Goal: Answer question/provide support: Share knowledge or assist other users

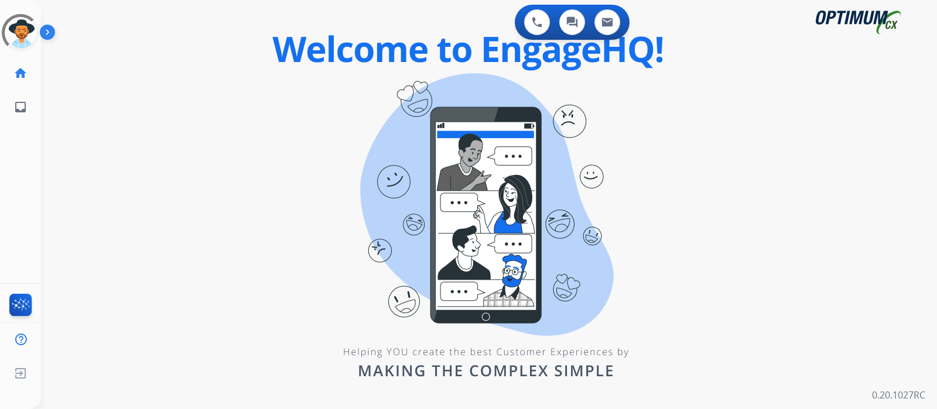
click at [49, 40] on img at bounding box center [50, 34] width 20 height 22
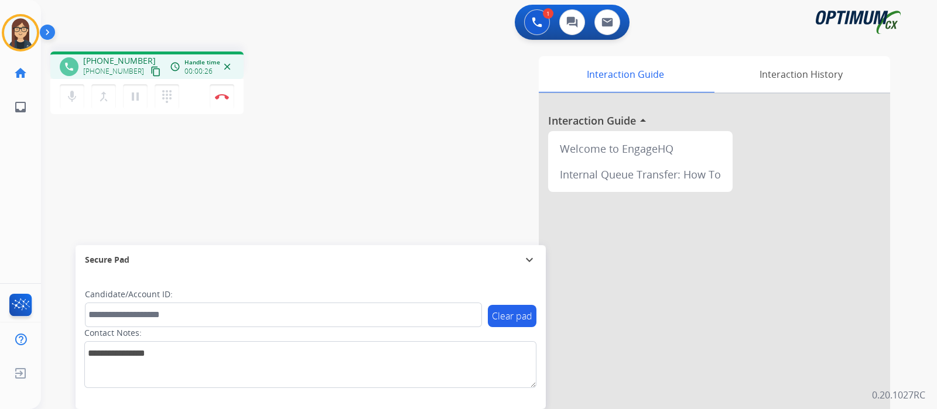
click at [150, 71] on mat-icon "content_copy" at bounding box center [155, 71] width 11 height 11
click at [66, 95] on mat-icon "mic" at bounding box center [72, 97] width 14 height 14
click at [72, 102] on mat-icon "mic_off" at bounding box center [72, 97] width 14 height 14
click at [76, 101] on mat-icon "mic" at bounding box center [72, 97] width 14 height 14
click at [69, 98] on mat-icon "mic_off" at bounding box center [72, 97] width 14 height 14
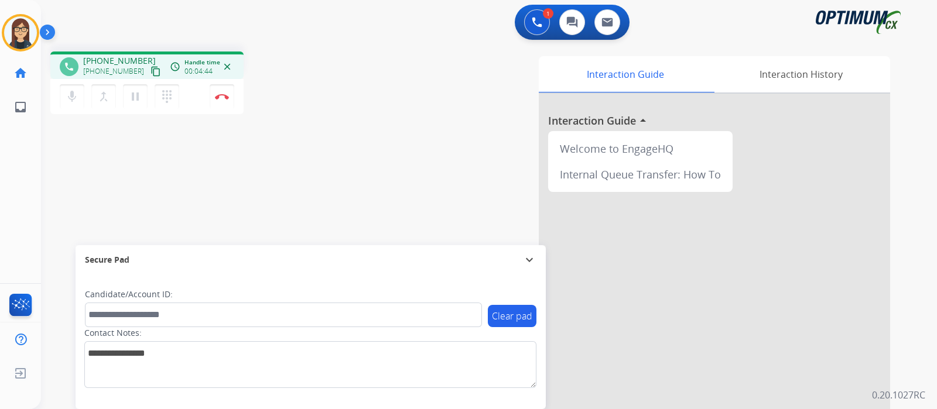
click at [288, 167] on div "phone +13863334676 +13863334676 content_copy access_time Call metrics Queue 00:…" at bounding box center [475, 286] width 868 height 488
click at [222, 102] on button "Disconnect" at bounding box center [222, 96] width 25 height 25
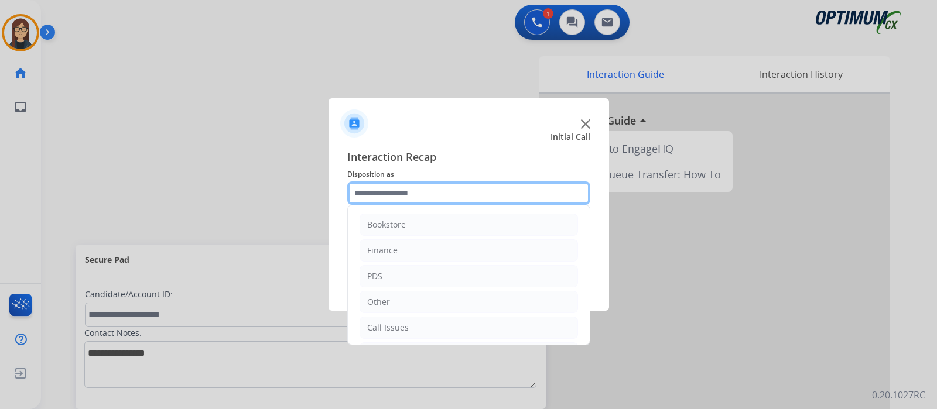
click at [387, 198] on input "text" at bounding box center [468, 193] width 243 height 23
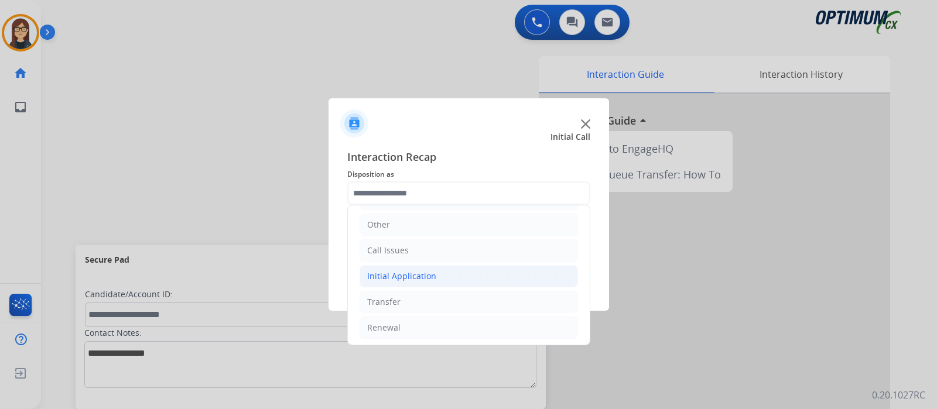
click at [417, 275] on div "Initial Application" at bounding box center [401, 277] width 69 height 12
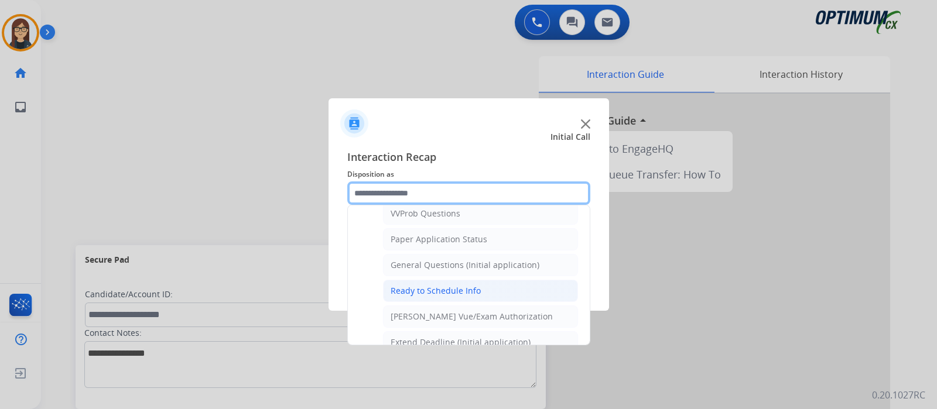
scroll to position [663, 0]
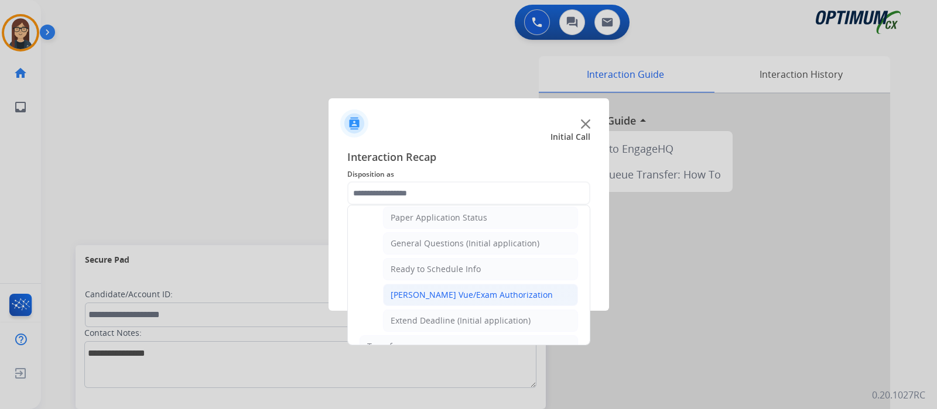
click at [440, 289] on div "[PERSON_NAME] Vue/Exam Authorization" at bounding box center [472, 295] width 162 height 12
type input "**********"
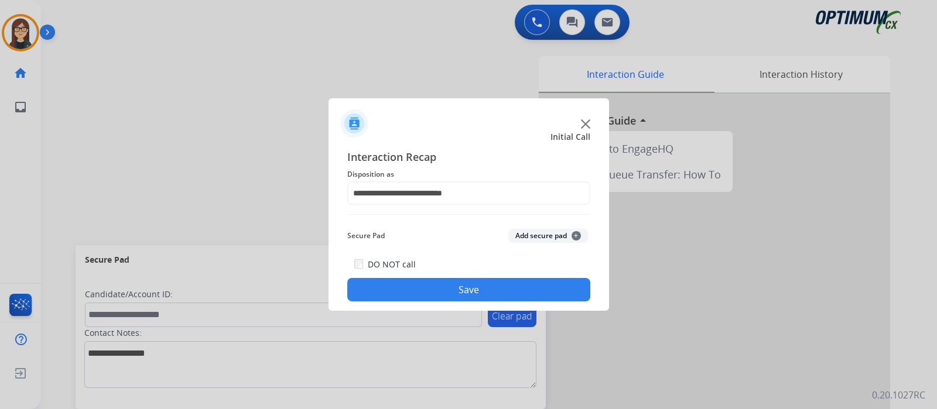
click at [440, 296] on button "Save" at bounding box center [468, 289] width 243 height 23
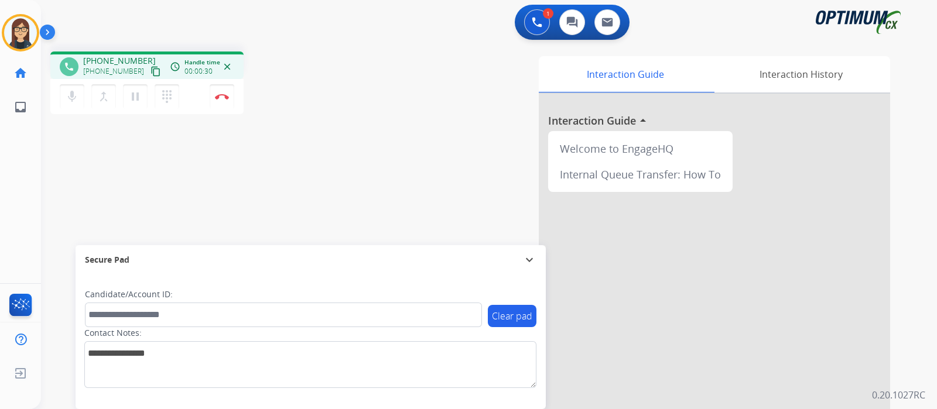
click at [150, 70] on mat-icon "content_copy" at bounding box center [155, 71] width 11 height 11
click at [220, 101] on button "Disconnect" at bounding box center [222, 96] width 25 height 25
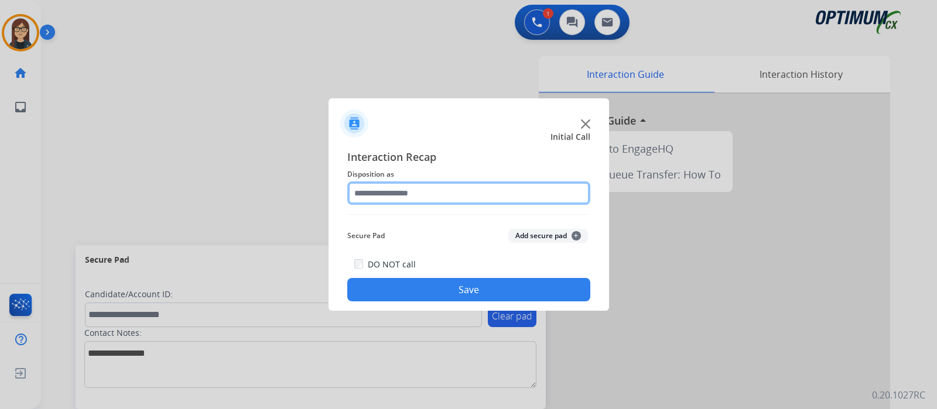
click at [385, 197] on input "text" at bounding box center [468, 193] width 243 height 23
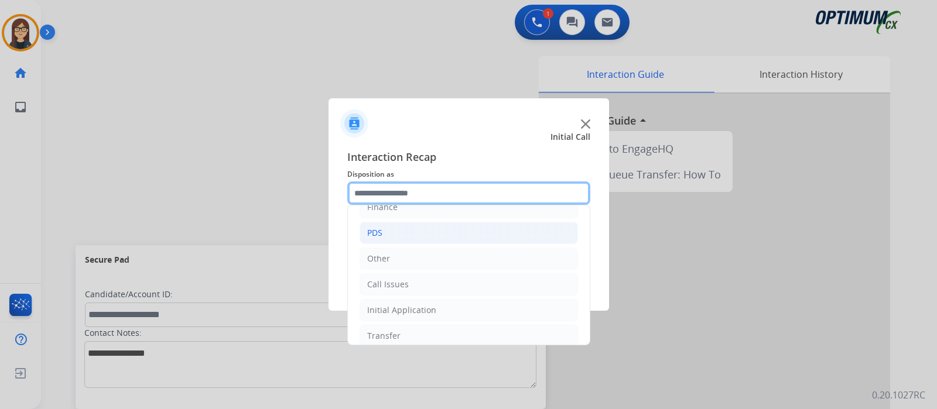
scroll to position [77, 0]
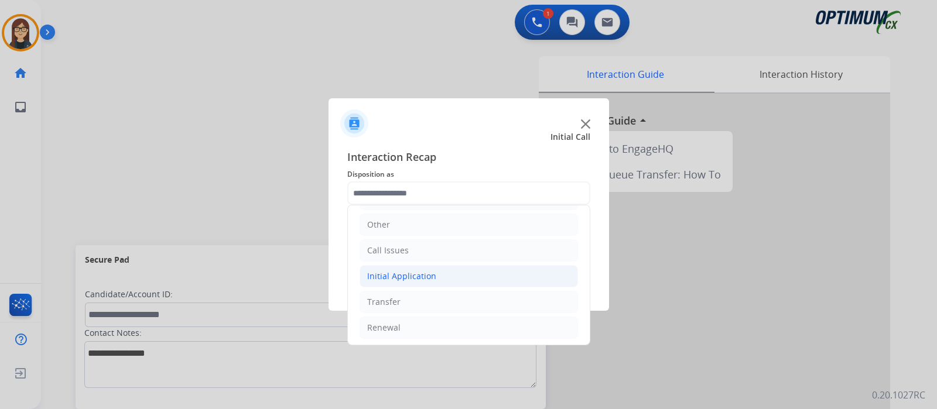
click at [419, 277] on div "Initial Application" at bounding box center [401, 277] width 69 height 12
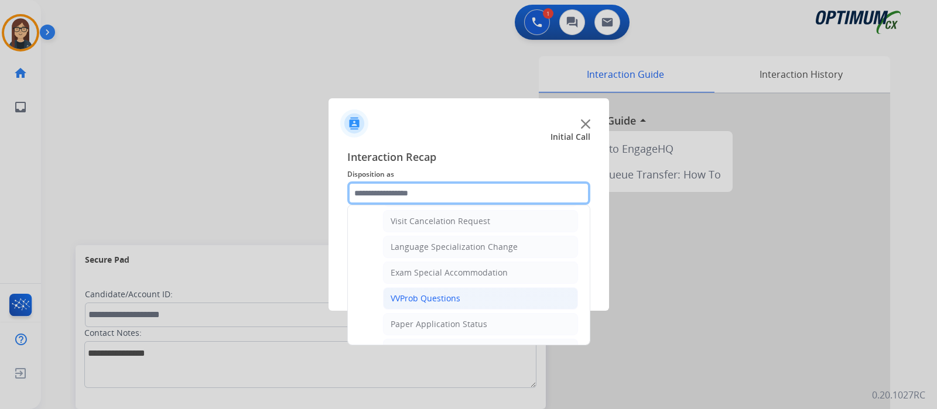
scroll to position [629, 0]
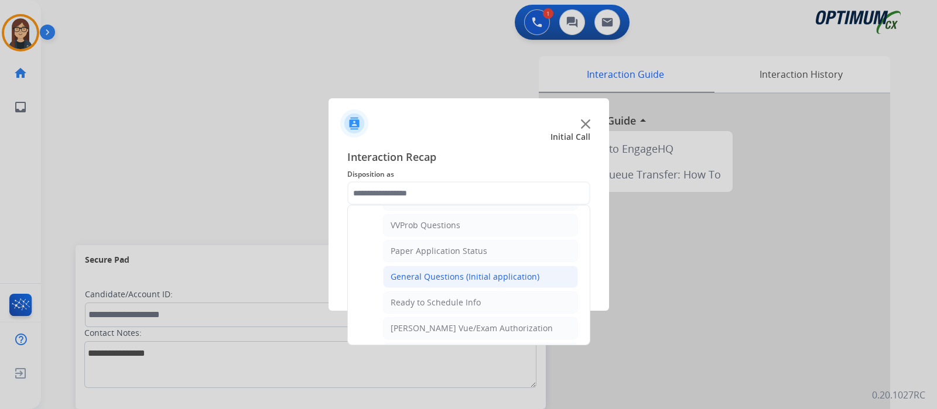
click at [424, 275] on div "General Questions (Initial application)" at bounding box center [465, 277] width 149 height 12
type input "**********"
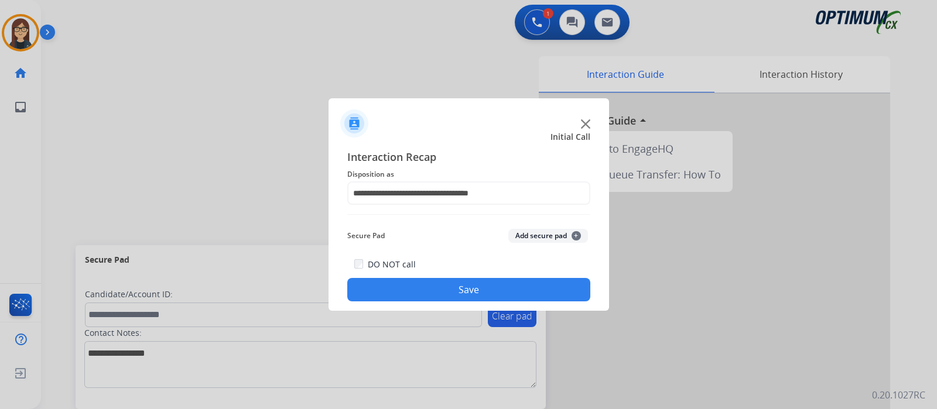
click at [393, 294] on button "Save" at bounding box center [468, 289] width 243 height 23
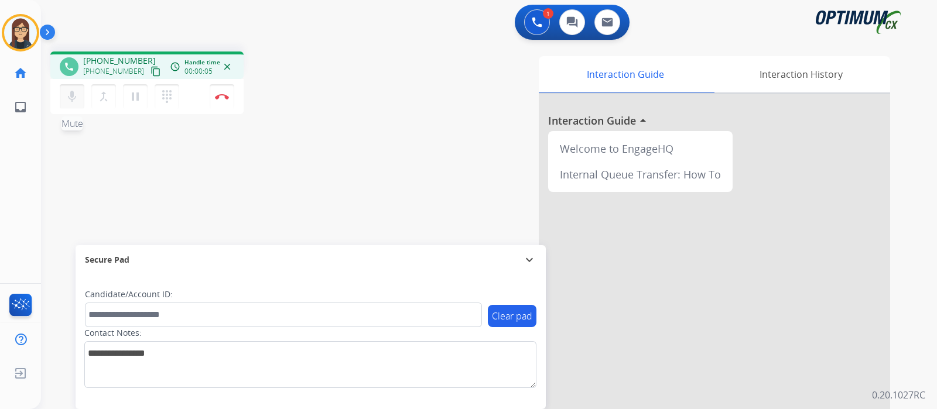
click at [71, 100] on mat-icon "mic" at bounding box center [72, 97] width 14 height 14
click at [150, 69] on mat-icon "content_copy" at bounding box center [155, 71] width 11 height 11
click at [74, 97] on mat-icon "mic_off" at bounding box center [72, 97] width 14 height 14
click at [150, 73] on mat-icon "content_copy" at bounding box center [155, 71] width 11 height 11
click at [78, 98] on mat-icon "mic" at bounding box center [72, 97] width 14 height 14
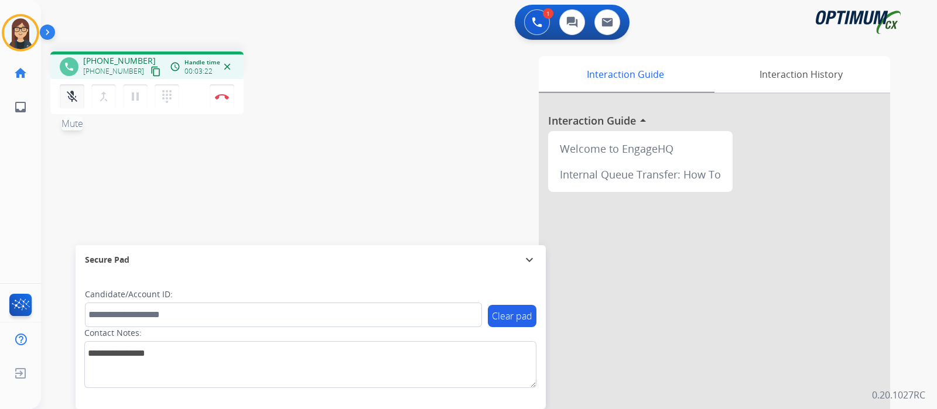
click at [71, 100] on mat-icon "mic_off" at bounding box center [72, 97] width 14 height 14
click at [71, 101] on mat-icon "mic" at bounding box center [72, 97] width 14 height 14
click at [69, 94] on mat-icon "mic_off" at bounding box center [72, 97] width 14 height 14
click at [227, 100] on button "Disconnect" at bounding box center [222, 96] width 25 height 25
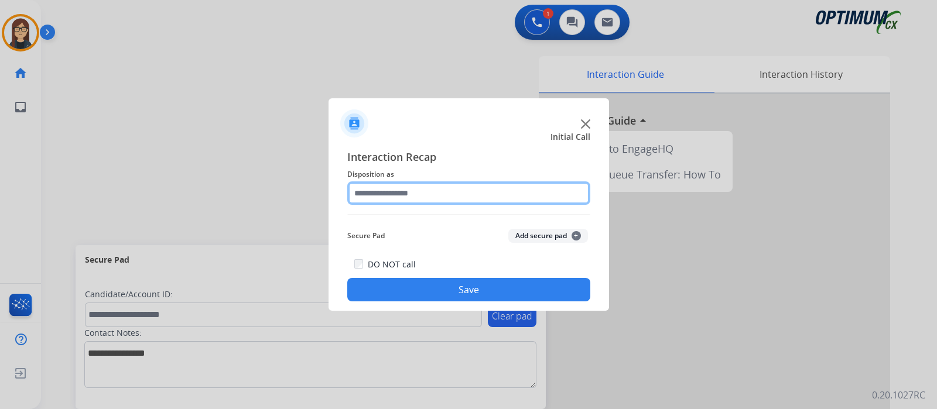
click at [407, 193] on input "text" at bounding box center [468, 193] width 243 height 23
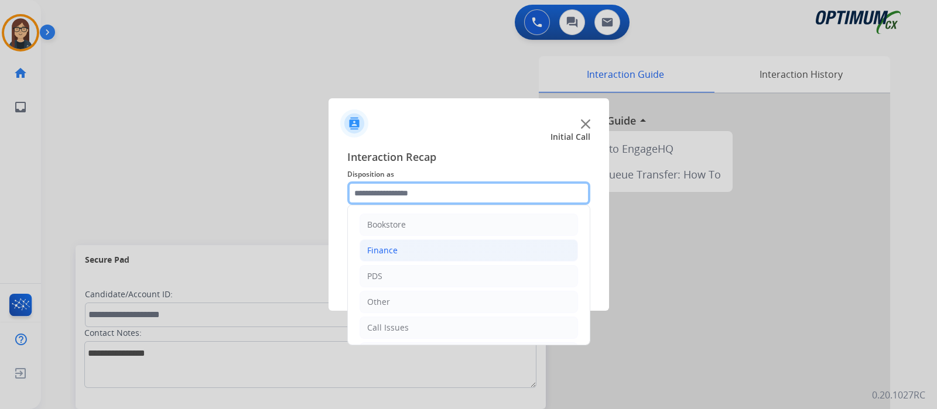
scroll to position [77, 0]
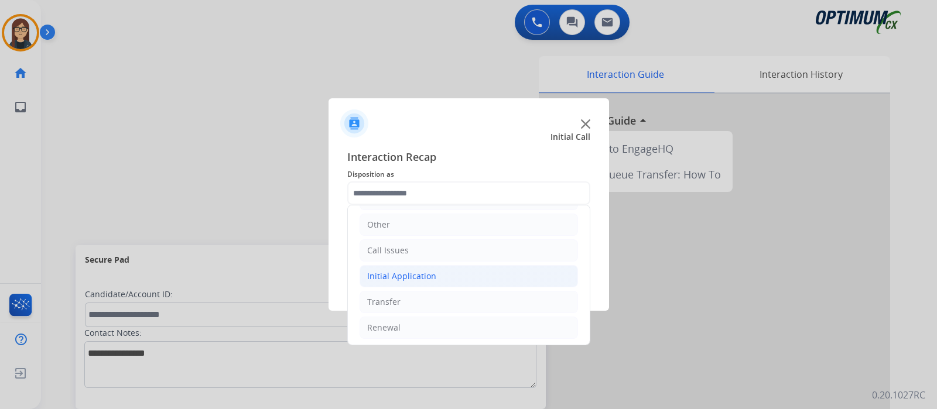
click at [412, 277] on div "Initial Application" at bounding box center [401, 277] width 69 height 12
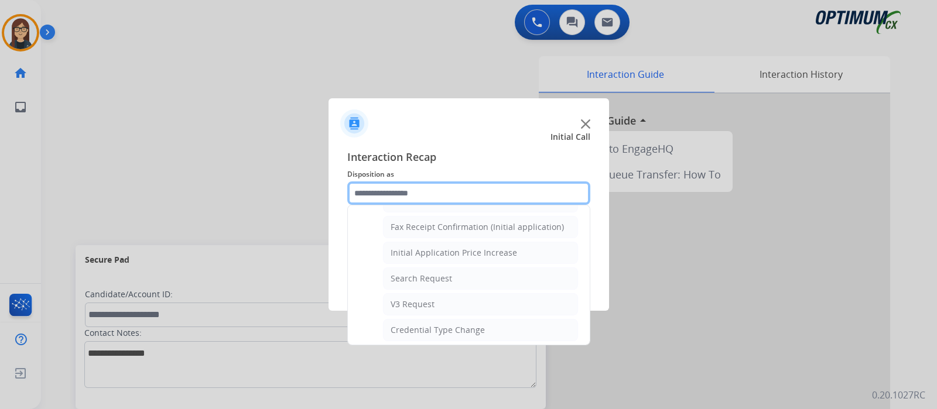
scroll to position [590, 0]
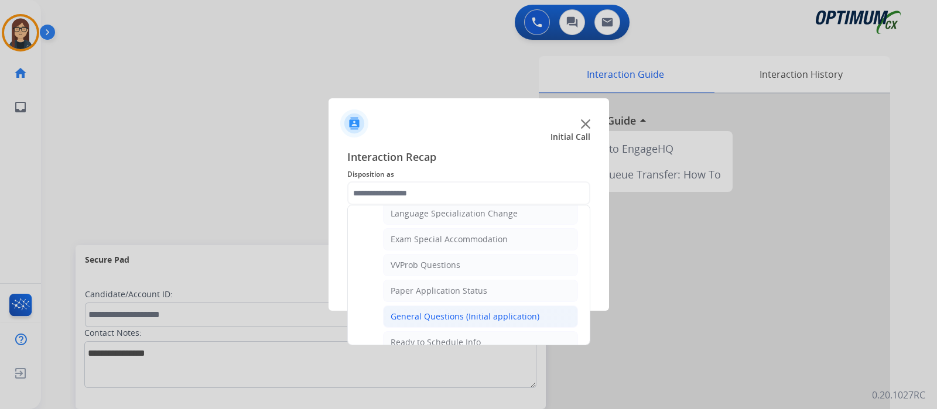
click at [463, 314] on div "General Questions (Initial application)" at bounding box center [465, 317] width 149 height 12
type input "**********"
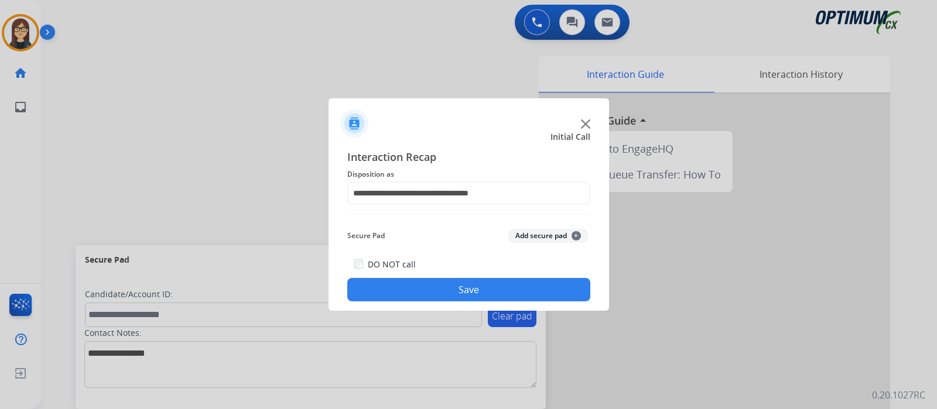
click at [412, 293] on button "Save" at bounding box center [468, 289] width 243 height 23
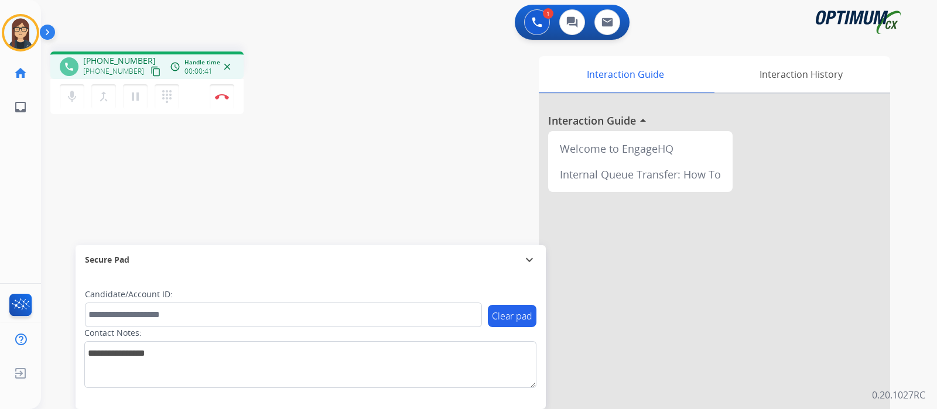
click at [387, 163] on div "Interaction Guide Interaction History Interaction Guide arrow_drop_up Welcome t…" at bounding box center [627, 293] width 525 height 474
click at [218, 101] on button "Disconnect" at bounding box center [222, 96] width 25 height 25
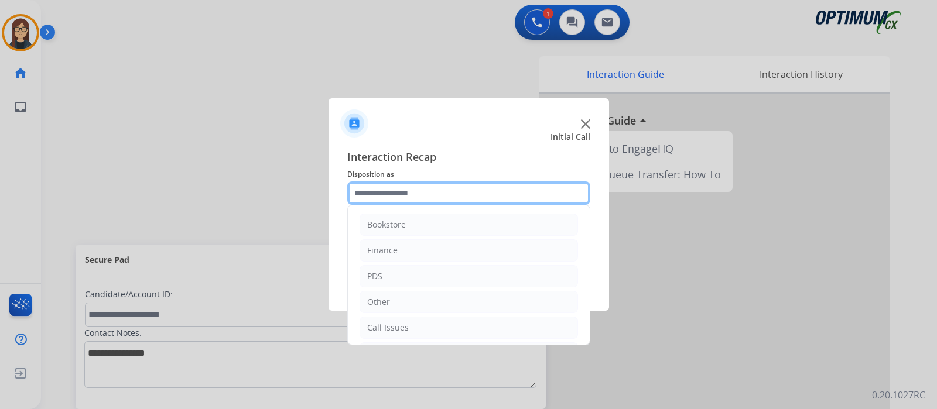
click at [456, 197] on input "text" at bounding box center [468, 193] width 243 height 23
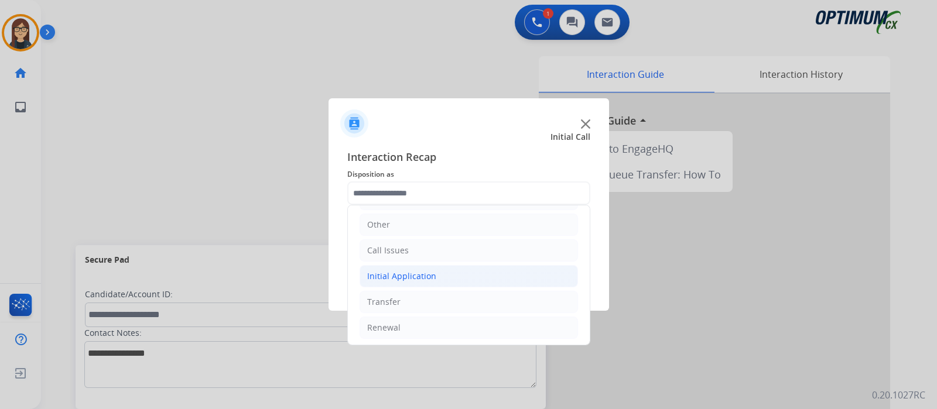
click at [425, 271] on div "Initial Application" at bounding box center [401, 277] width 69 height 12
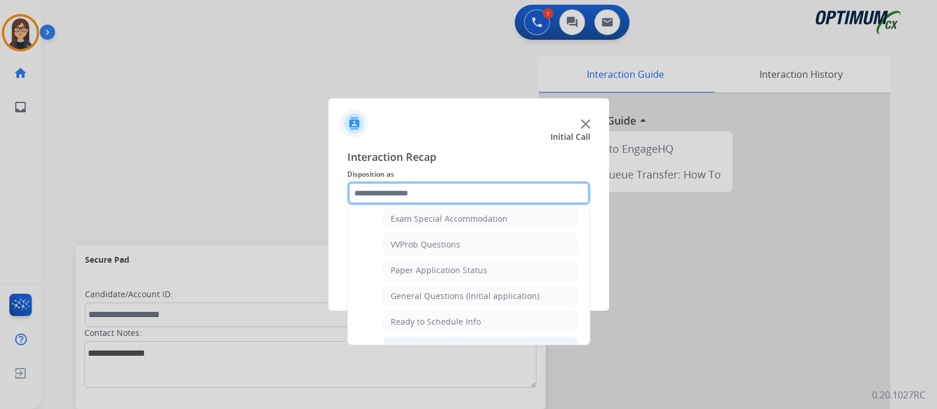
scroll to position [629, 0]
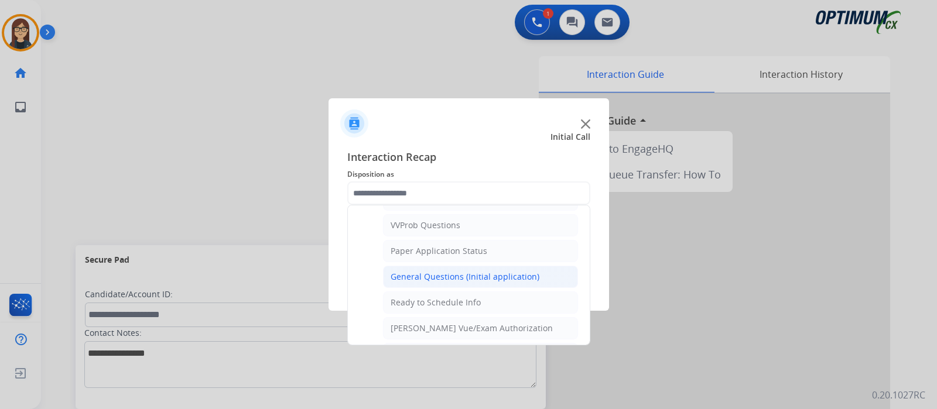
click at [448, 271] on div "General Questions (Initial application)" at bounding box center [465, 277] width 149 height 12
type input "**********"
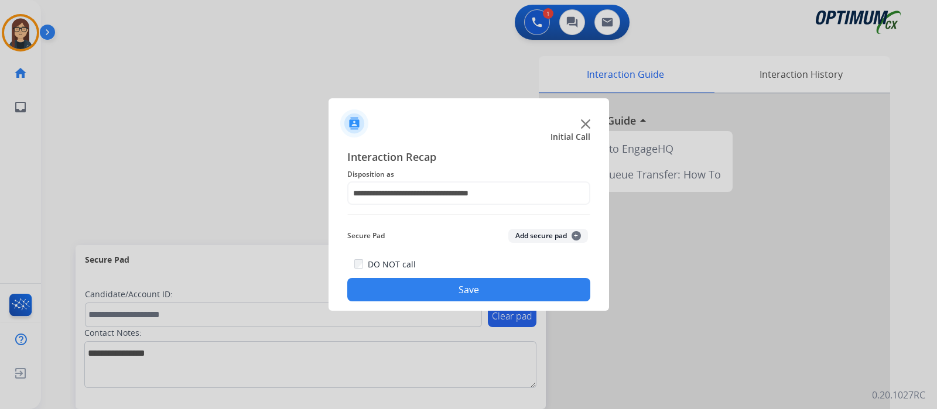
click at [422, 290] on button "Save" at bounding box center [468, 289] width 243 height 23
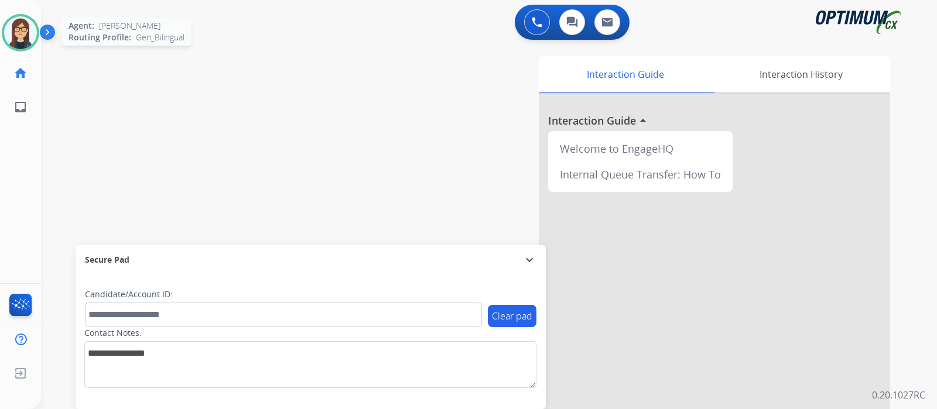
click at [19, 33] on img at bounding box center [20, 32] width 33 height 33
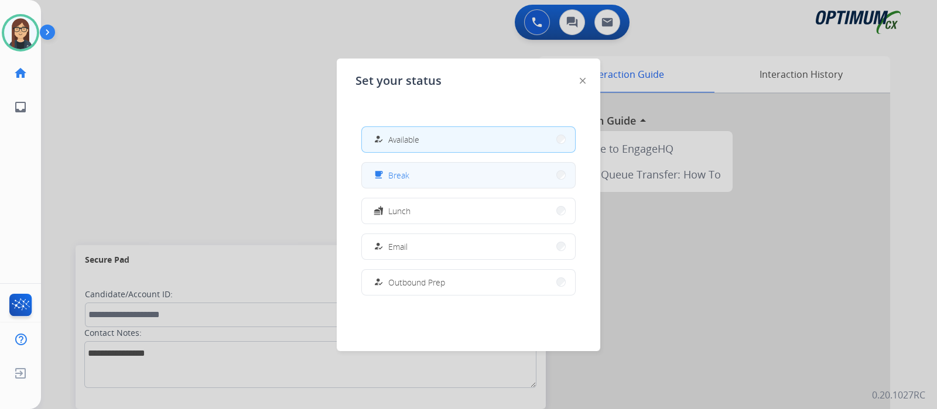
click at [415, 179] on button "free_breakfast Break" at bounding box center [468, 175] width 213 height 25
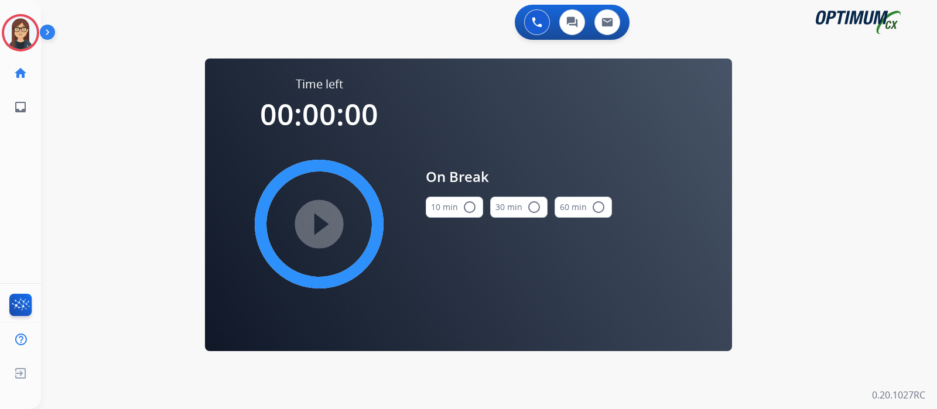
click at [469, 207] on mat-icon "radio_button_unchecked" at bounding box center [470, 207] width 14 height 14
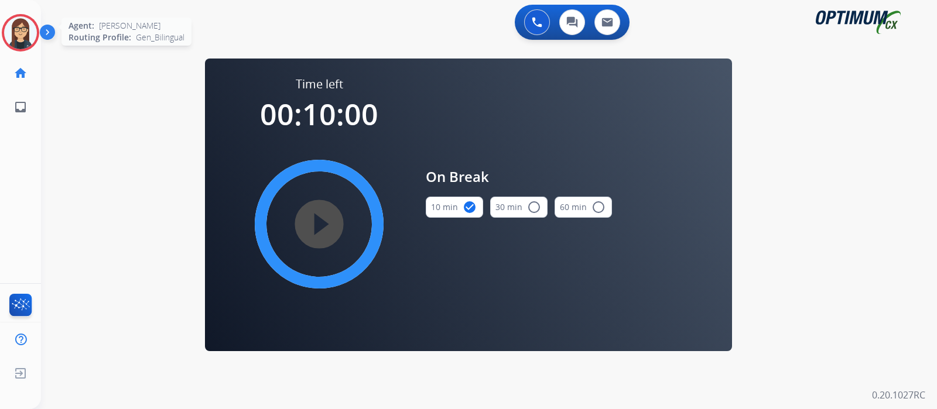
click at [11, 37] on img at bounding box center [20, 32] width 33 height 33
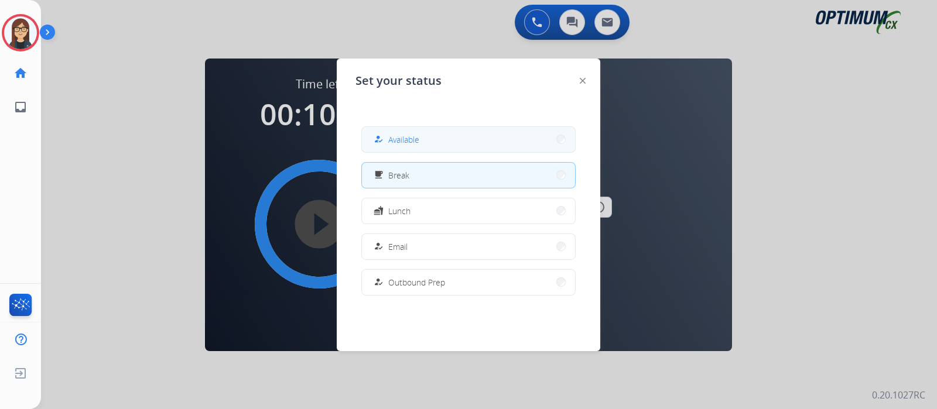
click at [419, 139] on span "Available" at bounding box center [403, 139] width 31 height 12
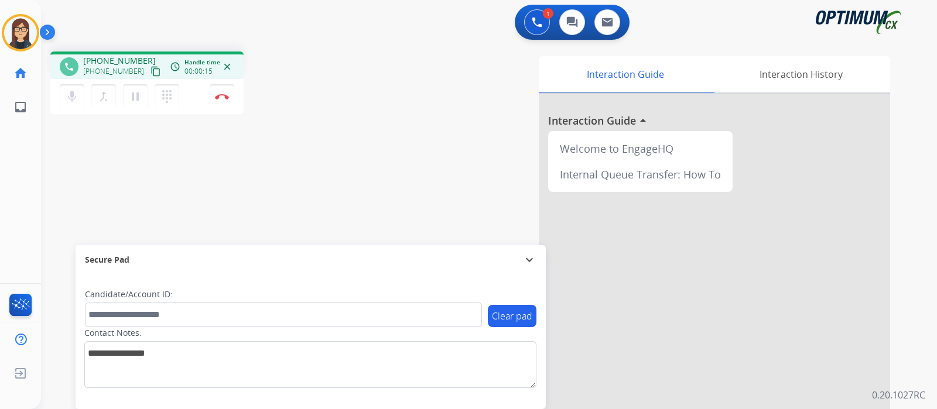
click at [150, 66] on mat-icon "content_copy" at bounding box center [155, 71] width 11 height 11
click at [225, 98] on img at bounding box center [222, 97] width 14 height 6
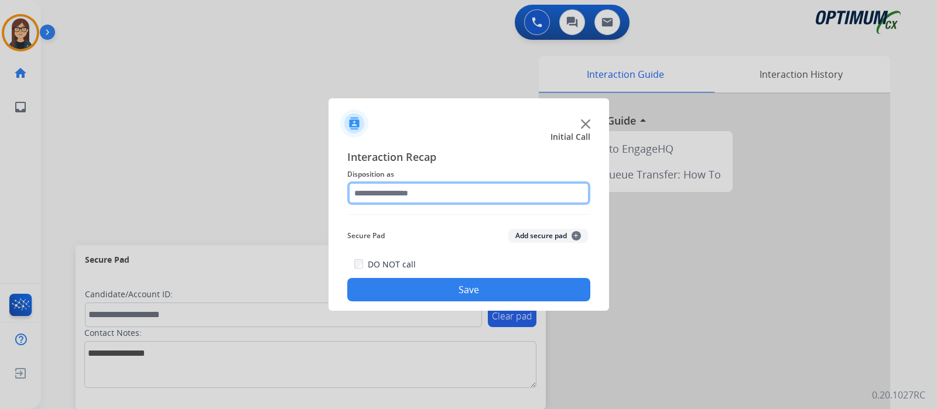
click at [471, 194] on input "text" at bounding box center [468, 193] width 243 height 23
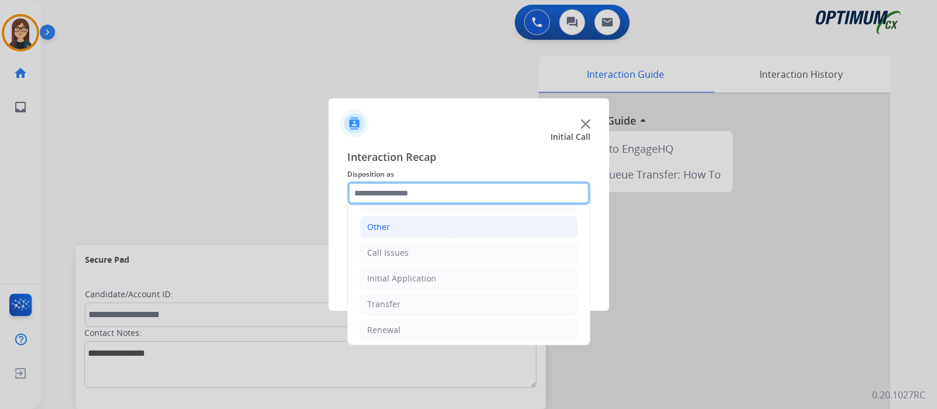
scroll to position [77, 0]
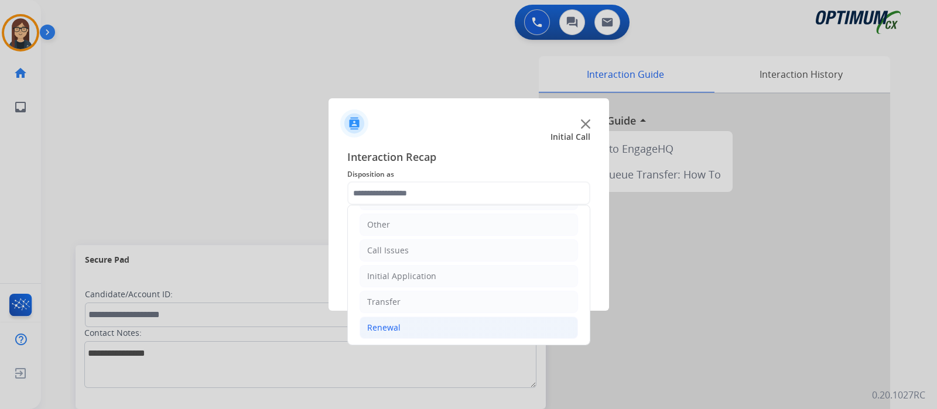
click at [416, 329] on li "Renewal" at bounding box center [469, 328] width 218 height 22
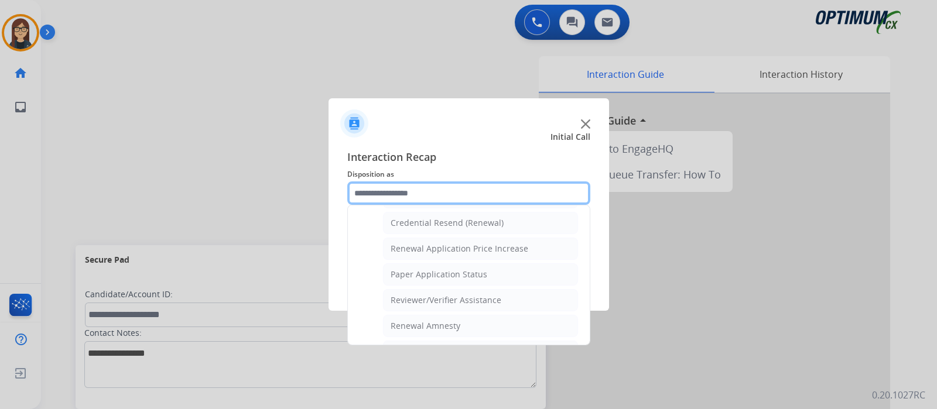
scroll to position [301, 0]
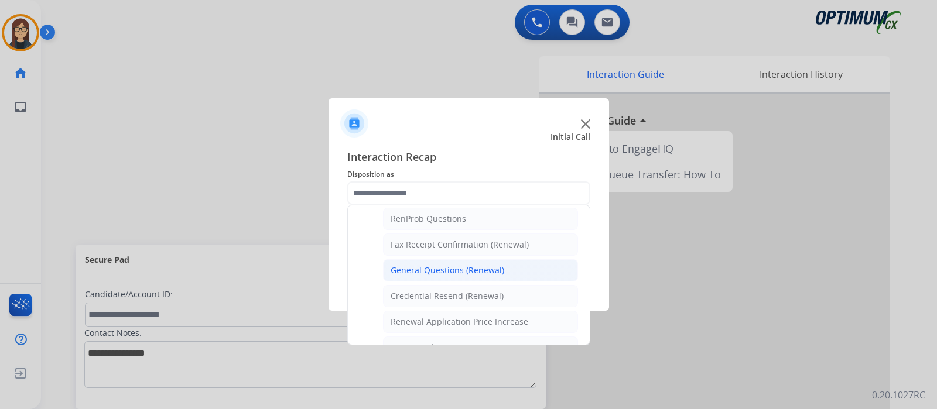
click at [423, 267] on div "General Questions (Renewal)" at bounding box center [448, 271] width 114 height 12
type input "**********"
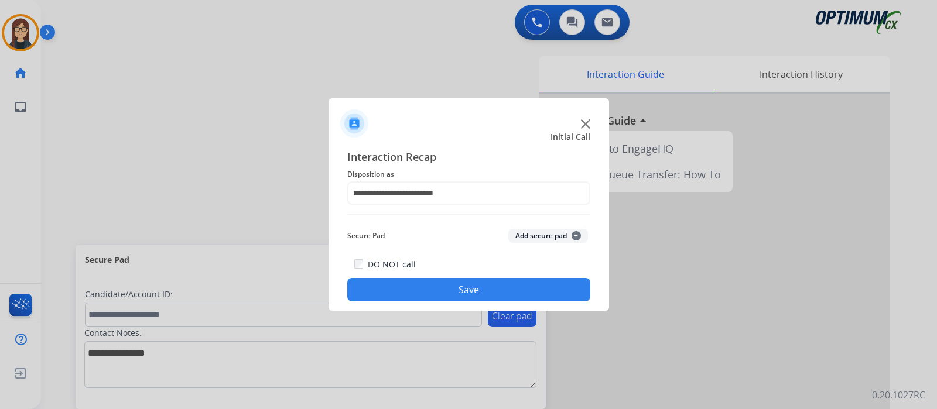
click at [429, 288] on button "Save" at bounding box center [468, 289] width 243 height 23
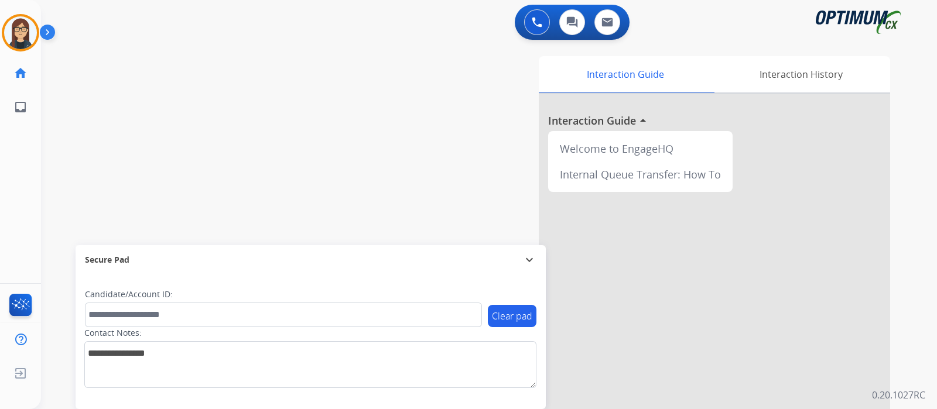
click at [258, 159] on div "swap_horiz Break voice bridge close_fullscreen Connect 3-Way Call merge_type Se…" at bounding box center [475, 286] width 868 height 488
click at [268, 159] on div "swap_horiz Break voice bridge close_fullscreen Connect 3-Way Call merge_type Se…" at bounding box center [475, 286] width 868 height 488
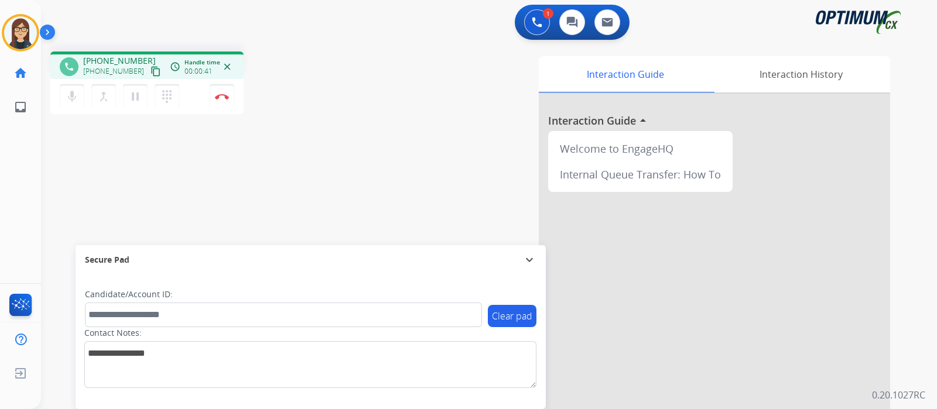
click at [150, 69] on mat-icon "content_copy" at bounding box center [155, 71] width 11 height 11
click at [221, 101] on button "Disconnect" at bounding box center [222, 96] width 25 height 25
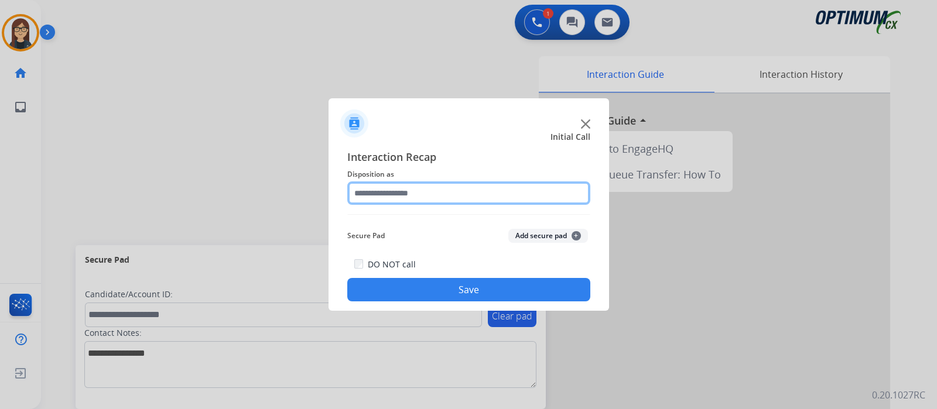
click at [395, 194] on input "text" at bounding box center [468, 193] width 243 height 23
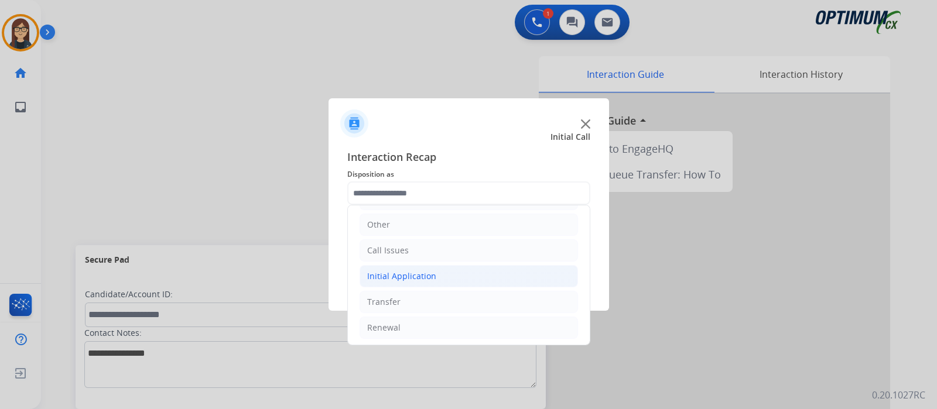
click at [443, 276] on li "Initial Application" at bounding box center [469, 276] width 218 height 22
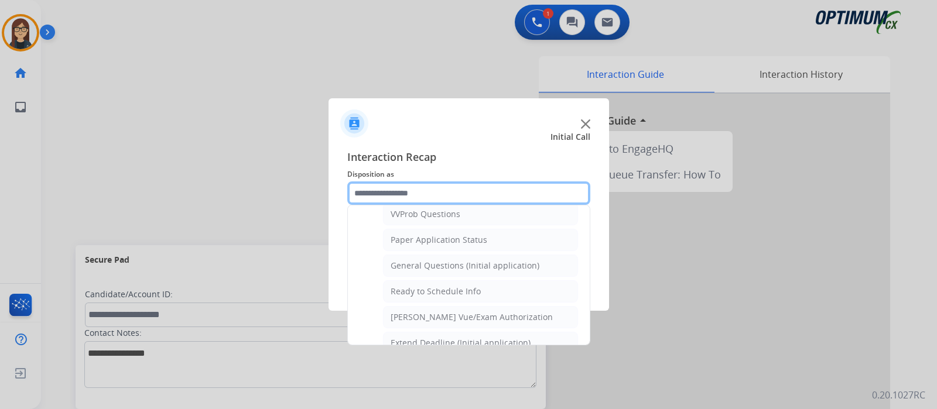
scroll to position [663, 0]
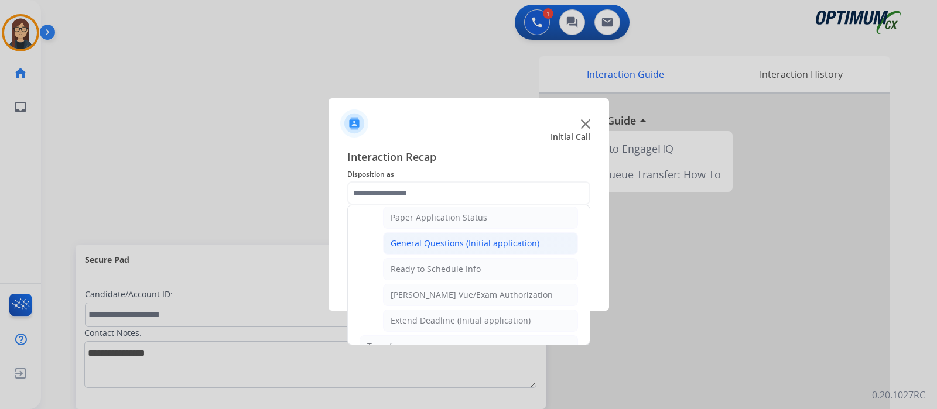
click at [482, 241] on div "General Questions (Initial application)" at bounding box center [465, 244] width 149 height 12
type input "**********"
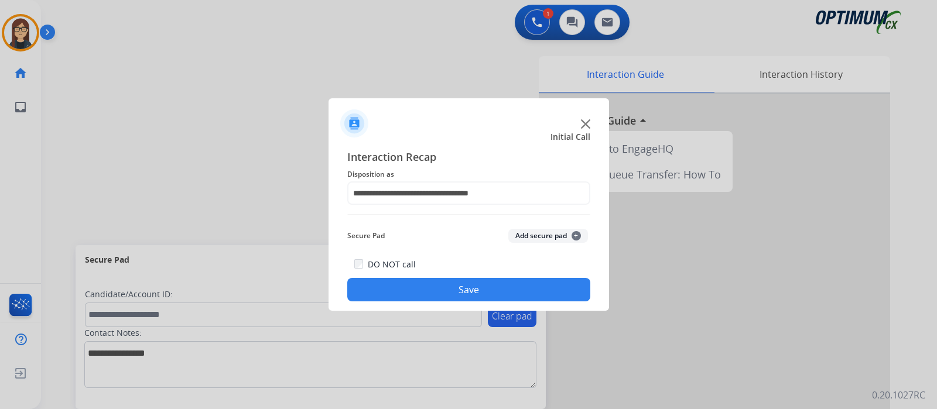
click at [471, 281] on button "Save" at bounding box center [468, 289] width 243 height 23
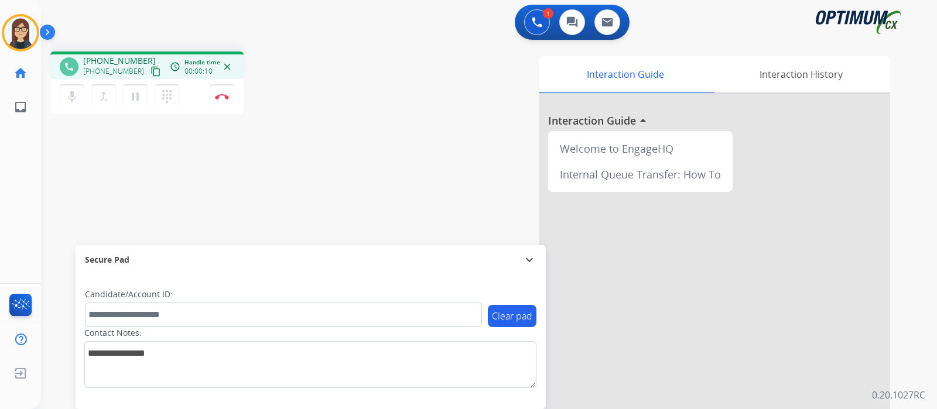
click at [150, 73] on mat-icon "content_copy" at bounding box center [155, 71] width 11 height 11
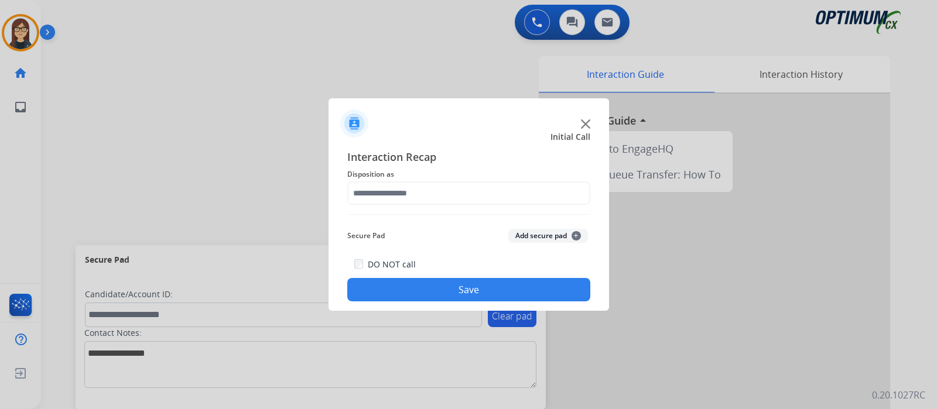
click at [367, 206] on div "Interaction Recap Disposition as Secure Pad Add secure pad + DO NOT call Save" at bounding box center [468, 225] width 243 height 153
click at [368, 205] on div "Interaction Recap Disposition as Secure Pad Add secure pad + DO NOT call Save" at bounding box center [468, 225] width 243 height 153
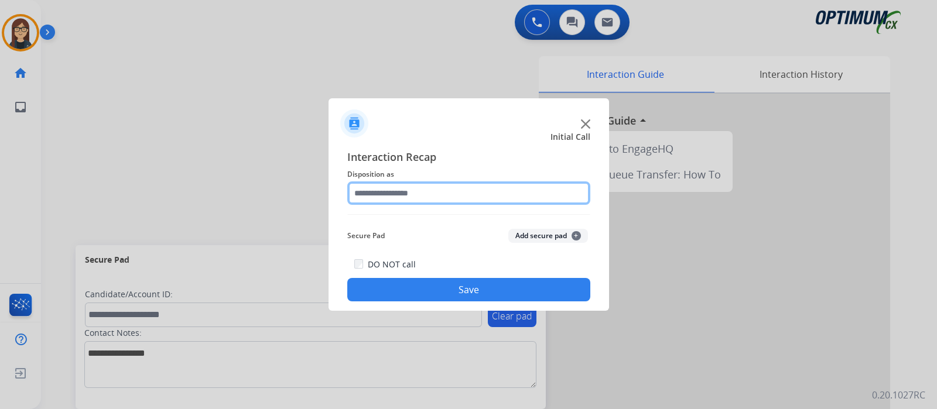
click at [368, 201] on input "text" at bounding box center [468, 193] width 243 height 23
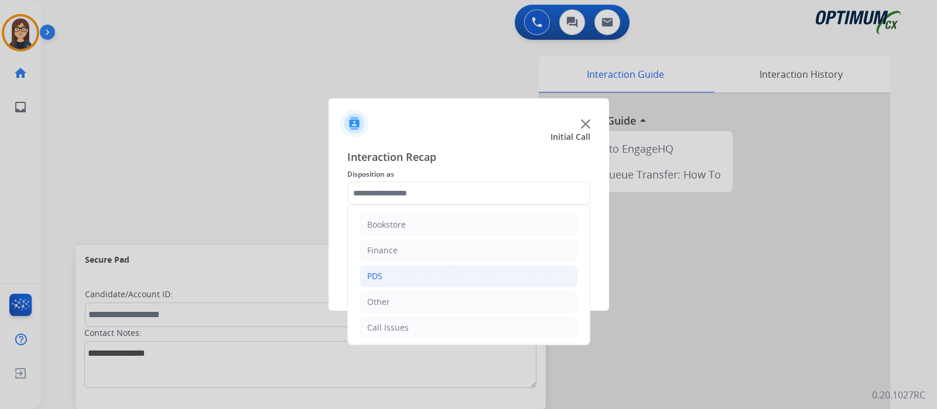
click at [415, 275] on li "PDS" at bounding box center [469, 276] width 218 height 22
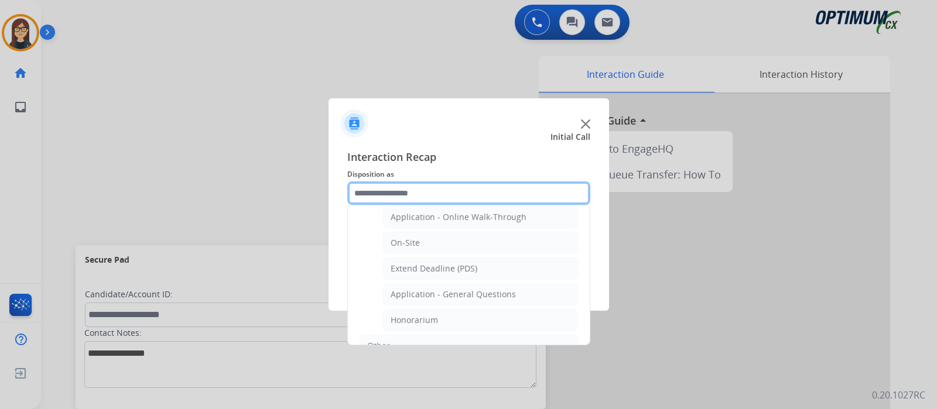
scroll to position [292, 0]
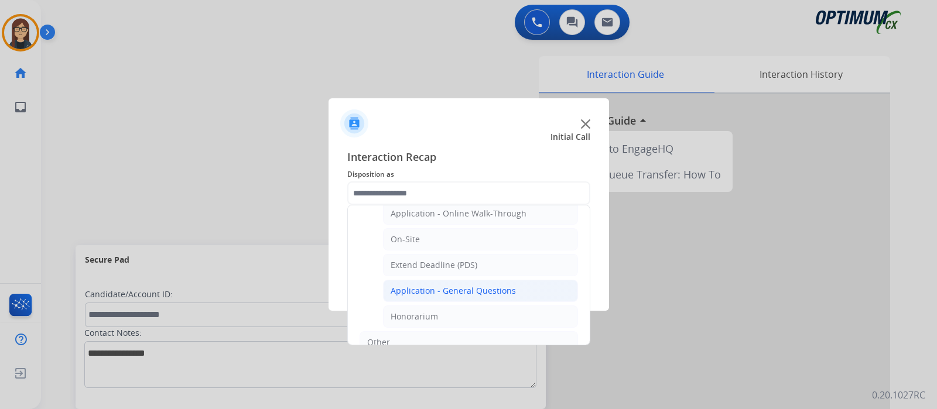
click at [487, 288] on div "Application - General Questions" at bounding box center [453, 291] width 125 height 12
type input "**********"
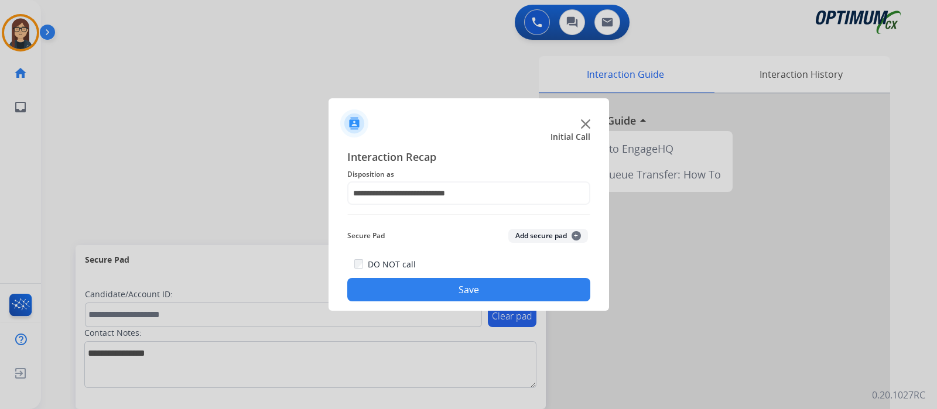
click at [467, 289] on button "Save" at bounding box center [468, 289] width 243 height 23
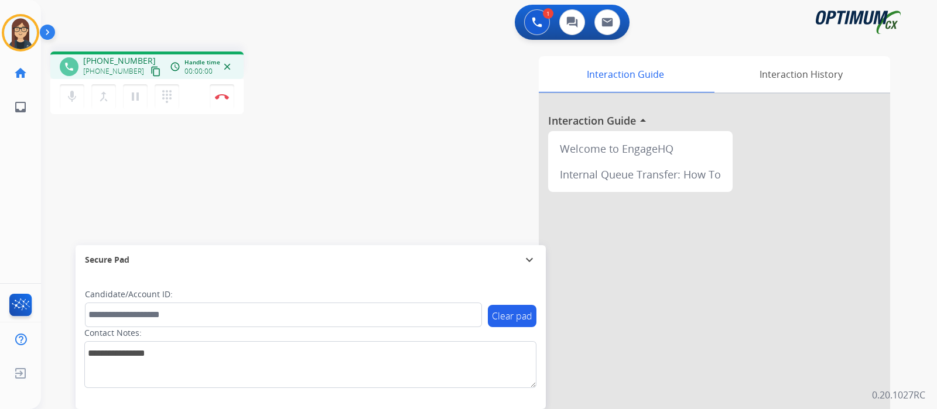
click at [150, 71] on mat-icon "content_copy" at bounding box center [155, 71] width 11 height 11
click at [223, 103] on button "Disconnect" at bounding box center [222, 96] width 25 height 25
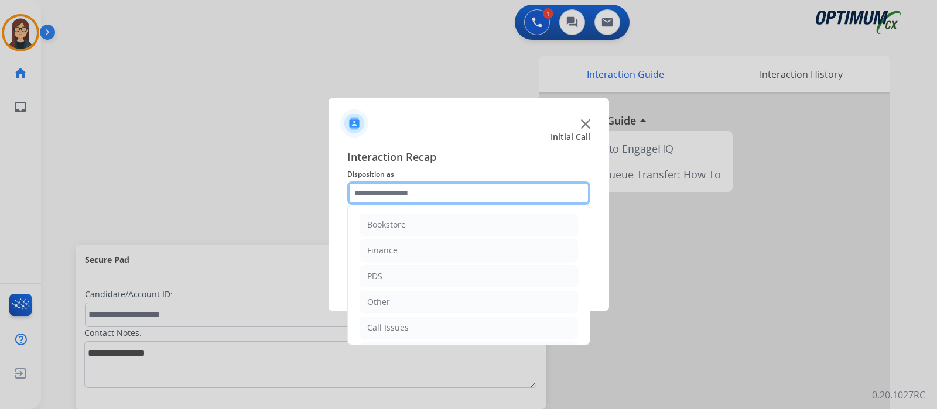
click at [388, 186] on input "text" at bounding box center [468, 193] width 243 height 23
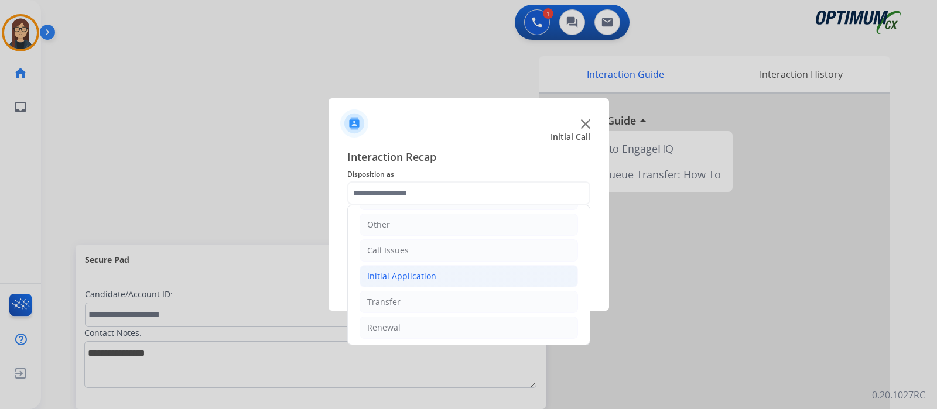
click at [424, 272] on div "Initial Application" at bounding box center [401, 277] width 69 height 12
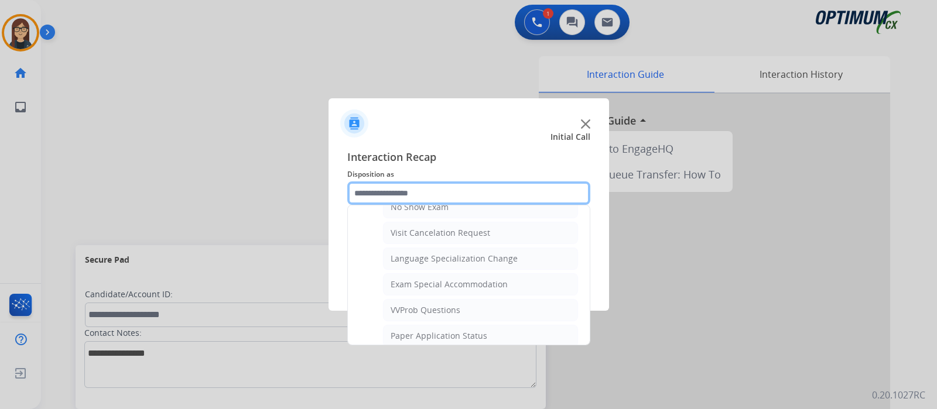
scroll to position [663, 0]
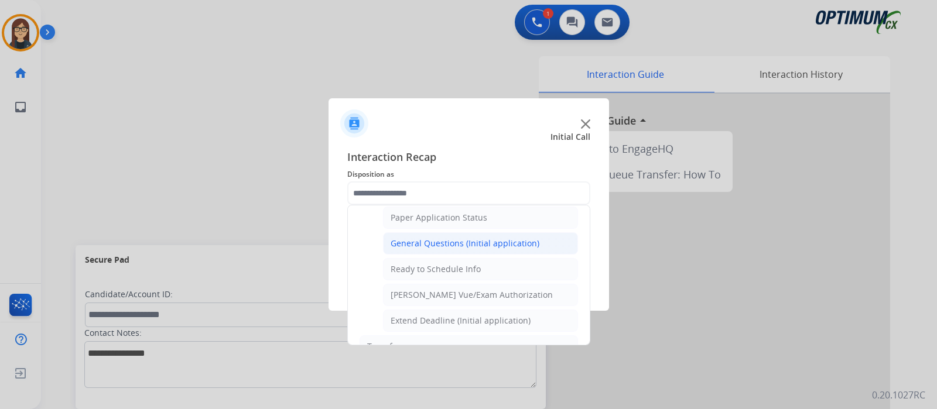
click at [504, 232] on li "General Questions (Initial application)" at bounding box center [480, 243] width 195 height 22
type input "**********"
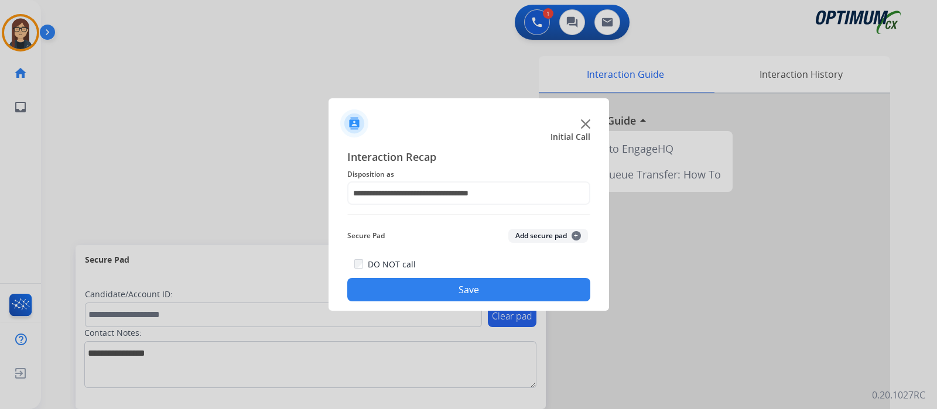
click at [484, 282] on button "Save" at bounding box center [468, 289] width 243 height 23
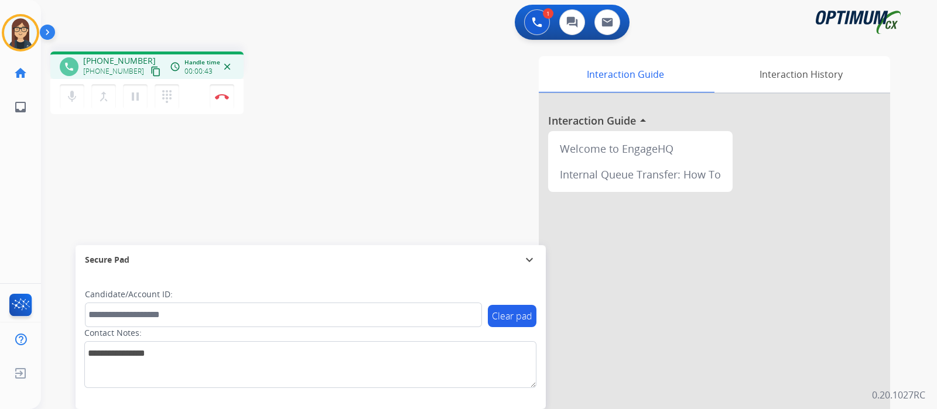
click at [150, 70] on mat-icon "content_copy" at bounding box center [155, 71] width 11 height 11
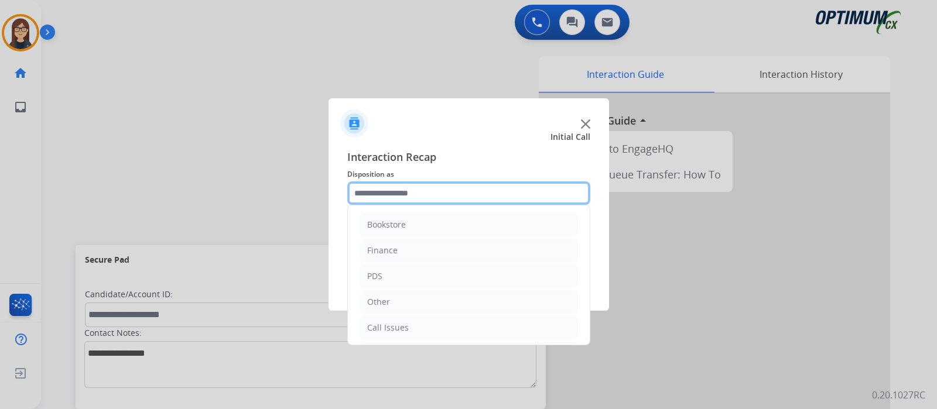
click at [399, 200] on input "text" at bounding box center [468, 193] width 243 height 23
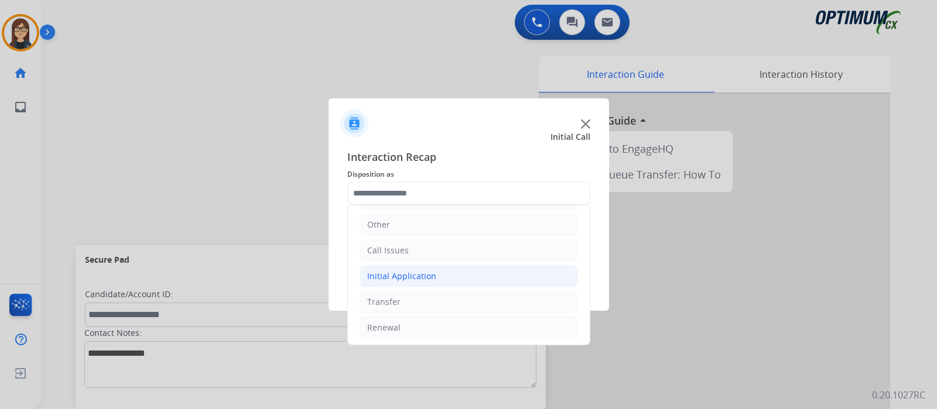
click at [438, 280] on li "Initial Application" at bounding box center [469, 276] width 218 height 22
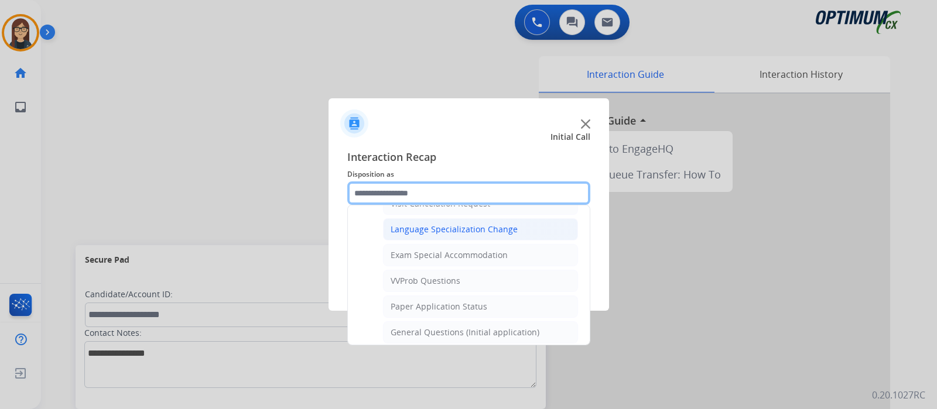
scroll to position [663, 0]
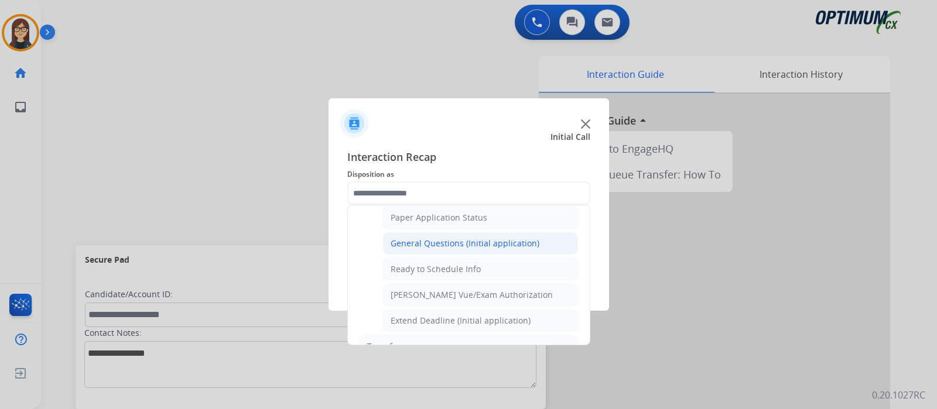
click at [454, 241] on div "General Questions (Initial application)" at bounding box center [465, 244] width 149 height 12
type input "**********"
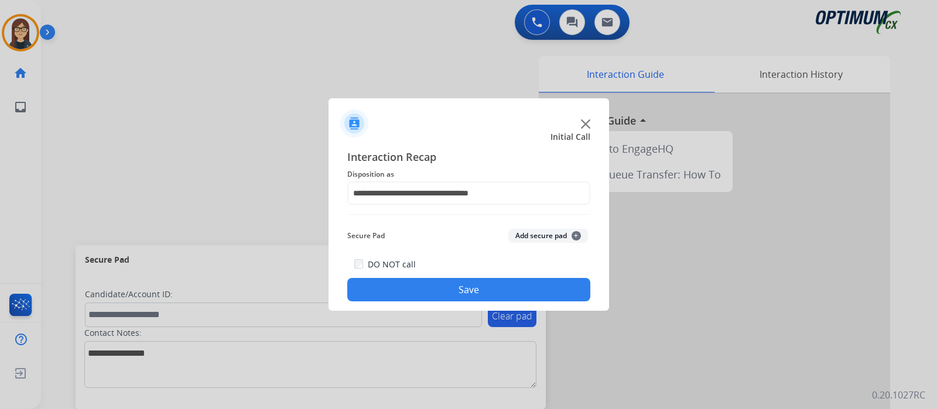
click at [448, 287] on button "Save" at bounding box center [468, 289] width 243 height 23
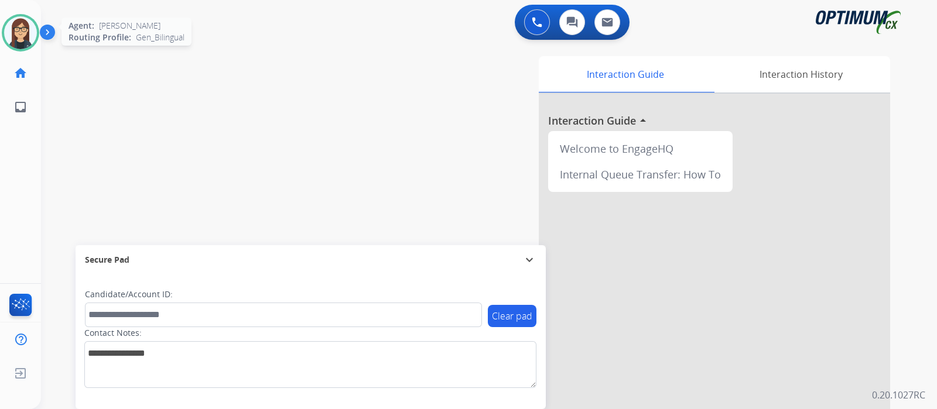
drag, startPoint x: 19, startPoint y: 26, endPoint x: 26, endPoint y: 33, distance: 9.9
click at [19, 26] on img at bounding box center [20, 32] width 33 height 33
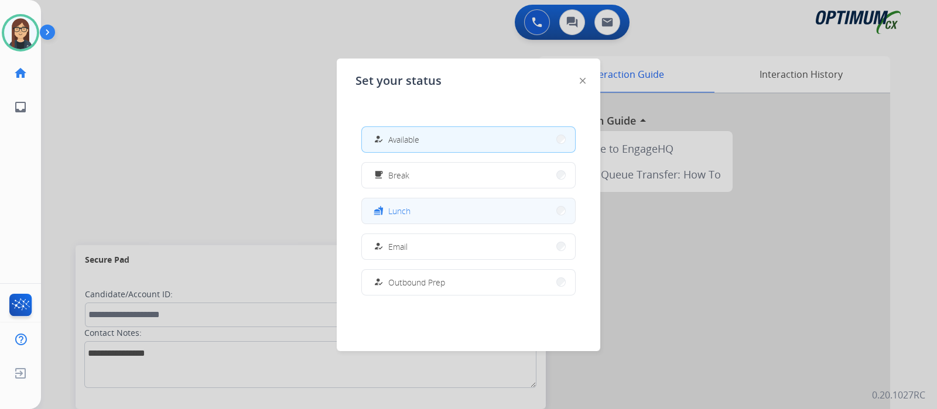
click at [410, 213] on button "fastfood Lunch" at bounding box center [468, 210] width 213 height 25
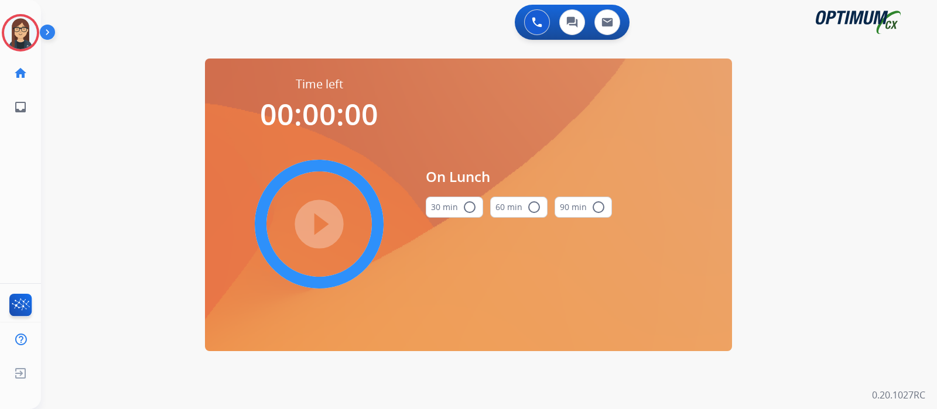
click at [453, 201] on button "30 min radio_button_unchecked" at bounding box center [454, 207] width 57 height 21
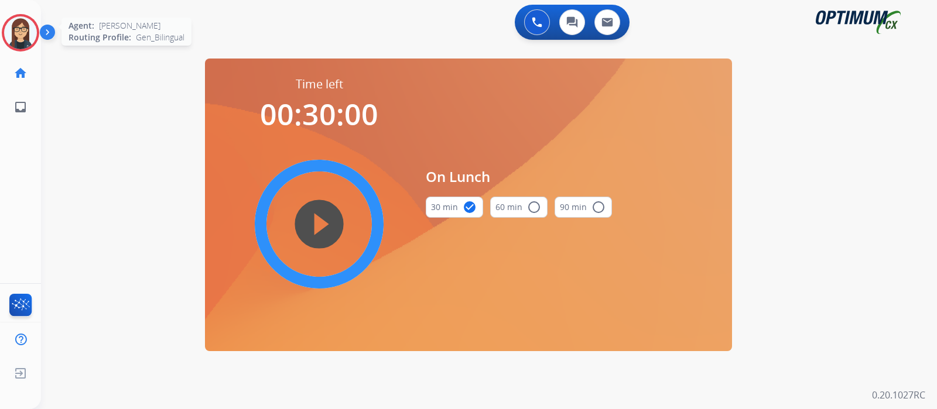
click at [20, 30] on img at bounding box center [20, 32] width 33 height 33
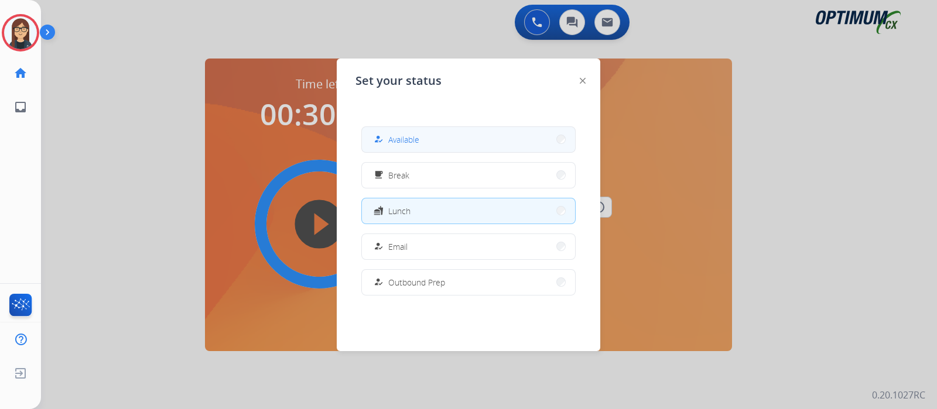
click at [403, 138] on span "Available" at bounding box center [403, 139] width 31 height 12
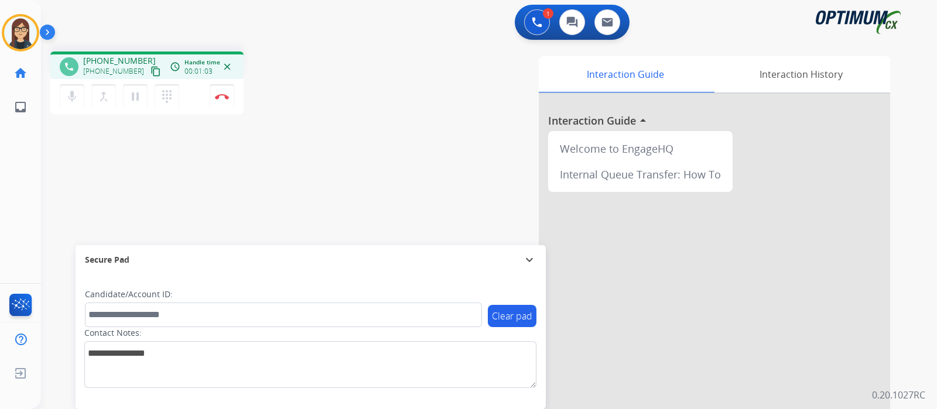
click at [150, 71] on mat-icon "content_copy" at bounding box center [155, 71] width 11 height 11
click at [220, 99] on img at bounding box center [222, 97] width 14 height 6
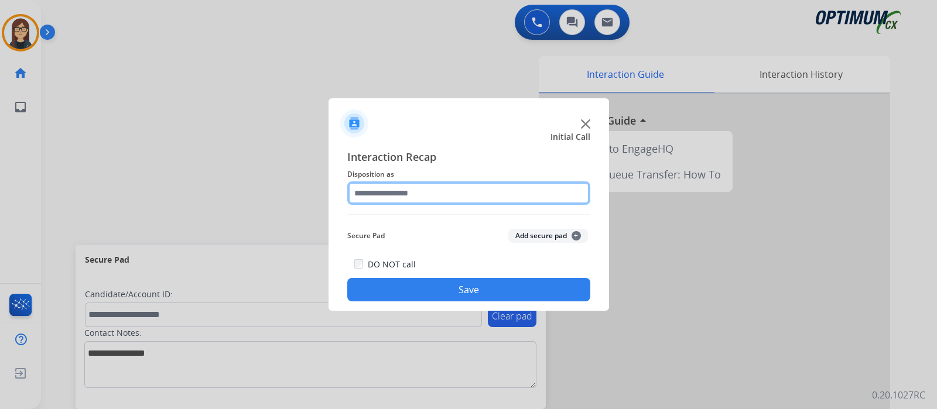
click at [401, 190] on input "text" at bounding box center [468, 193] width 243 height 23
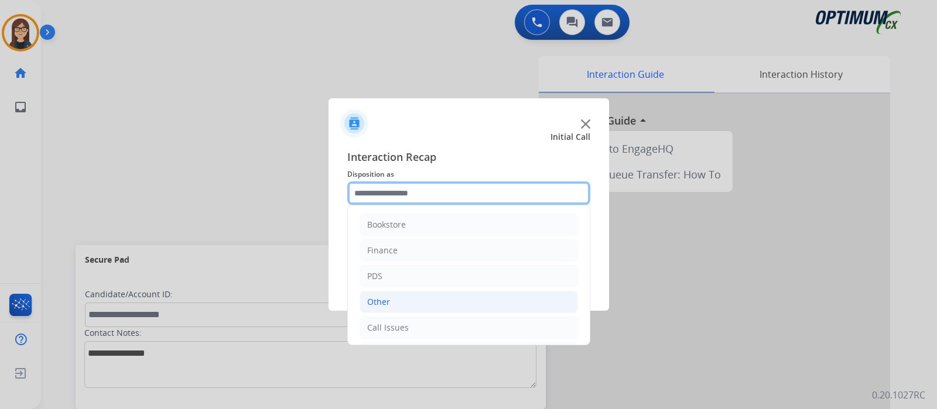
scroll to position [77, 0]
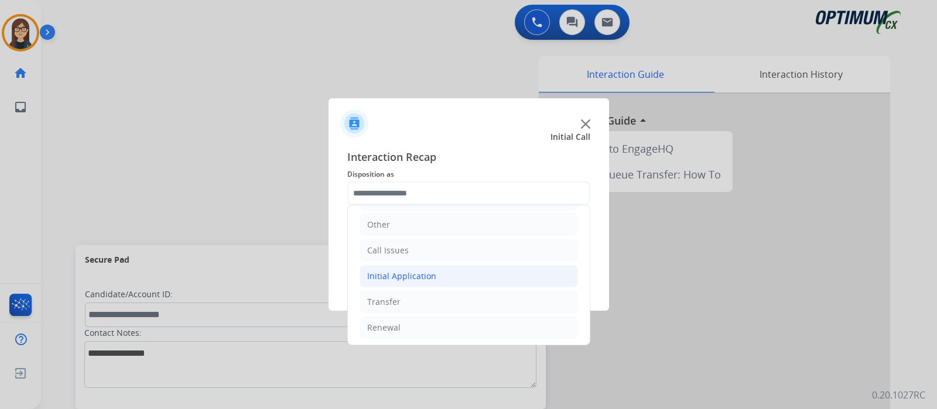
click at [432, 279] on div "Initial Application" at bounding box center [401, 277] width 69 height 12
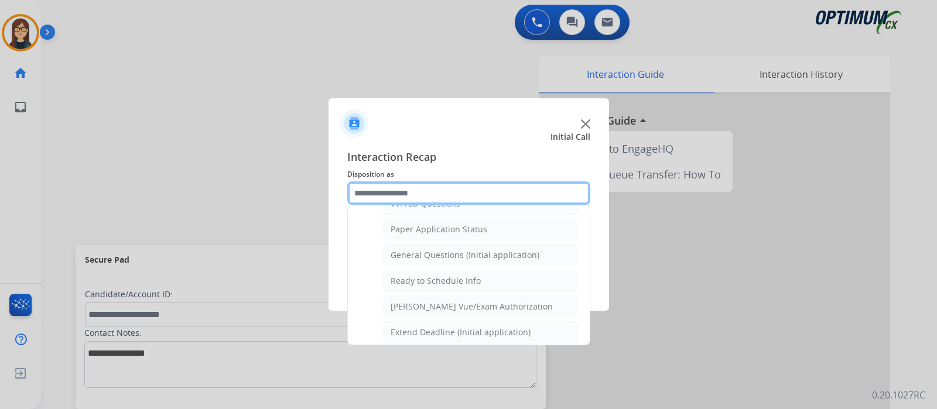
scroll to position [629, 0]
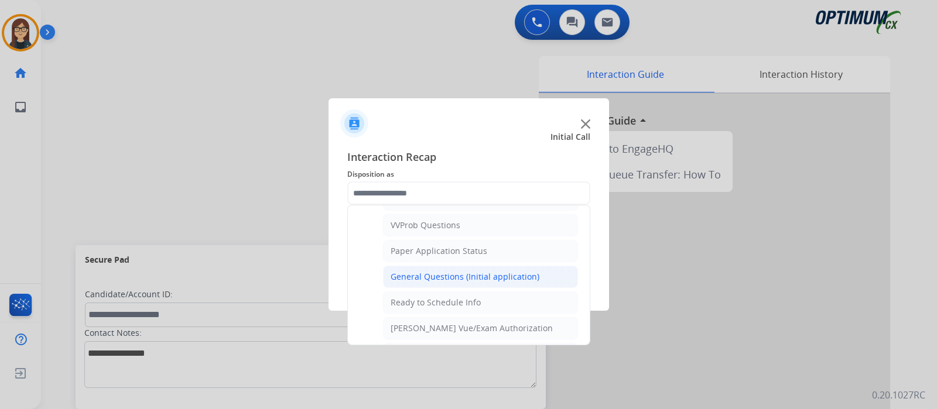
click at [477, 271] on div "General Questions (Initial application)" at bounding box center [465, 277] width 149 height 12
type input "**********"
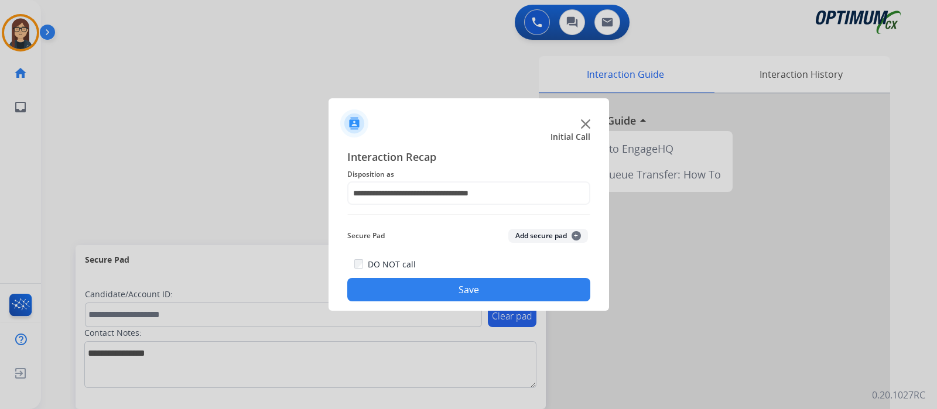
click at [454, 286] on button "Save" at bounding box center [468, 289] width 243 height 23
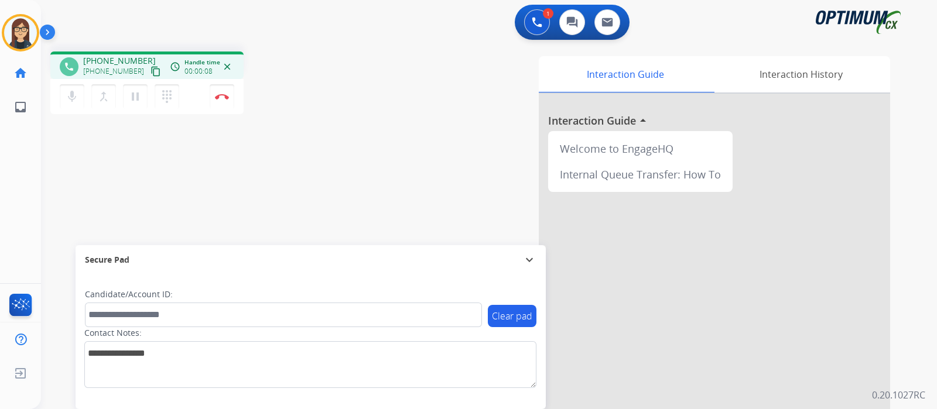
click at [150, 71] on mat-icon "content_copy" at bounding box center [155, 71] width 11 height 11
click at [79, 89] on button "mic Mute" at bounding box center [72, 96] width 25 height 25
click at [76, 105] on button "mic_off Mute" at bounding box center [72, 96] width 25 height 25
click at [299, 168] on div "phone +12678086060 +12678086060 content_copy access_time Call metrics Queue 00:…" at bounding box center [475, 286] width 868 height 488
click at [221, 99] on img at bounding box center [222, 97] width 14 height 6
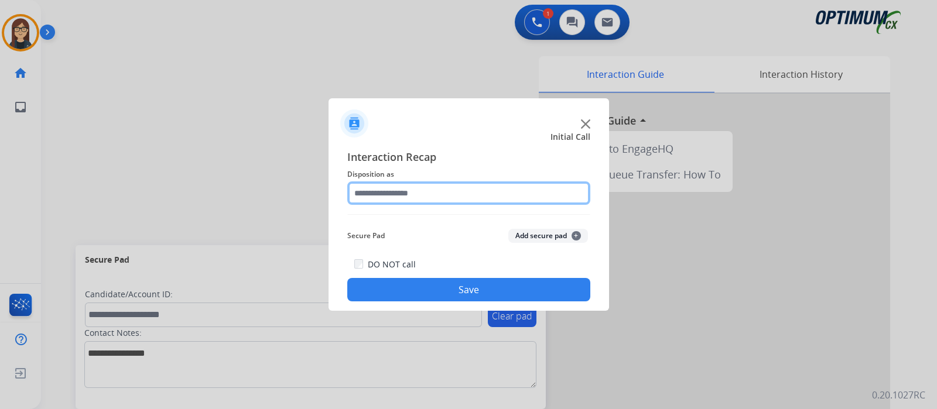
click at [395, 197] on input "text" at bounding box center [468, 193] width 243 height 23
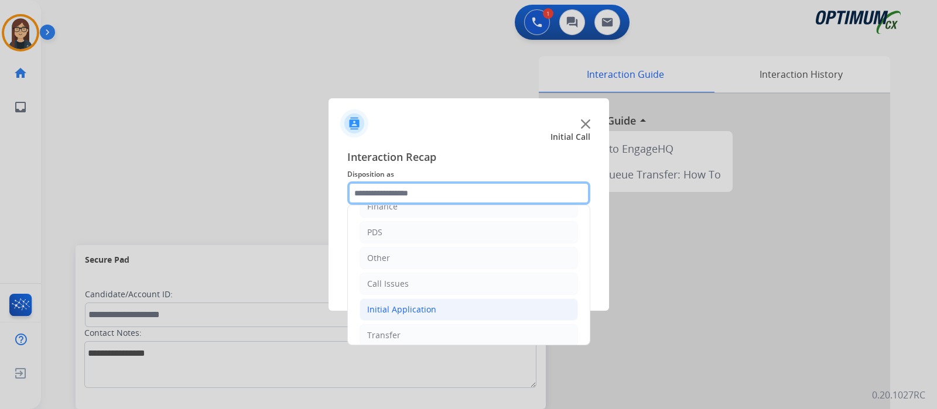
scroll to position [77, 0]
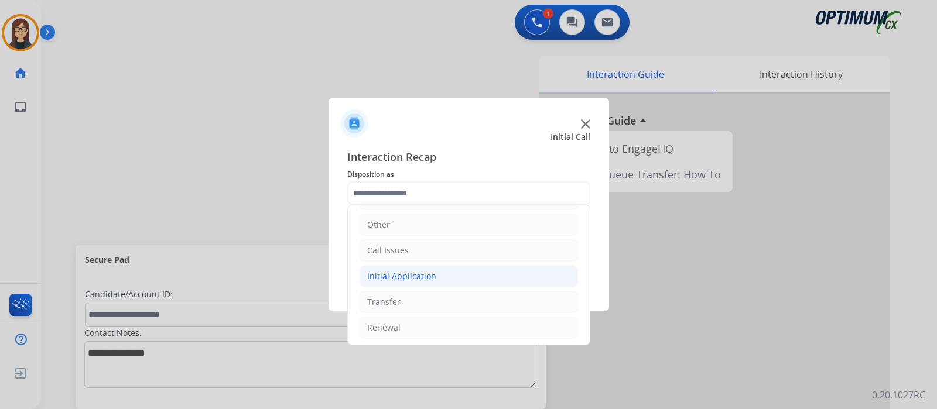
click at [422, 277] on div "Initial Application" at bounding box center [401, 277] width 69 height 12
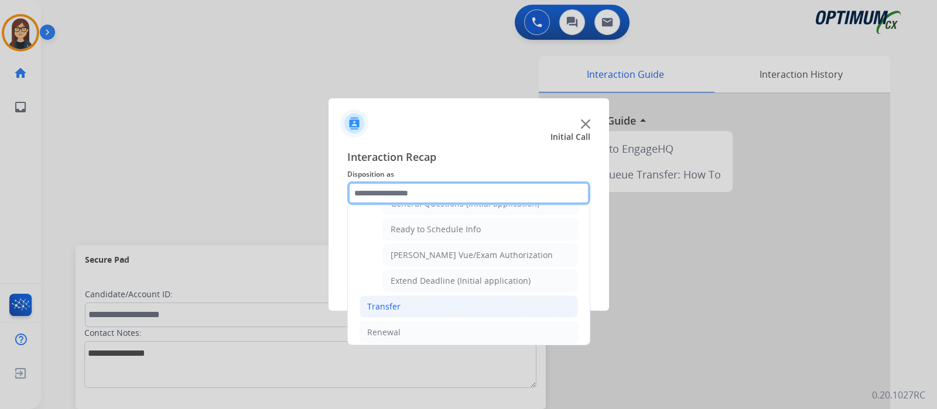
scroll to position [629, 0]
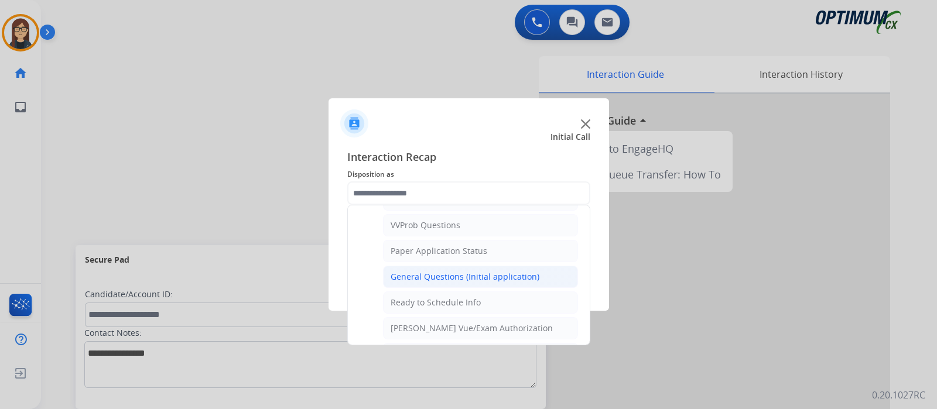
click at [443, 271] on div "General Questions (Initial application)" at bounding box center [465, 277] width 149 height 12
type input "**********"
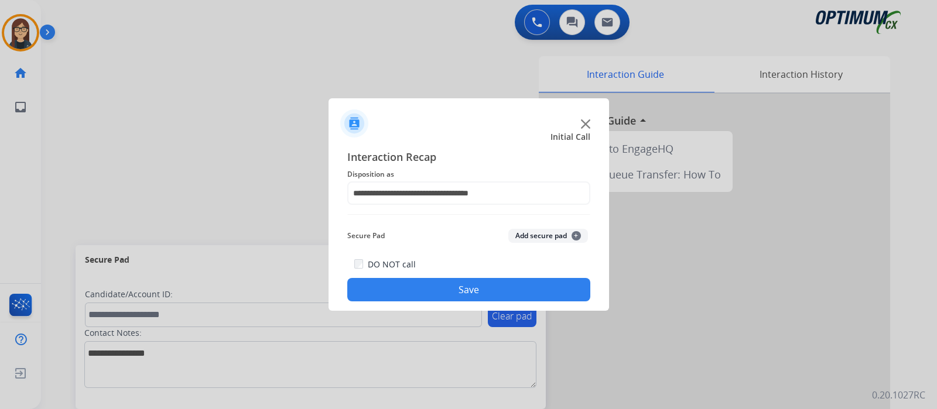
drag, startPoint x: 437, startPoint y: 285, endPoint x: 442, endPoint y: 290, distance: 7.5
click at [440, 288] on button "Save" at bounding box center [468, 289] width 243 height 23
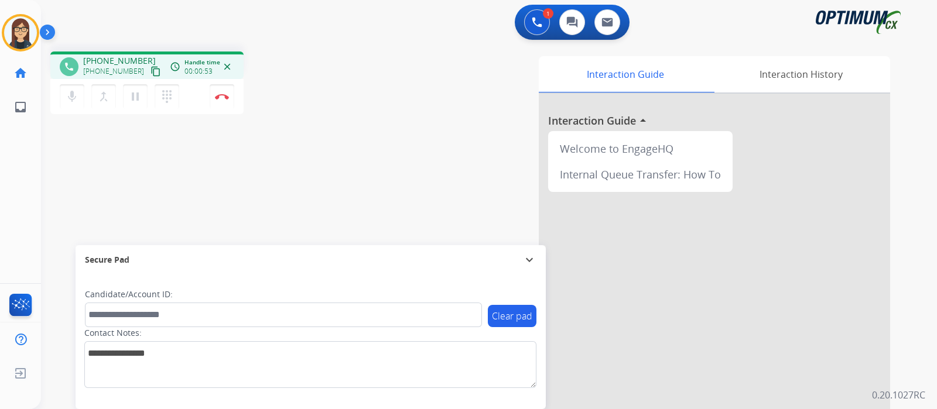
click at [150, 74] on mat-icon "content_copy" at bounding box center [155, 71] width 11 height 11
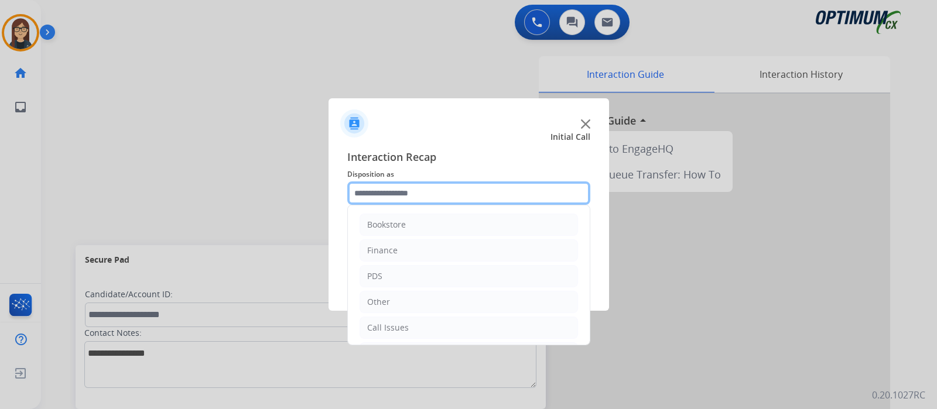
click at [376, 198] on input "text" at bounding box center [468, 193] width 243 height 23
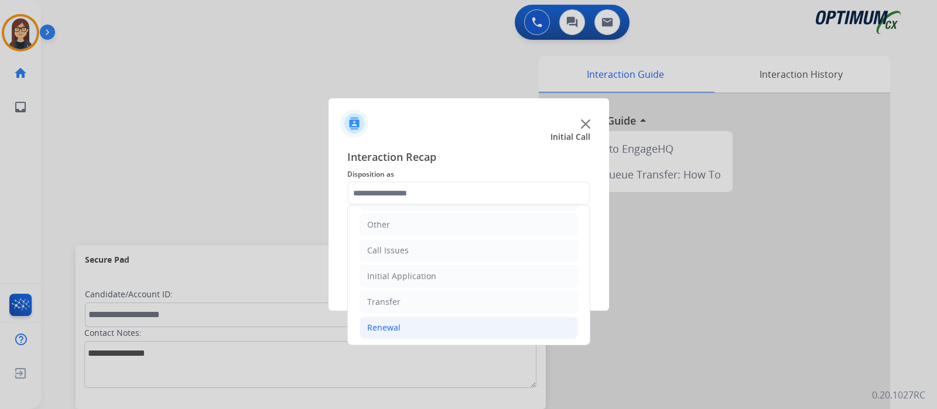
click at [410, 326] on li "Renewal" at bounding box center [469, 328] width 218 height 22
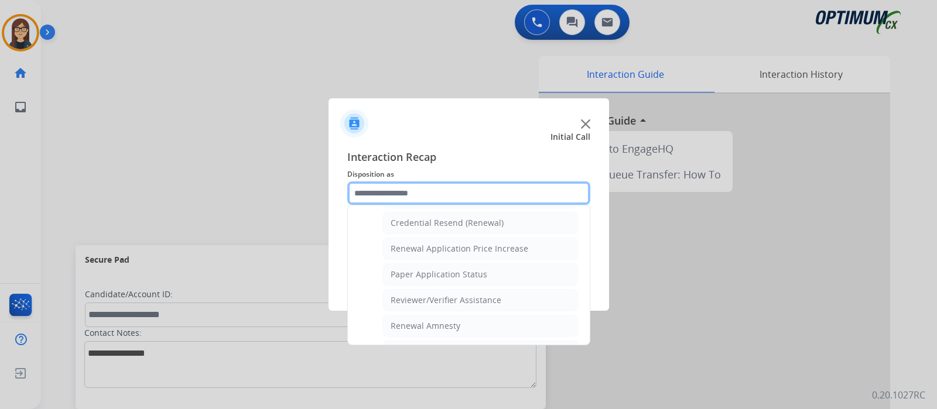
scroll to position [301, 0]
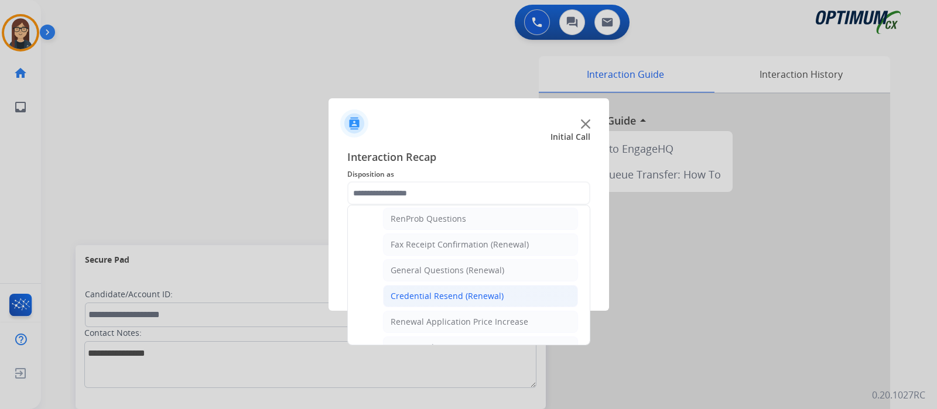
click at [430, 295] on div "Credential Resend (Renewal)" at bounding box center [447, 296] width 113 height 12
type input "**********"
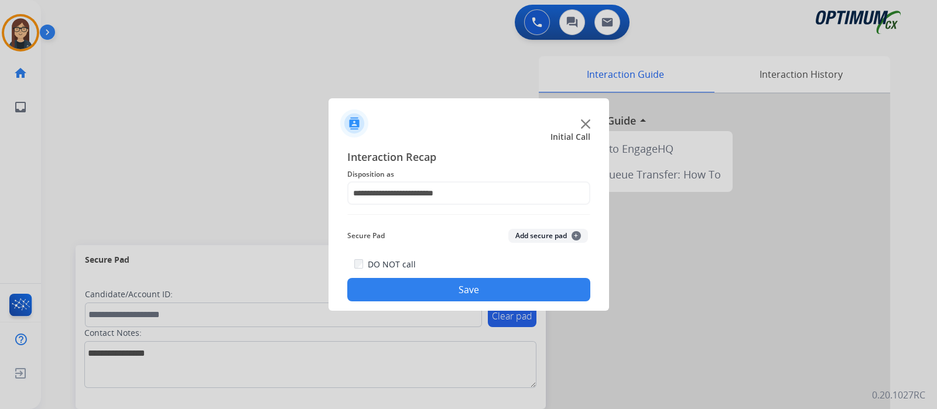
click at [419, 281] on button "Save" at bounding box center [468, 289] width 243 height 23
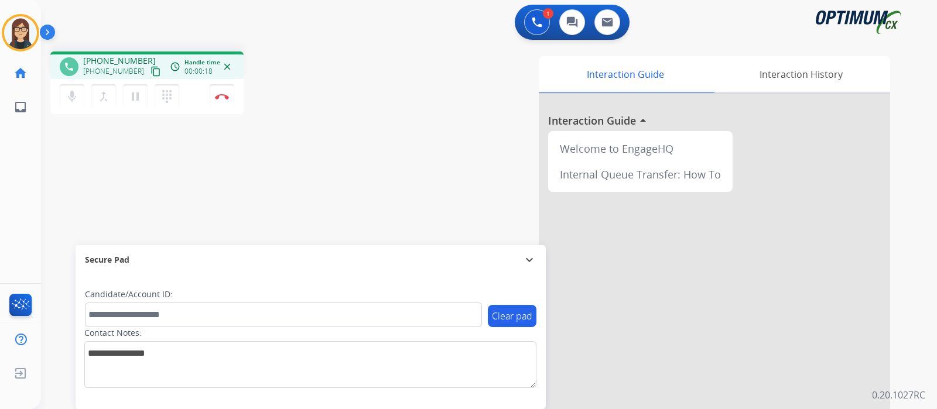
click at [150, 69] on mat-icon "content_copy" at bounding box center [155, 71] width 11 height 11
click at [229, 94] on button "Disconnect" at bounding box center [222, 96] width 25 height 25
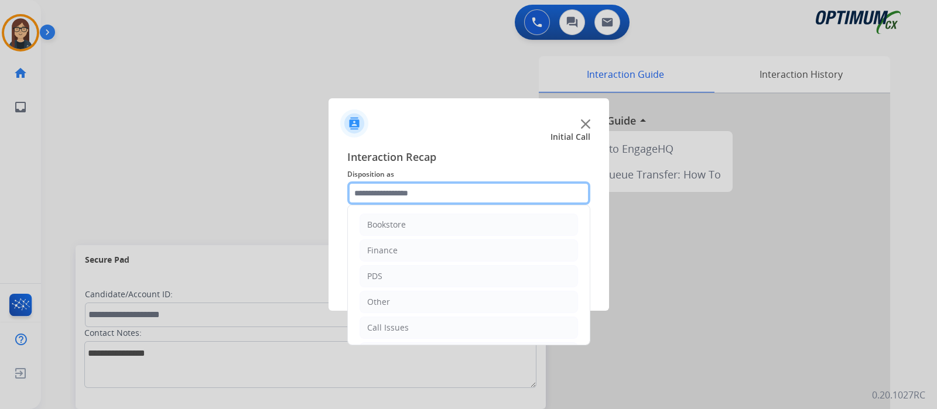
click at [400, 190] on input "text" at bounding box center [468, 193] width 243 height 23
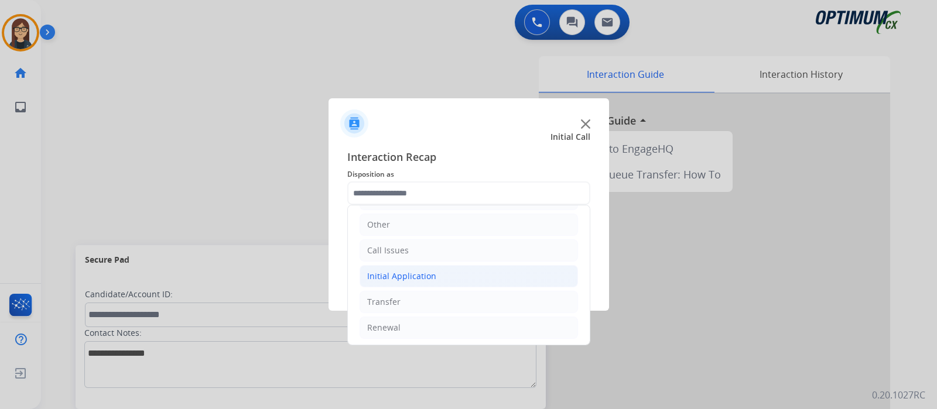
click at [415, 276] on div "Initial Application" at bounding box center [401, 277] width 69 height 12
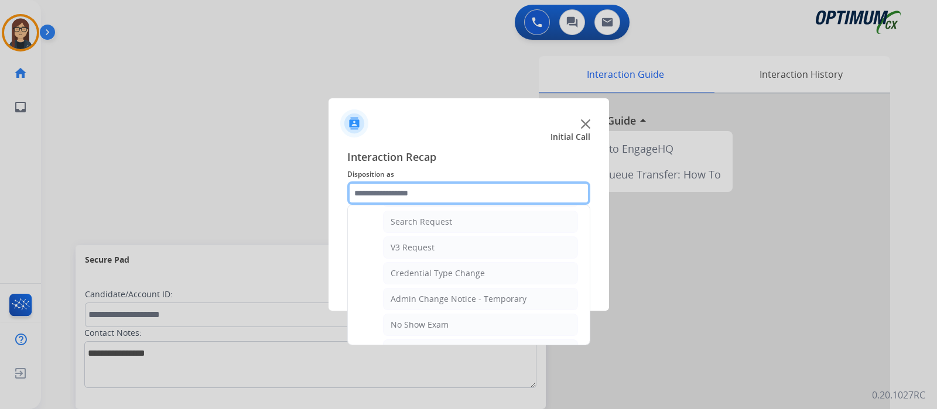
scroll to position [590, 0]
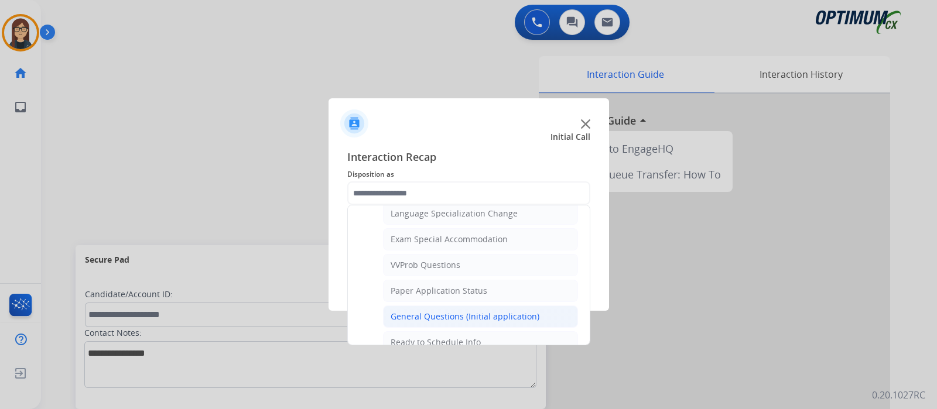
click at [475, 311] on div "General Questions (Initial application)" at bounding box center [465, 317] width 149 height 12
type input "**********"
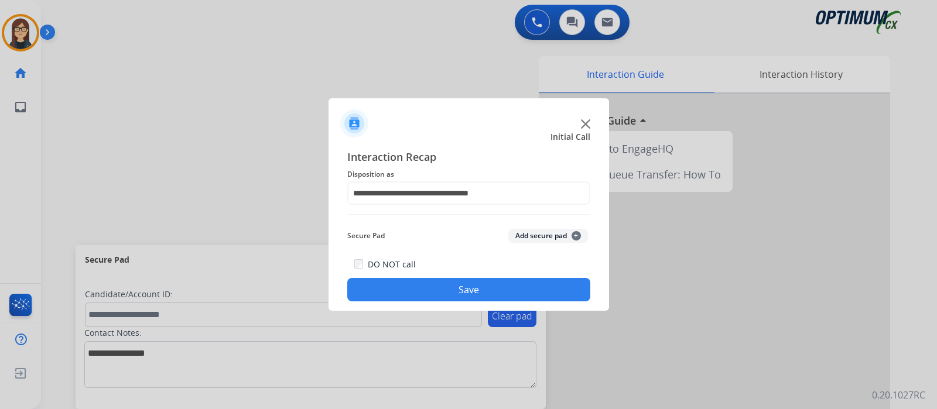
click at [424, 287] on button "Save" at bounding box center [468, 289] width 243 height 23
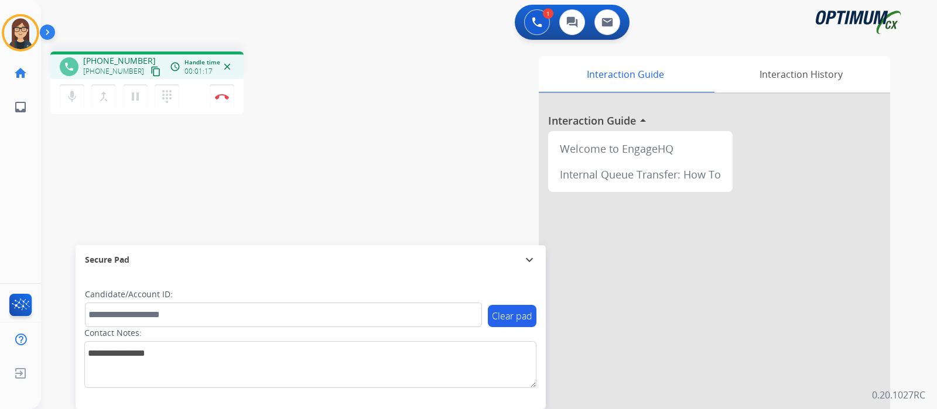
click at [150, 71] on mat-icon "content_copy" at bounding box center [155, 71] width 11 height 11
click at [70, 97] on mat-icon "mic" at bounding box center [72, 97] width 14 height 14
click at [71, 98] on mat-icon "mic_off" at bounding box center [72, 97] width 14 height 14
click at [307, 111] on div "phone +17863434971 +17863434971 content_copy access_time Call metrics Queue 00:…" at bounding box center [205, 85] width 310 height 66
click at [224, 99] on img at bounding box center [222, 97] width 14 height 6
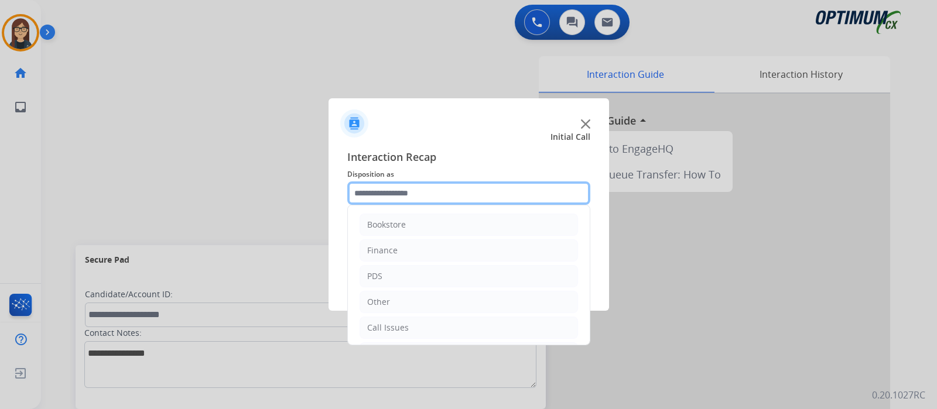
click at [384, 192] on input "text" at bounding box center [468, 193] width 243 height 23
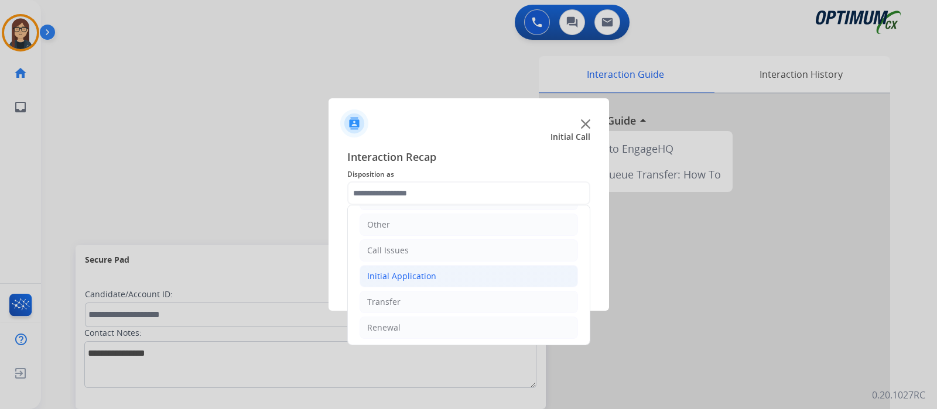
click at [430, 271] on div "Initial Application" at bounding box center [401, 277] width 69 height 12
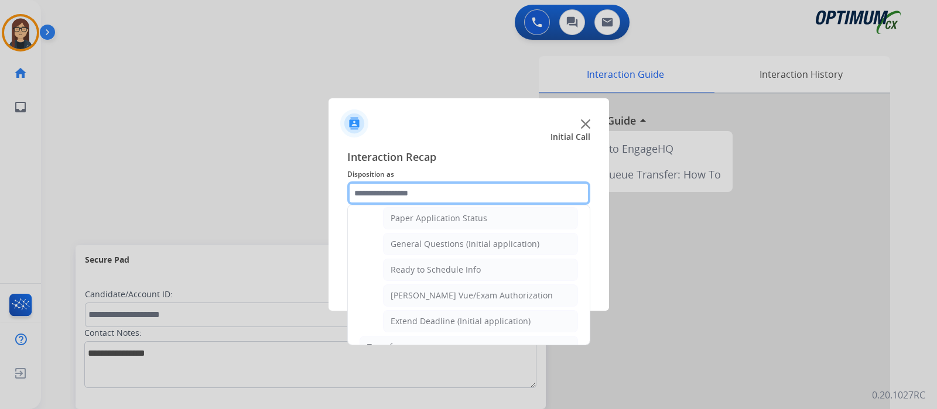
scroll to position [663, 0]
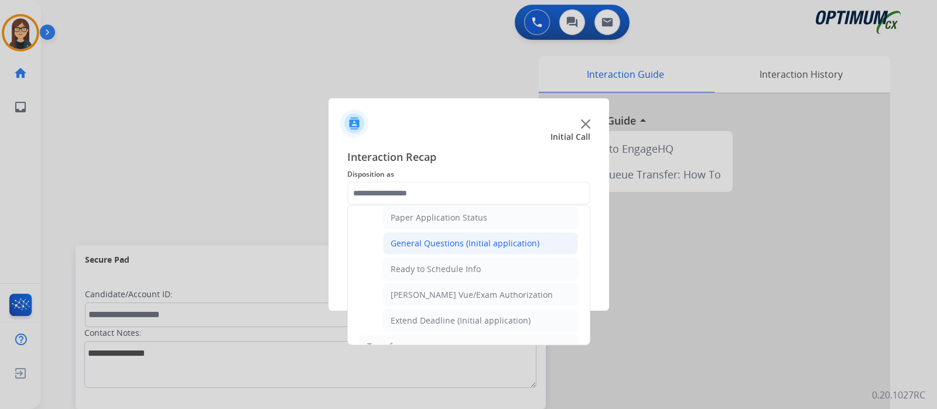
click at [469, 238] on div "General Questions (Initial application)" at bounding box center [465, 244] width 149 height 12
type input "**********"
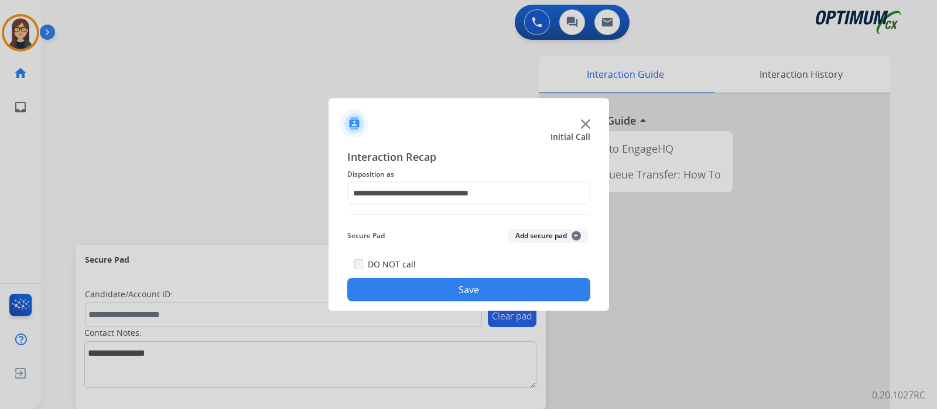
click at [439, 283] on button "Save" at bounding box center [468, 289] width 243 height 23
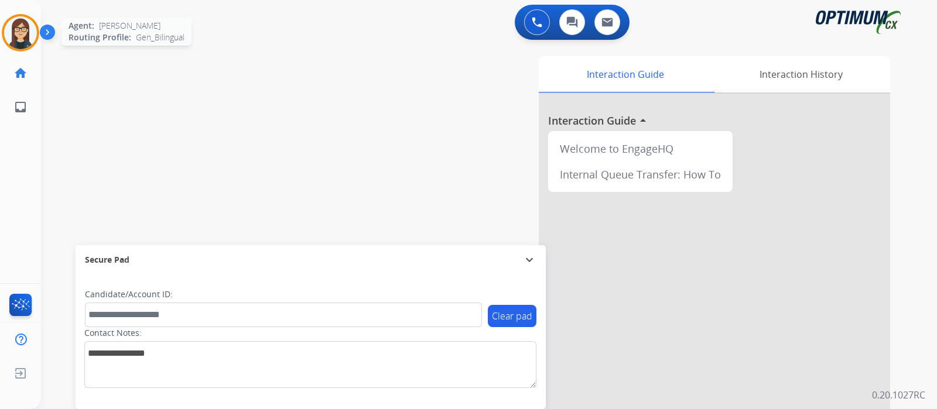
click at [21, 38] on img at bounding box center [20, 32] width 33 height 33
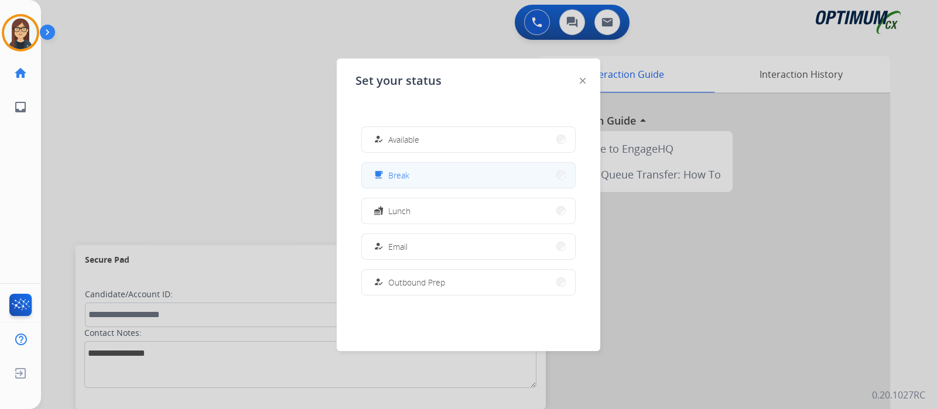
click at [395, 171] on span "Break" at bounding box center [398, 175] width 21 height 12
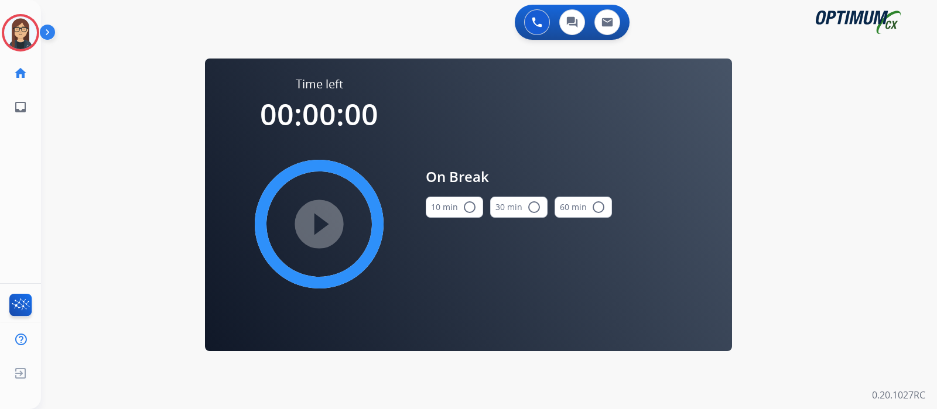
click at [471, 209] on mat-icon "radio_button_unchecked" at bounding box center [470, 207] width 14 height 14
click at [324, 221] on mat-icon "play_circle_filled" at bounding box center [319, 224] width 14 height 14
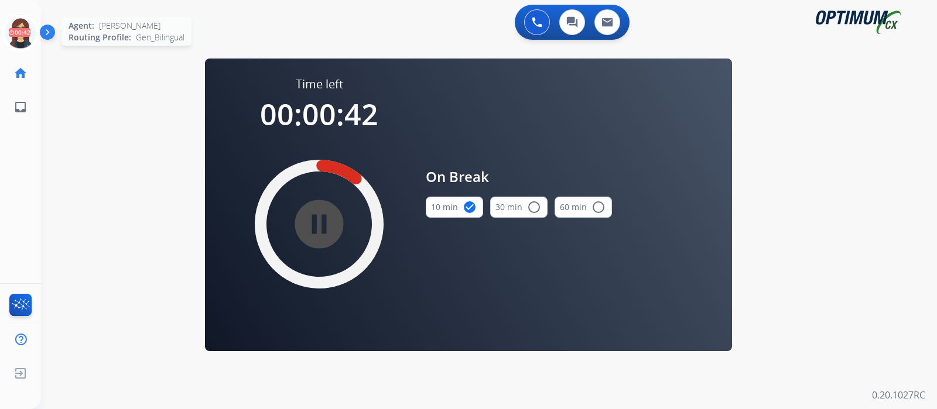
drag, startPoint x: 12, startPoint y: 36, endPoint x: 18, endPoint y: 31, distance: 7.5
click at [12, 36] on icon at bounding box center [21, 33] width 38 height 38
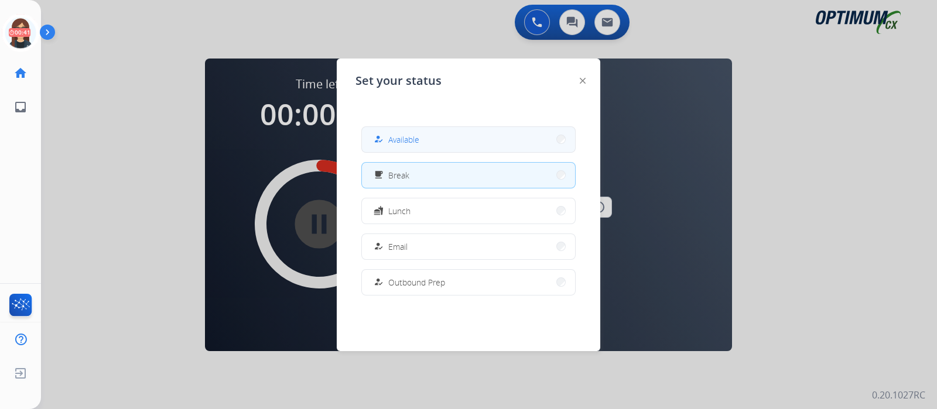
click at [434, 138] on button "how_to_reg Available" at bounding box center [468, 139] width 213 height 25
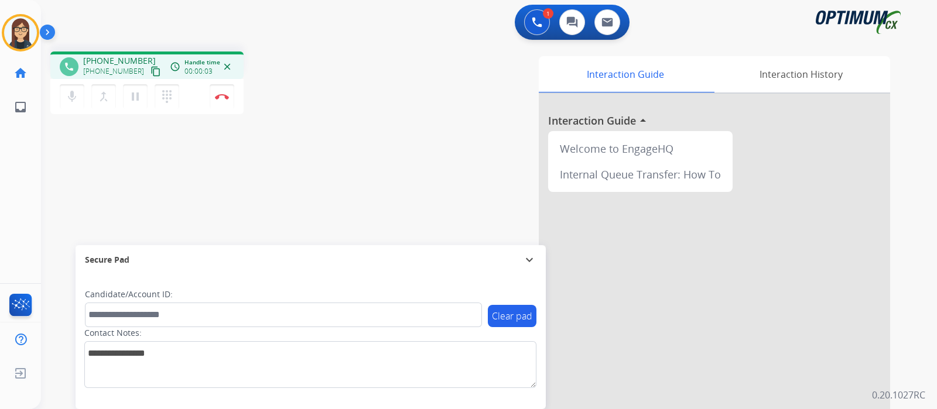
click at [150, 70] on mat-icon "content_copy" at bounding box center [155, 71] width 11 height 11
click at [385, 61] on div "Interaction Guide Interaction History Interaction Guide arrow_drop_up Welcome t…" at bounding box center [627, 293] width 525 height 474
click at [220, 101] on button "Disconnect" at bounding box center [222, 96] width 25 height 25
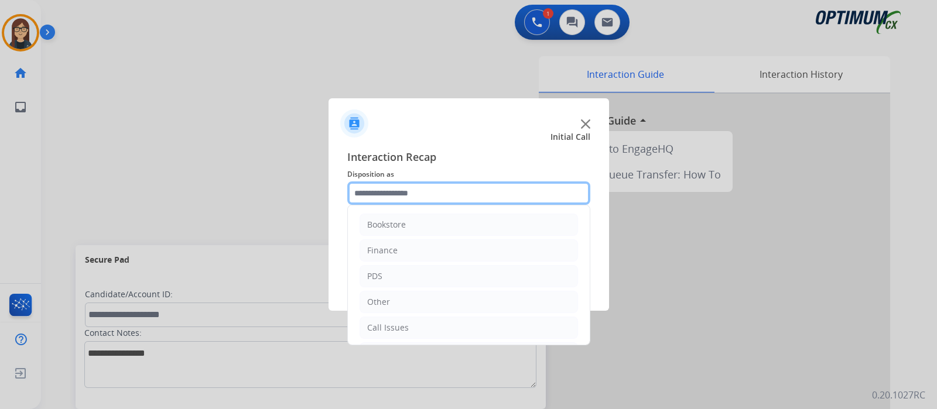
click at [393, 190] on input "text" at bounding box center [468, 193] width 243 height 23
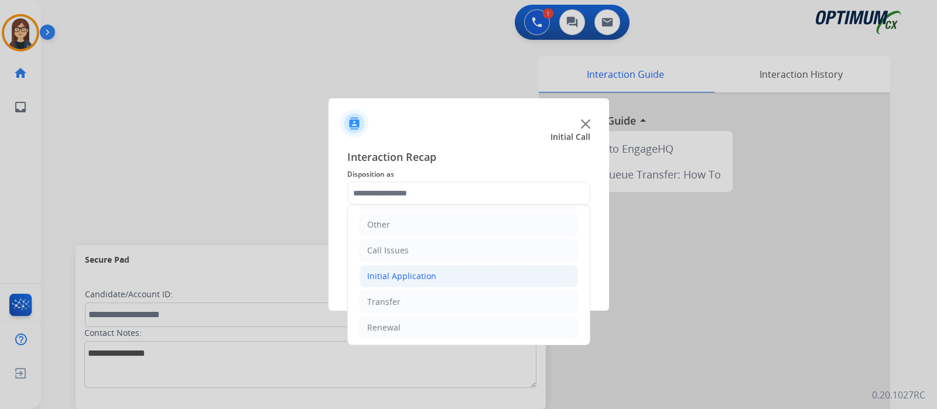
click at [405, 271] on div "Initial Application" at bounding box center [401, 277] width 69 height 12
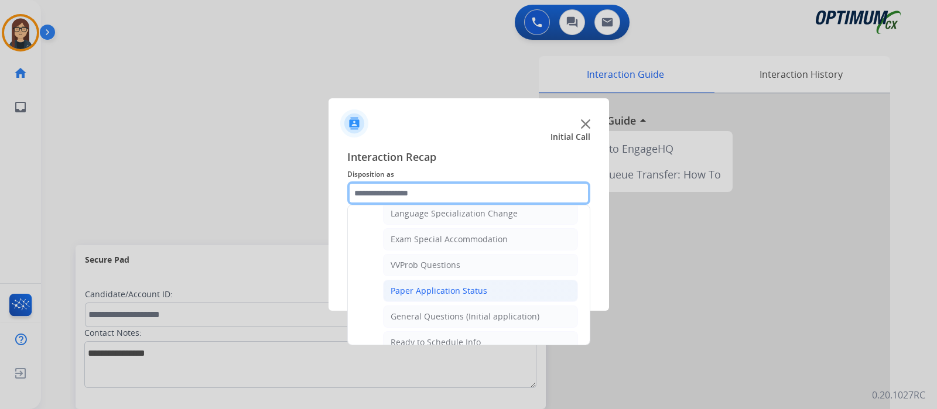
scroll to position [663, 0]
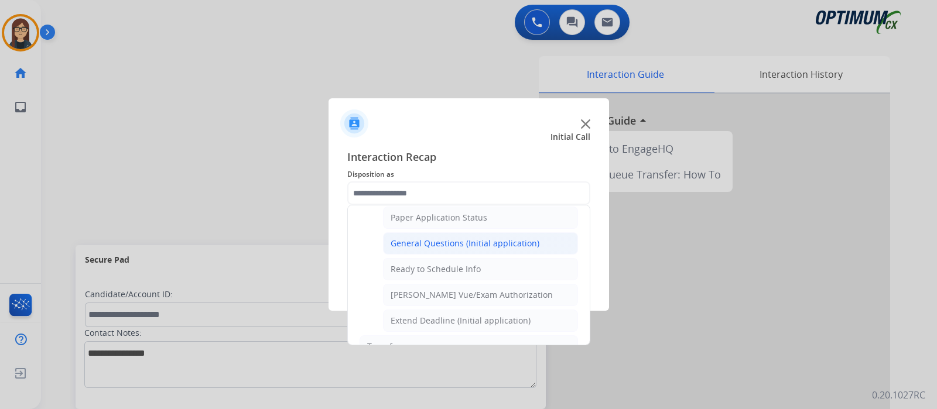
click at [434, 238] on div "General Questions (Initial application)" at bounding box center [465, 244] width 149 height 12
type input "**********"
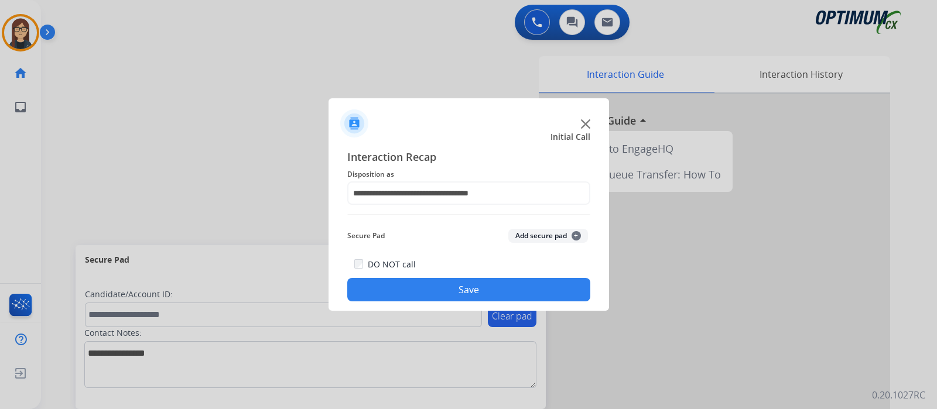
click at [474, 277] on div "DO NOT call Save" at bounding box center [468, 279] width 243 height 44
click at [482, 285] on button "Save" at bounding box center [468, 289] width 243 height 23
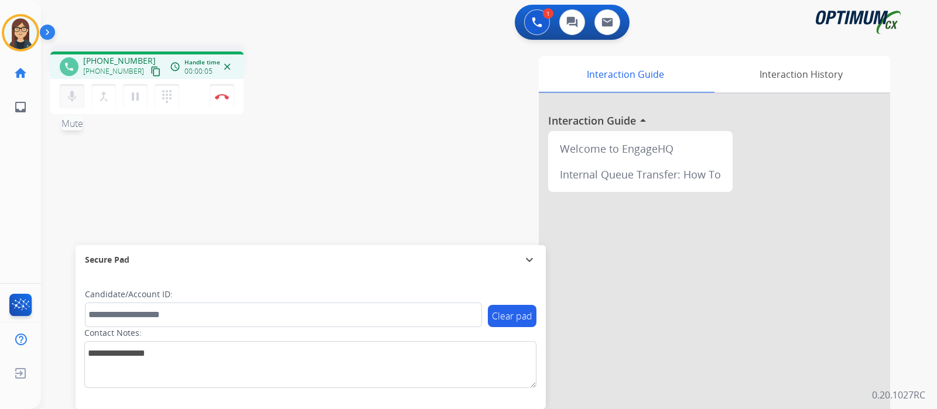
click at [75, 97] on mat-icon "mic" at bounding box center [72, 97] width 14 height 14
click at [73, 102] on mat-icon "mic_off" at bounding box center [72, 97] width 14 height 14
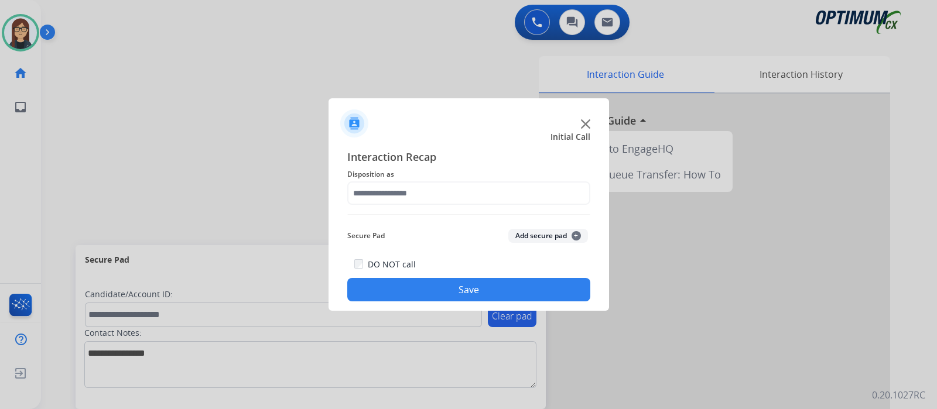
click at [586, 120] on img at bounding box center [585, 123] width 9 height 9
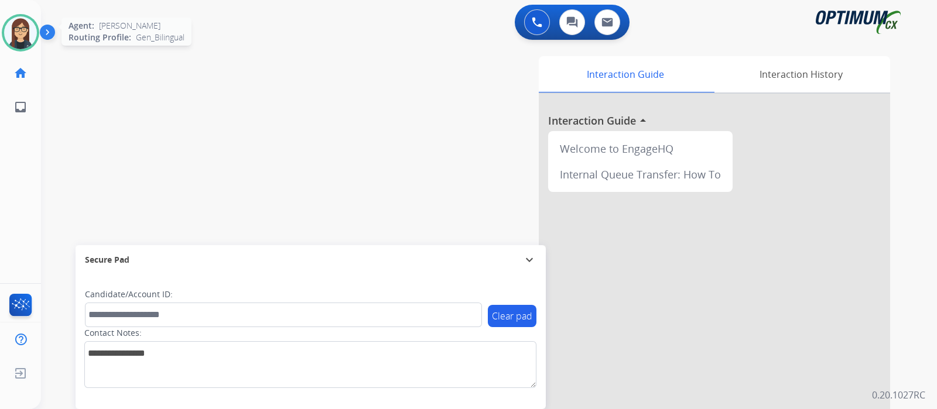
click at [20, 40] on img at bounding box center [20, 32] width 33 height 33
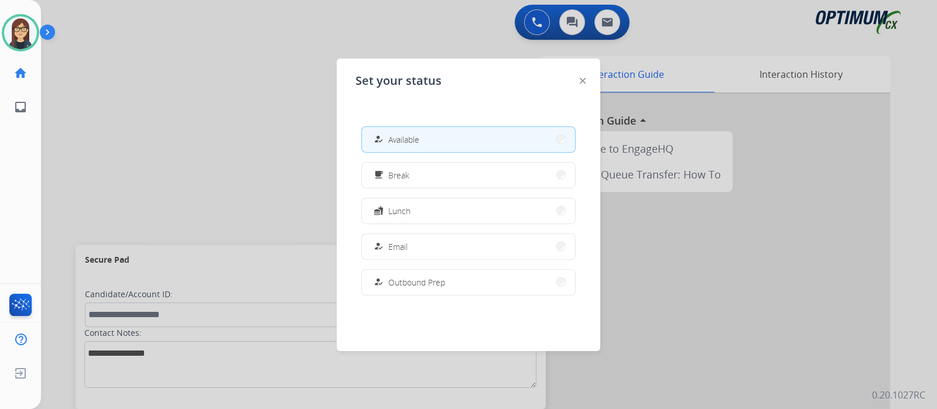
click at [415, 133] on span "Available" at bounding box center [403, 139] width 31 height 12
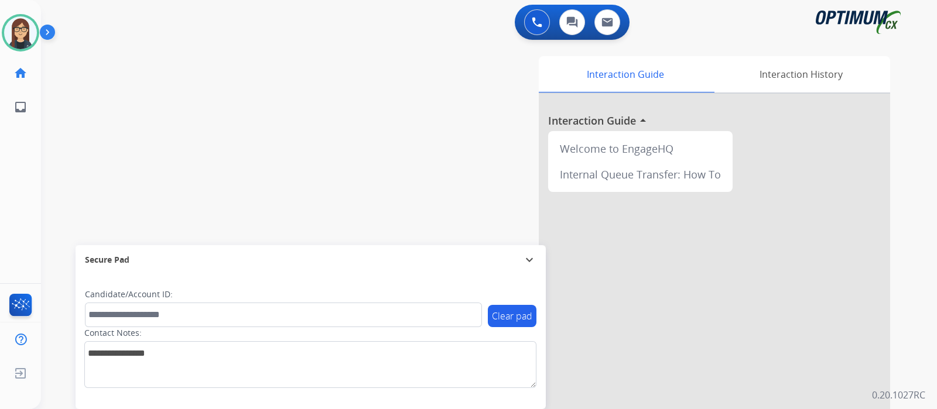
click at [231, 175] on div "swap_horiz Break voice bridge close_fullscreen Connect 3-Way Call merge_type Se…" at bounding box center [475, 286] width 868 height 488
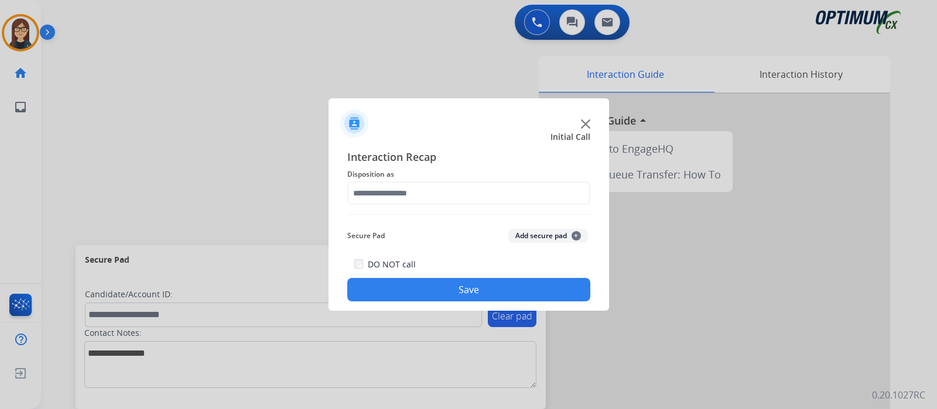
click at [583, 122] on img at bounding box center [585, 123] width 9 height 9
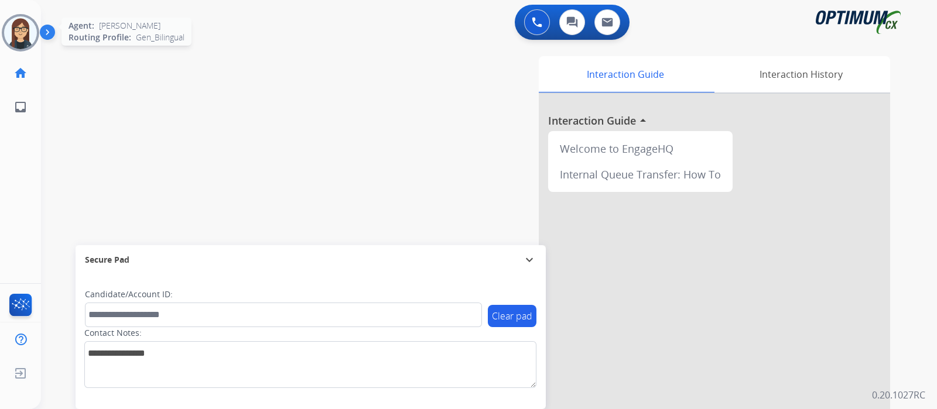
click at [17, 39] on img at bounding box center [20, 32] width 33 height 33
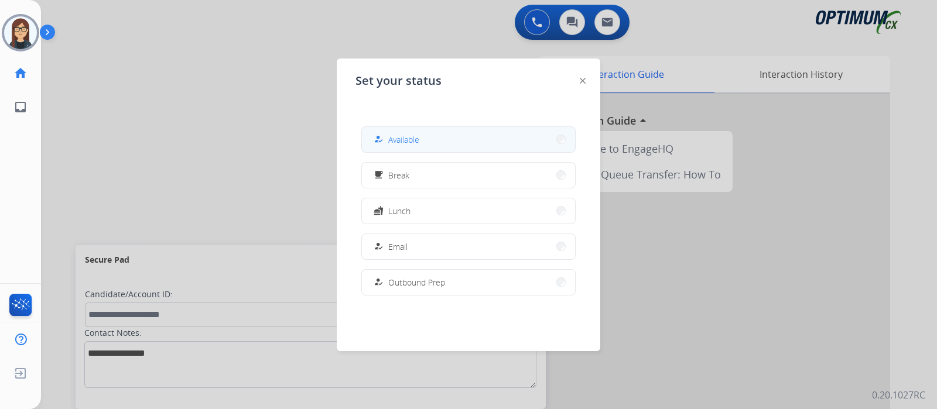
click at [403, 148] on button "how_to_reg Available" at bounding box center [468, 139] width 213 height 25
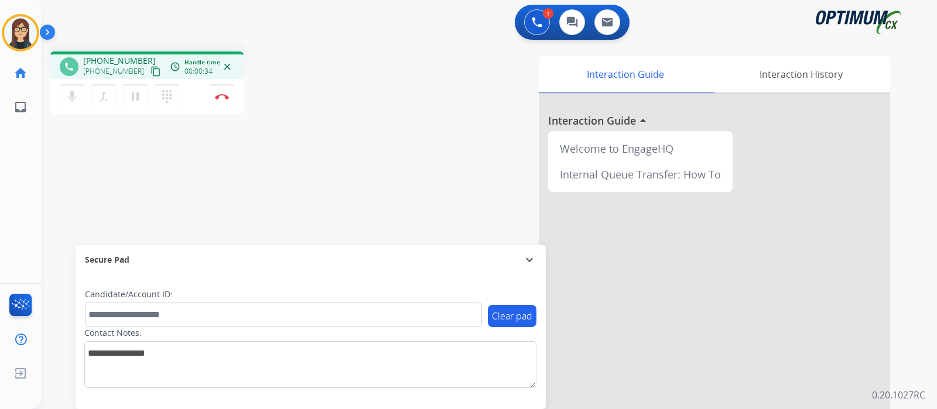
click at [150, 67] on mat-icon "content_copy" at bounding box center [155, 71] width 11 height 11
click at [225, 95] on img at bounding box center [222, 97] width 14 height 6
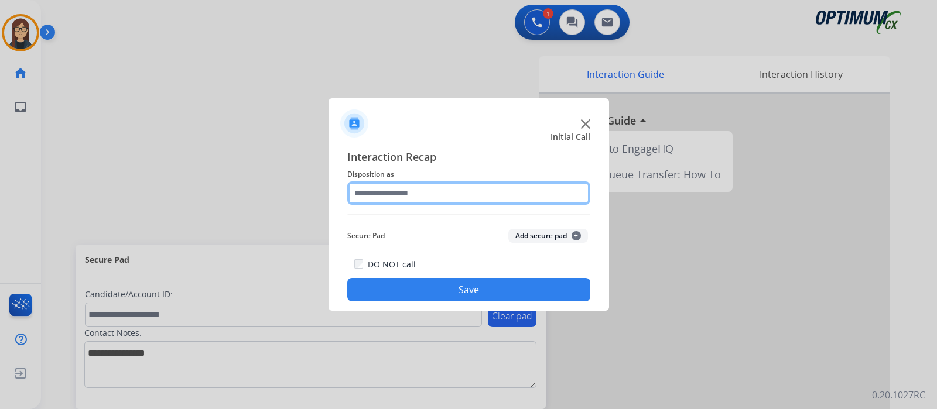
click at [424, 197] on input "text" at bounding box center [468, 193] width 243 height 23
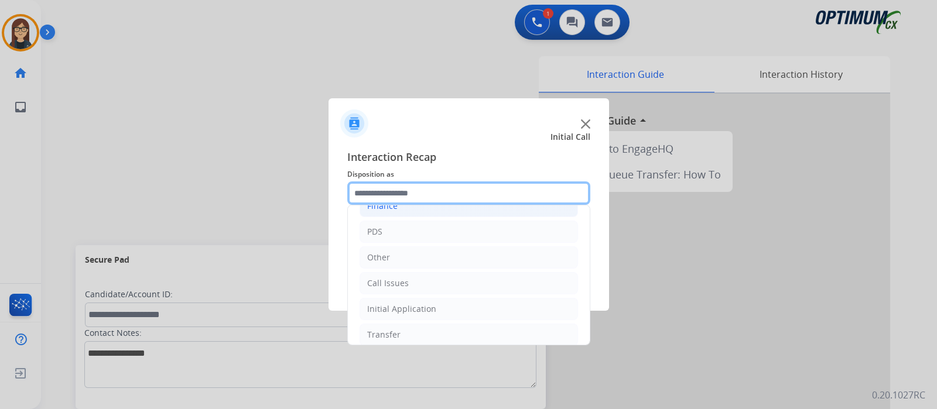
scroll to position [77, 0]
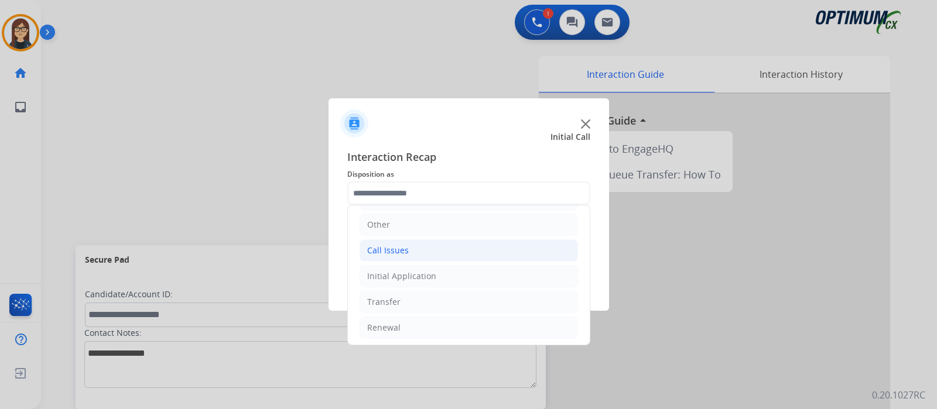
click at [401, 249] on div "Call Issues" at bounding box center [388, 251] width 42 height 12
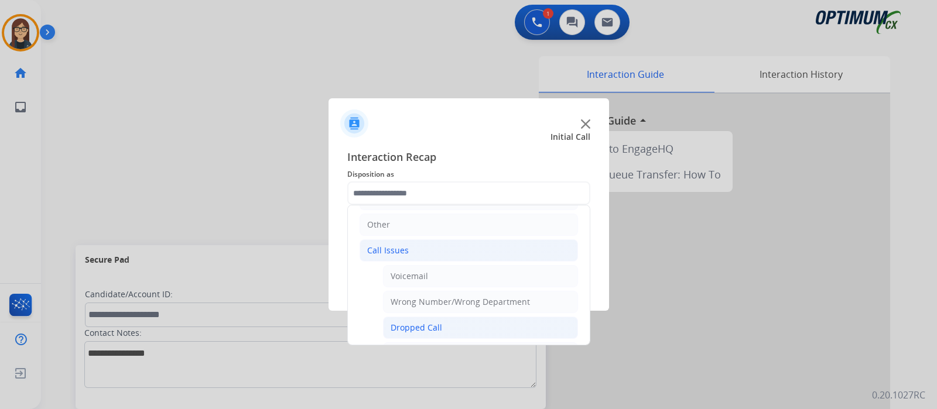
click at [438, 322] on div "Dropped Call" at bounding box center [417, 328] width 52 height 12
type input "**********"
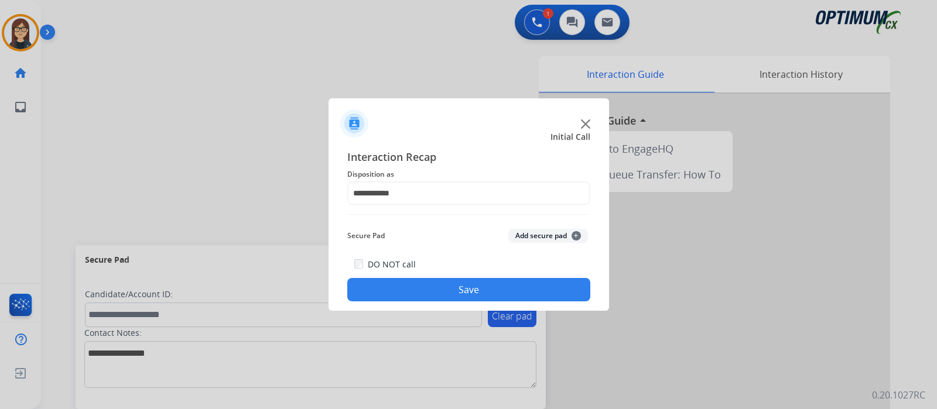
click at [434, 283] on button "Save" at bounding box center [468, 289] width 243 height 23
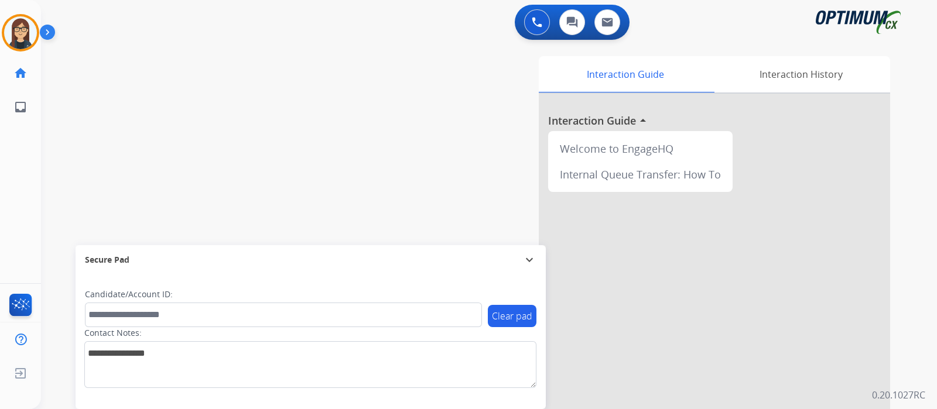
click at [244, 156] on div "swap_horiz Break voice bridge close_fullscreen Connect 3-Way Call merge_type Se…" at bounding box center [475, 286] width 868 height 488
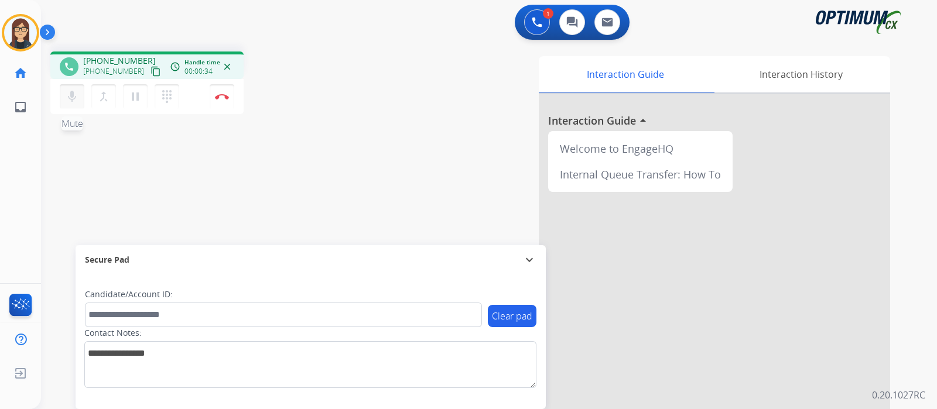
click at [69, 100] on mat-icon "mic" at bounding box center [72, 97] width 14 height 14
click at [69, 100] on mat-icon "mic_off" at bounding box center [72, 97] width 14 height 14
click at [77, 101] on mat-icon "mic_off" at bounding box center [72, 97] width 14 height 14
click at [150, 70] on mat-icon "content_copy" at bounding box center [155, 71] width 11 height 11
click at [423, 54] on div "Interaction Guide Interaction History Interaction Guide arrow_drop_up Welcome t…" at bounding box center [637, 291] width 544 height 479
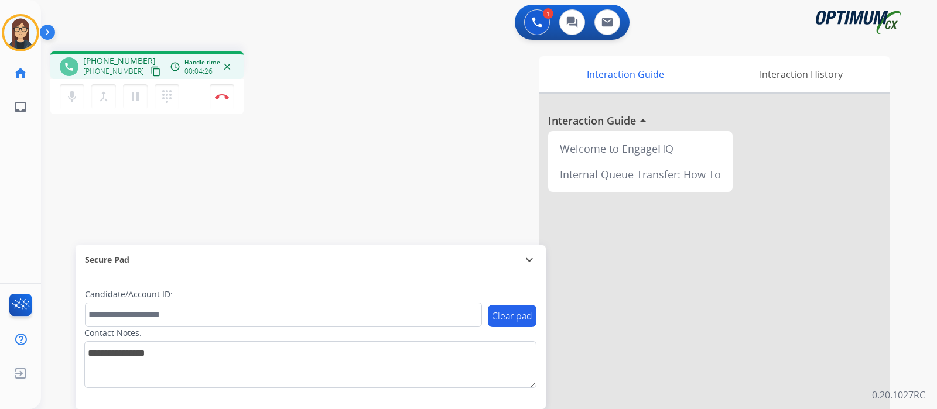
click at [356, 199] on div "phone +19793109809 +19793109809 content_copy access_time Call metrics Queue 00:…" at bounding box center [475, 286] width 868 height 488
click at [225, 102] on button "Disconnect" at bounding box center [222, 96] width 25 height 25
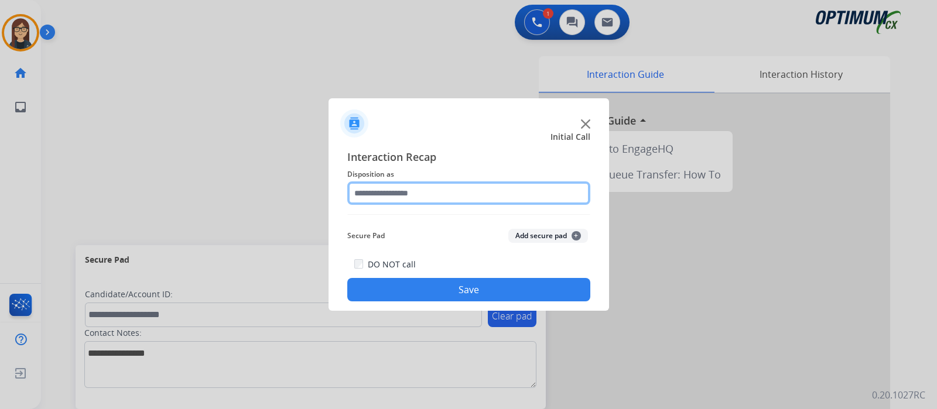
click at [398, 196] on input "text" at bounding box center [468, 193] width 243 height 23
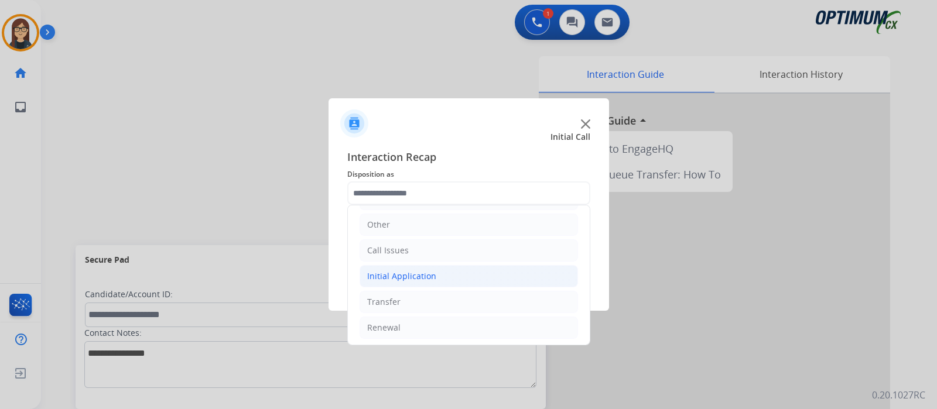
click at [409, 272] on div "Initial Application" at bounding box center [401, 277] width 69 height 12
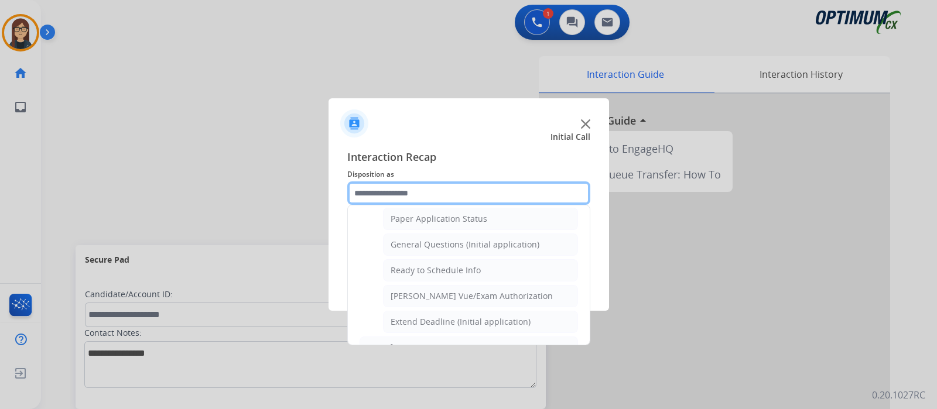
scroll to position [663, 0]
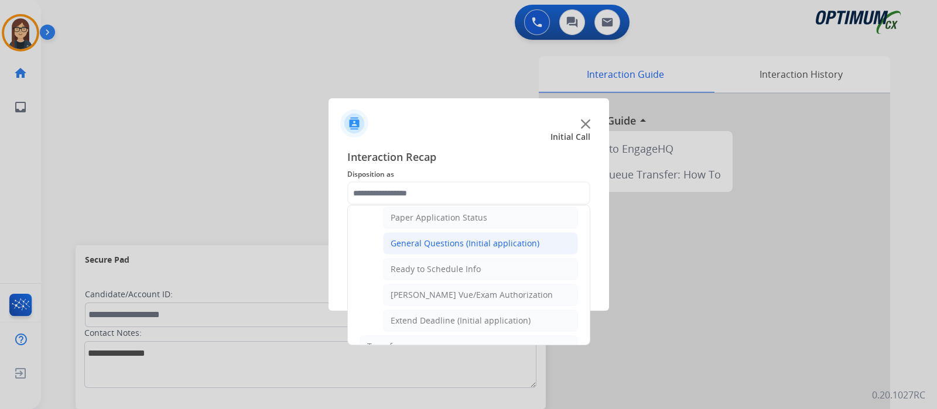
click at [442, 238] on div "General Questions (Initial application)" at bounding box center [465, 244] width 149 height 12
type input "**********"
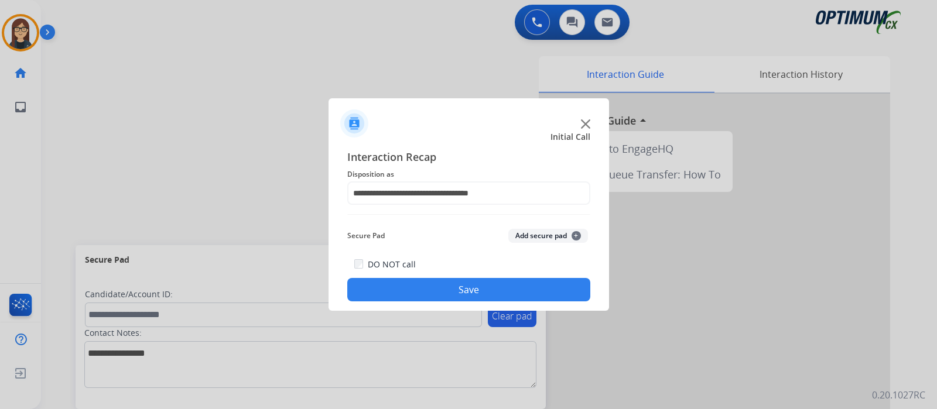
click at [427, 284] on button "Save" at bounding box center [468, 289] width 243 height 23
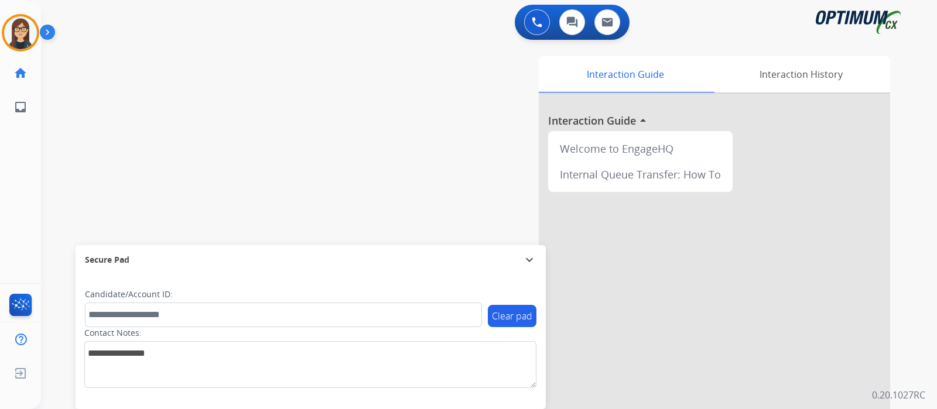
click at [319, 128] on div "swap_horiz Break voice bridge close_fullscreen Connect 3-Way Call merge_type Se…" at bounding box center [475, 286] width 868 height 488
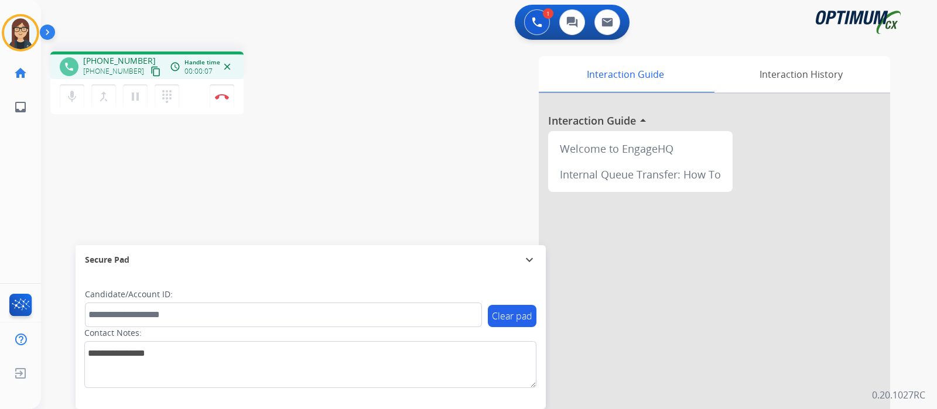
click at [150, 67] on mat-icon "content_copy" at bounding box center [155, 71] width 11 height 11
click at [342, 173] on div "phone +16163779762 +16163779762 content_copy access_time Call metrics Queue 00:…" at bounding box center [475, 286] width 868 height 488
click at [217, 106] on button "Disconnect" at bounding box center [222, 96] width 25 height 25
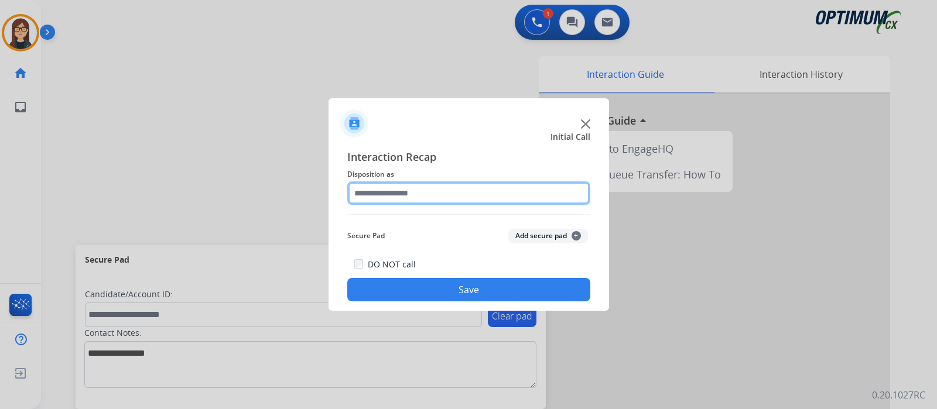
click at [381, 189] on input "text" at bounding box center [468, 193] width 243 height 23
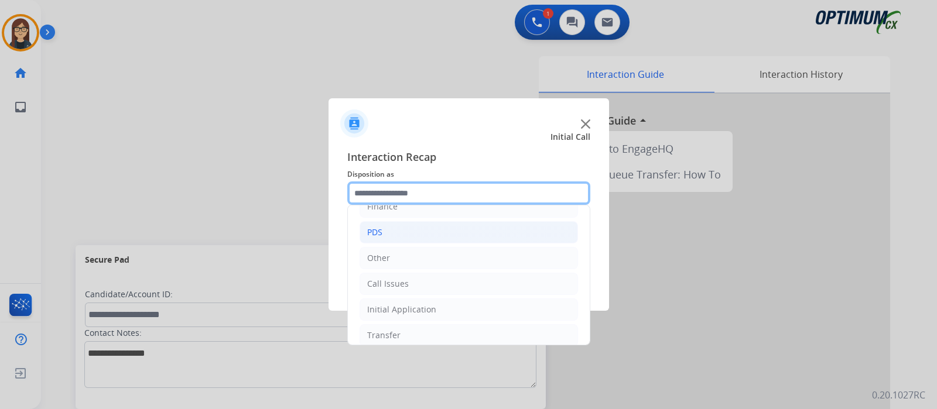
scroll to position [77, 0]
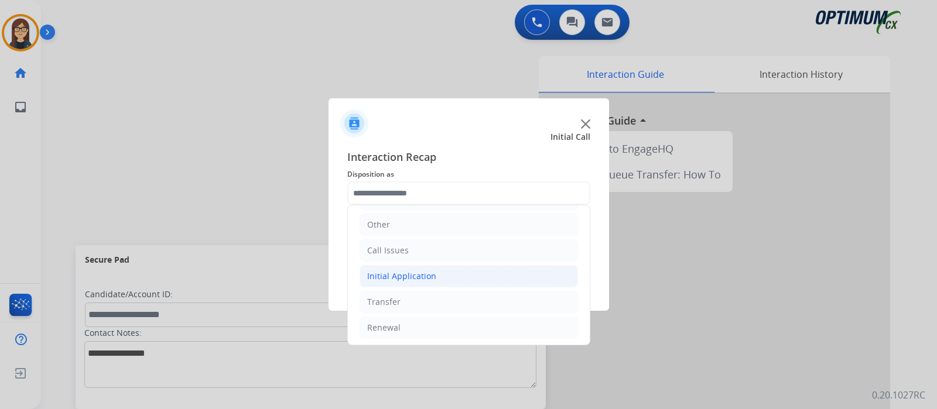
click at [412, 274] on div "Initial Application" at bounding box center [401, 277] width 69 height 12
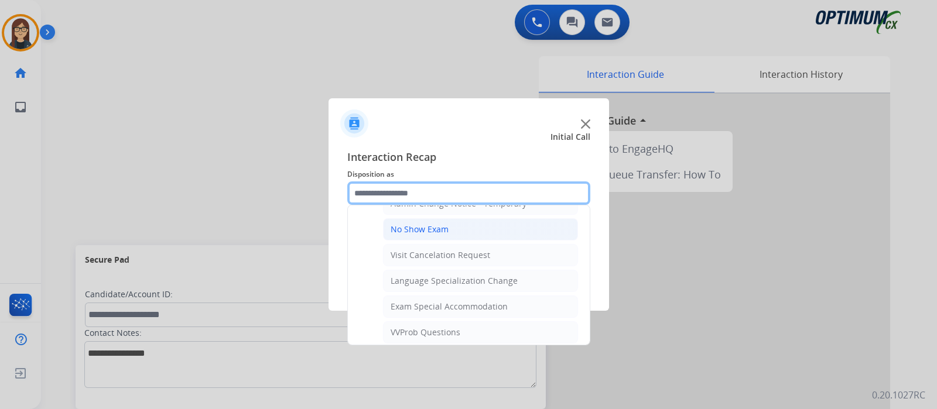
scroll to position [590, 0]
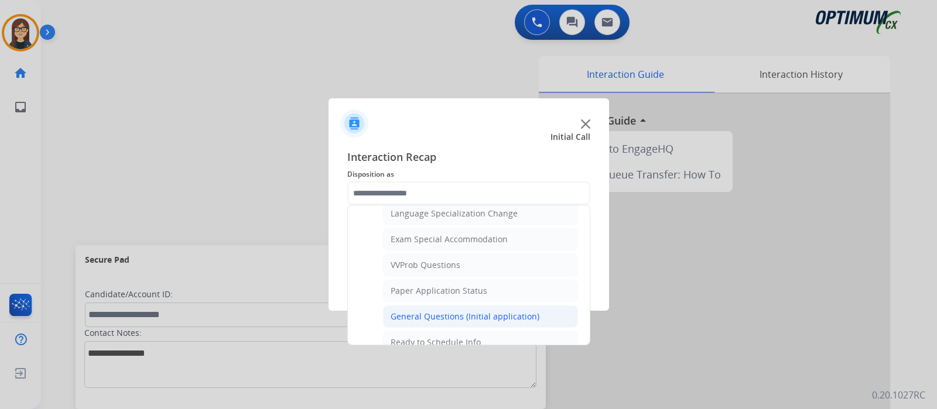
click at [430, 315] on div "General Questions (Initial application)" at bounding box center [465, 317] width 149 height 12
type input "**********"
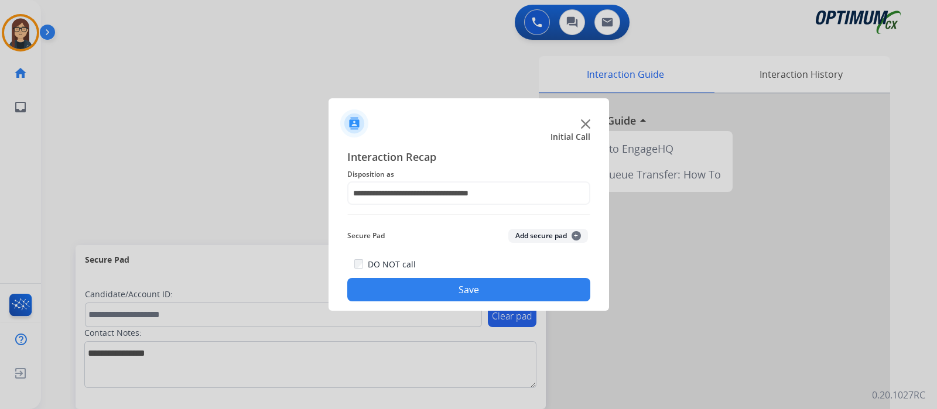
click at [419, 296] on button "Save" at bounding box center [468, 289] width 243 height 23
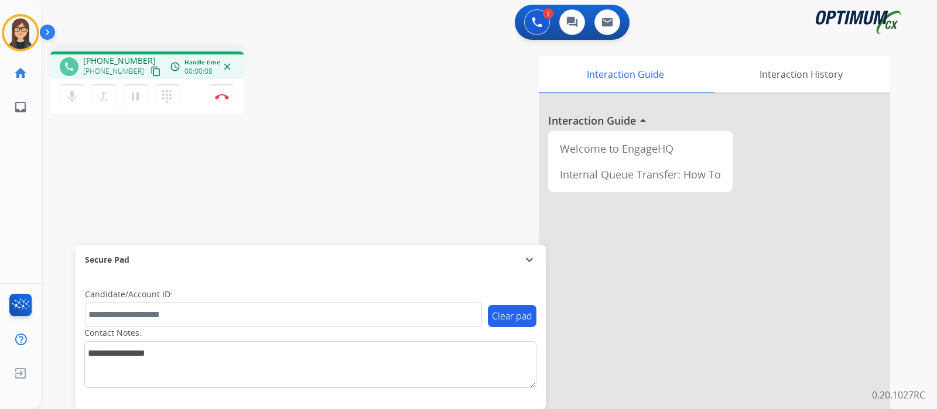
click at [359, 142] on div "phone +12019328020 +12019328020 content_copy access_time Call metrics Queue 03:…" at bounding box center [475, 286] width 868 height 488
click at [150, 69] on mat-icon "content_copy" at bounding box center [155, 71] width 11 height 11
click at [66, 94] on mat-icon "mic" at bounding box center [72, 97] width 14 height 14
click at [69, 95] on mat-icon "mic_off" at bounding box center [72, 97] width 14 height 14
click at [220, 92] on button "Disconnect" at bounding box center [222, 96] width 25 height 25
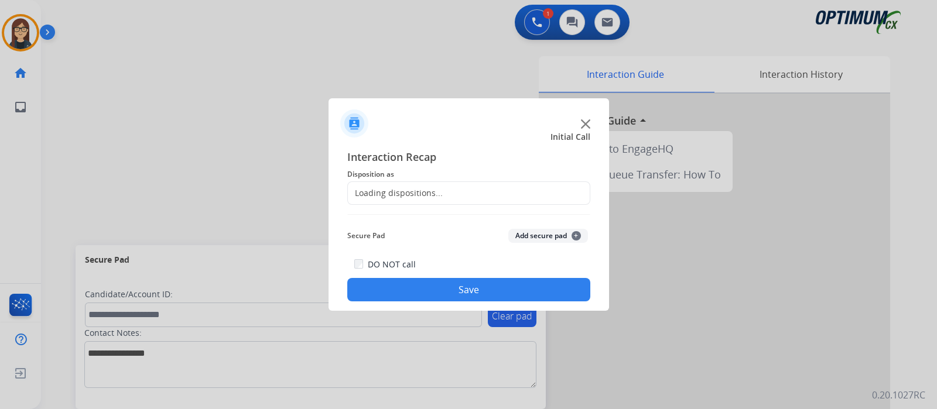
click at [222, 93] on div at bounding box center [468, 204] width 937 height 409
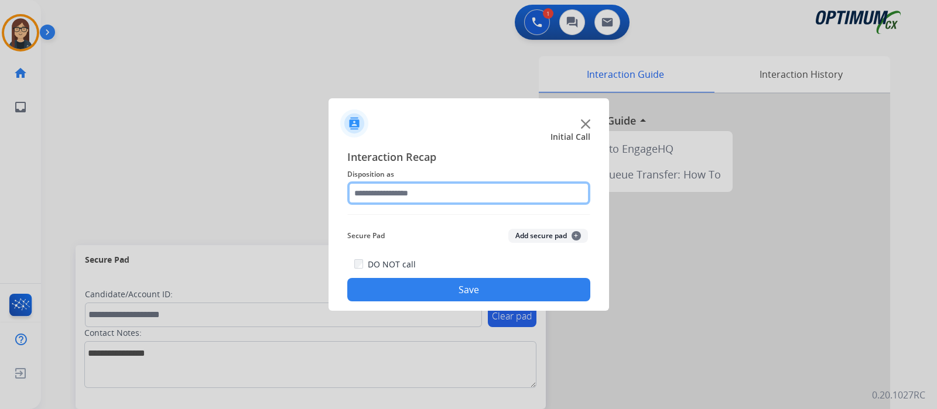
click at [468, 184] on input "text" at bounding box center [468, 193] width 243 height 23
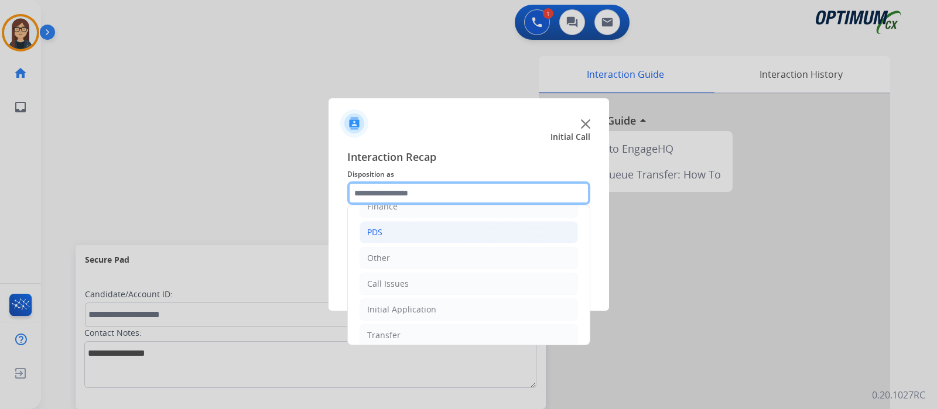
scroll to position [77, 0]
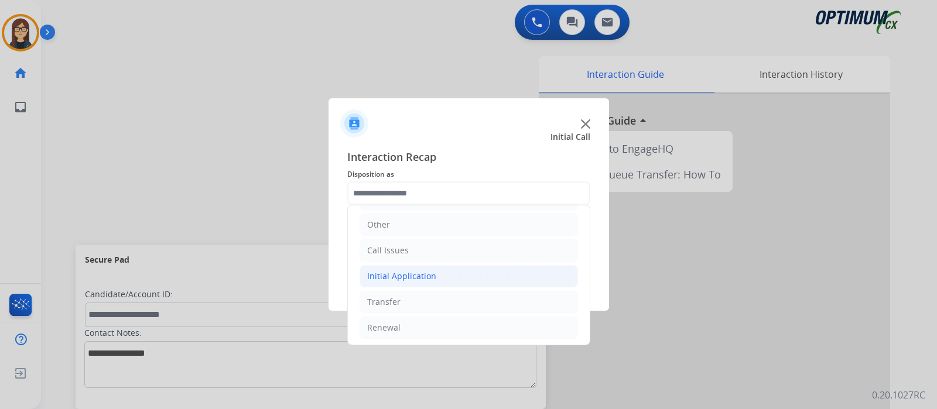
click at [401, 276] on div "Initial Application" at bounding box center [401, 277] width 69 height 12
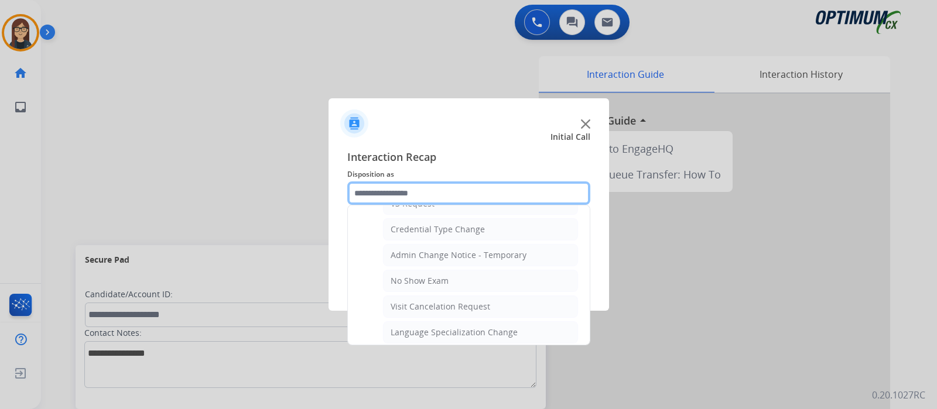
scroll to position [590, 0]
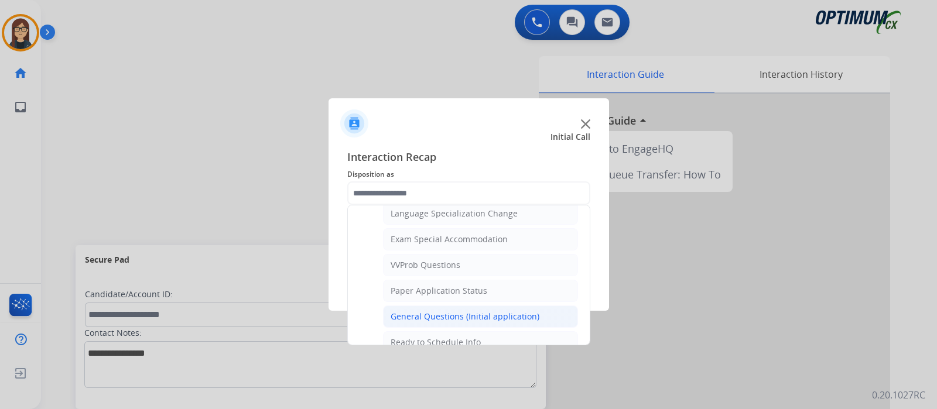
click at [438, 311] on div "General Questions (Initial application)" at bounding box center [465, 317] width 149 height 12
type input "**********"
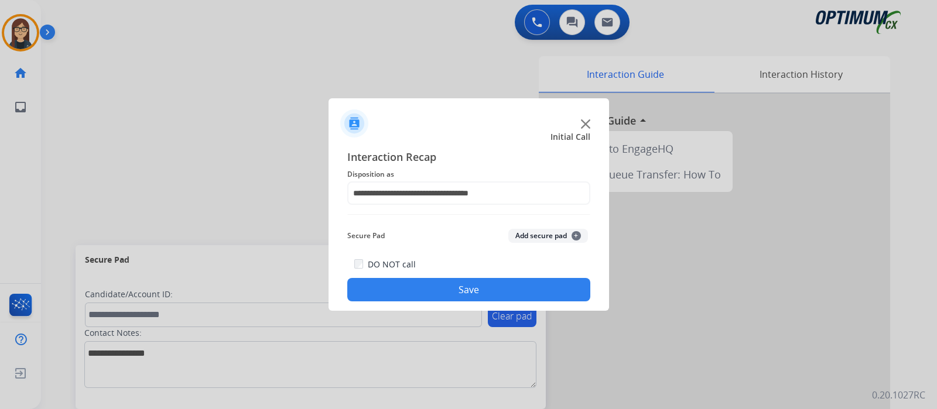
click at [403, 295] on button "Save" at bounding box center [468, 289] width 243 height 23
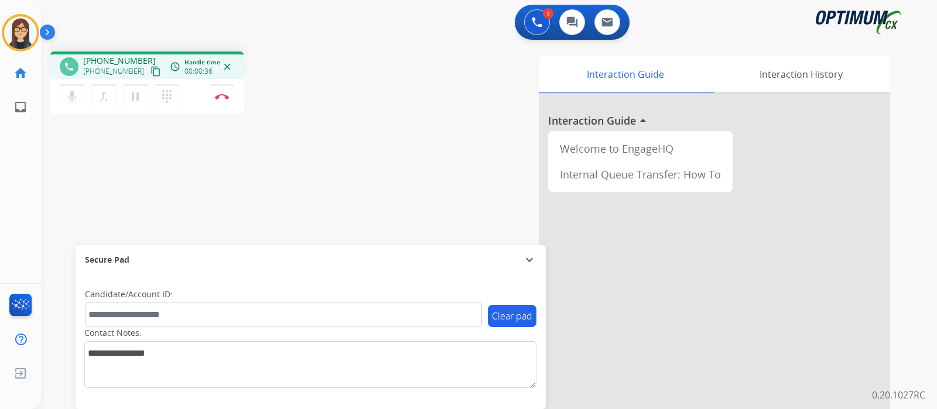
click at [150, 70] on mat-icon "content_copy" at bounding box center [155, 71] width 11 height 11
click at [228, 103] on button "Disconnect" at bounding box center [222, 96] width 25 height 25
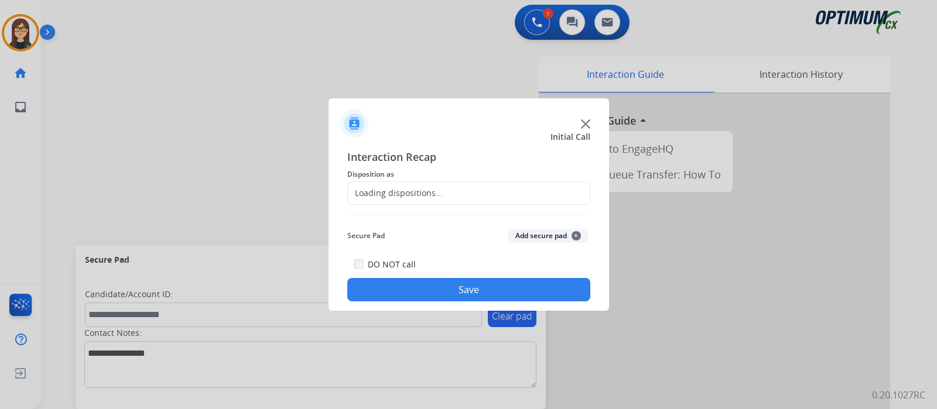
click at [418, 183] on div "Loading dispositions..." at bounding box center [468, 193] width 243 height 23
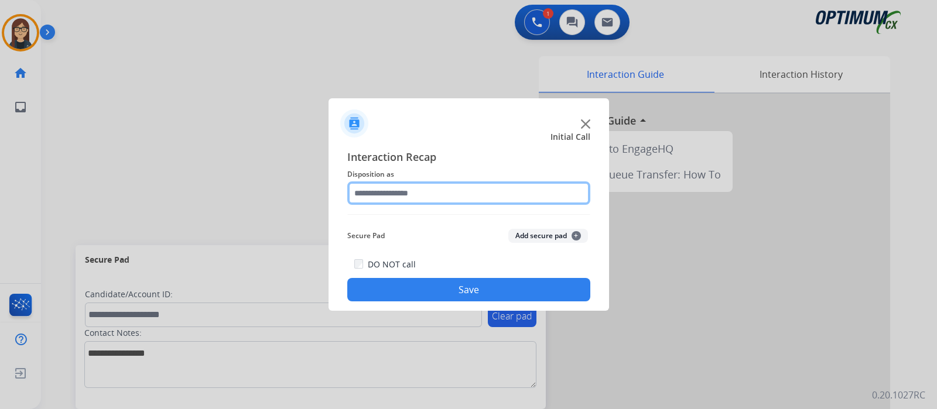
click at [420, 188] on input "text" at bounding box center [468, 193] width 243 height 23
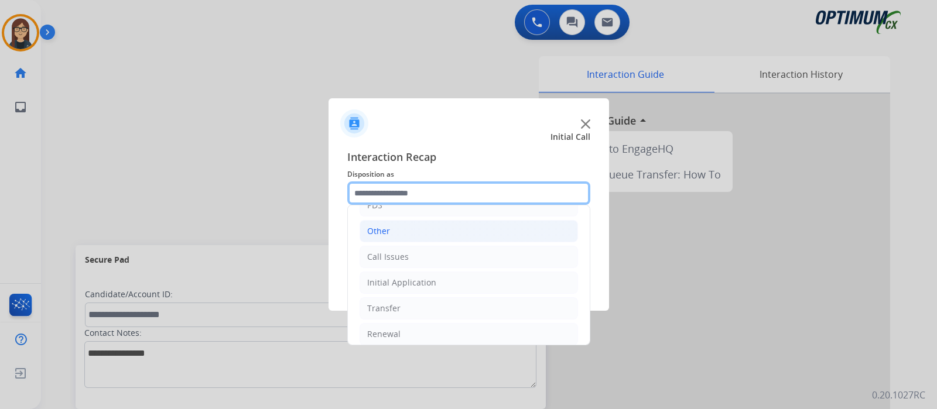
scroll to position [77, 0]
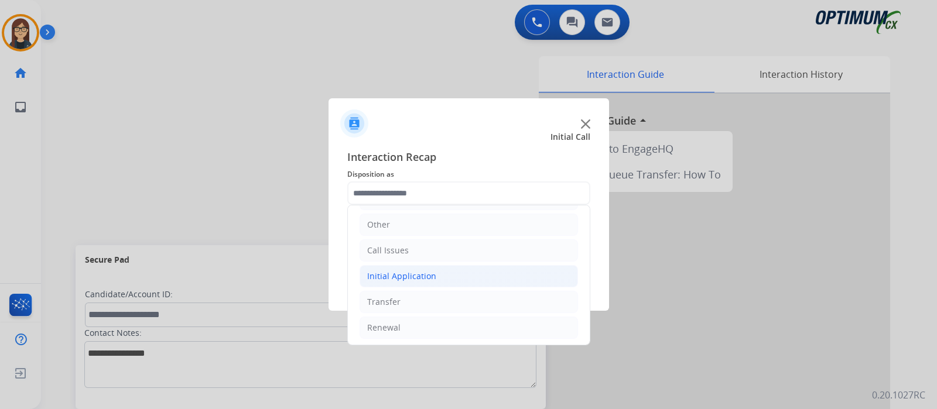
click at [401, 273] on div "Initial Application" at bounding box center [401, 277] width 69 height 12
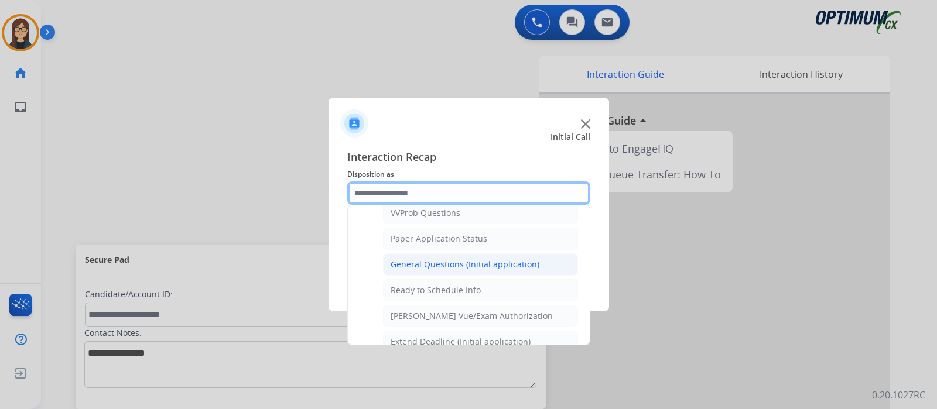
scroll to position [663, 0]
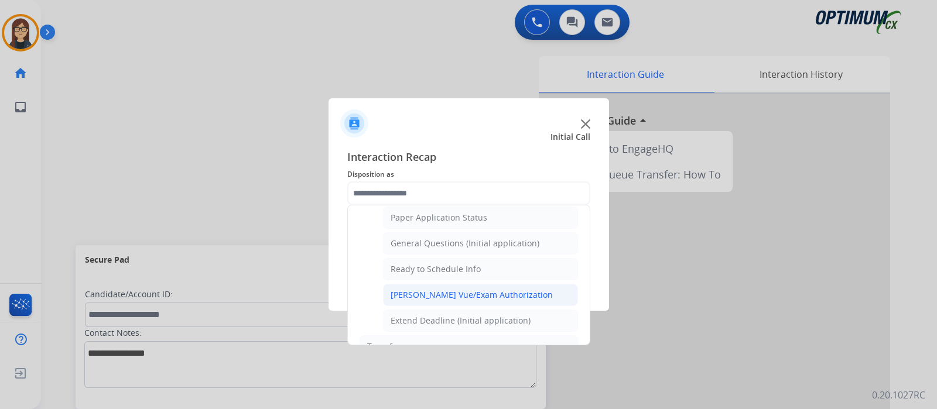
click at [513, 284] on li "Pearson Vue/Exam Authorization" at bounding box center [480, 295] width 195 height 22
type input "**********"
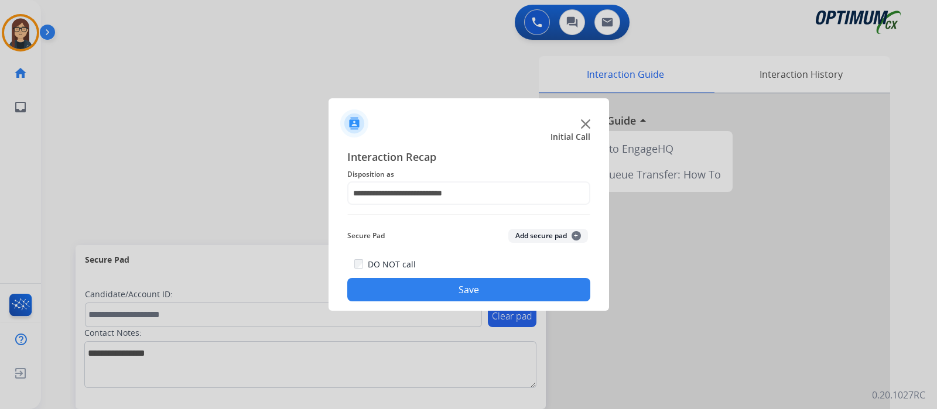
click at [487, 297] on button "Save" at bounding box center [468, 289] width 243 height 23
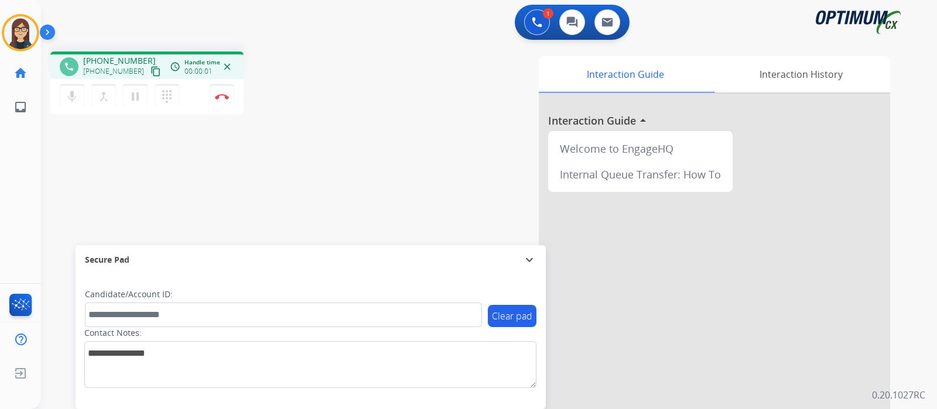
click at [150, 70] on mat-icon "content_copy" at bounding box center [155, 71] width 11 height 11
click at [225, 98] on img at bounding box center [222, 97] width 14 height 6
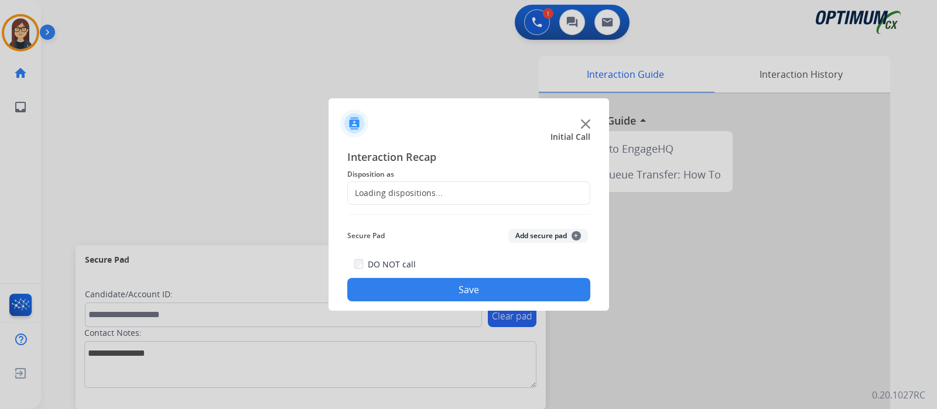
click at [389, 194] on div "Loading dispositions..." at bounding box center [395, 193] width 95 height 12
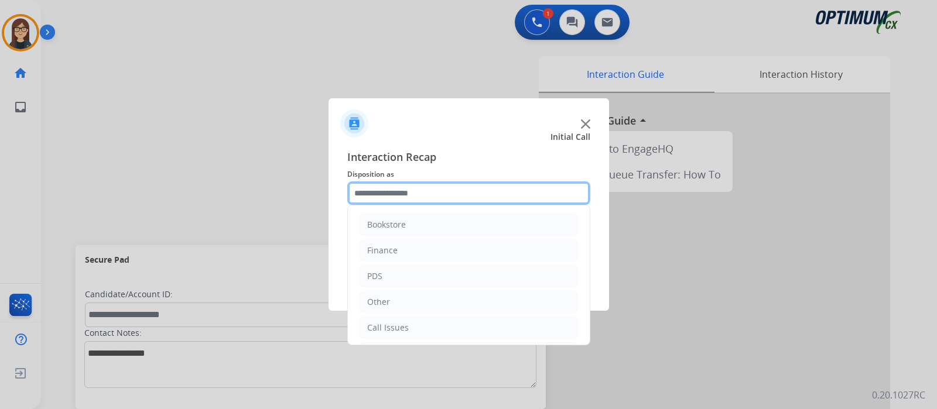
click at [389, 194] on input "text" at bounding box center [468, 193] width 243 height 23
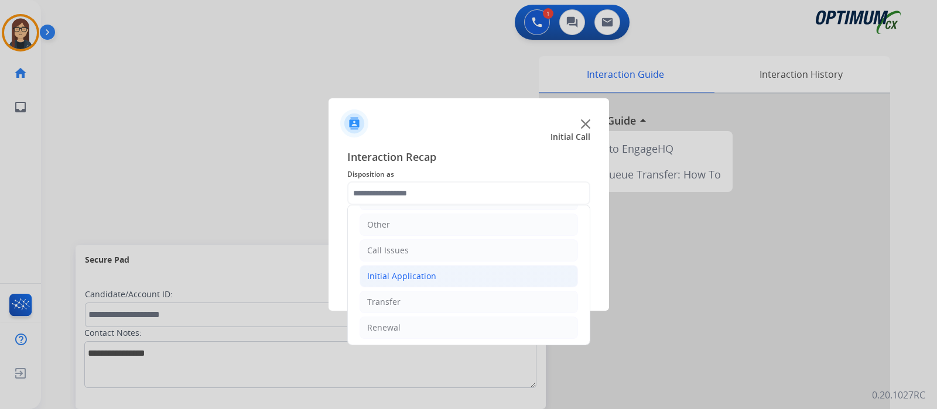
click at [410, 272] on div "Initial Application" at bounding box center [401, 277] width 69 height 12
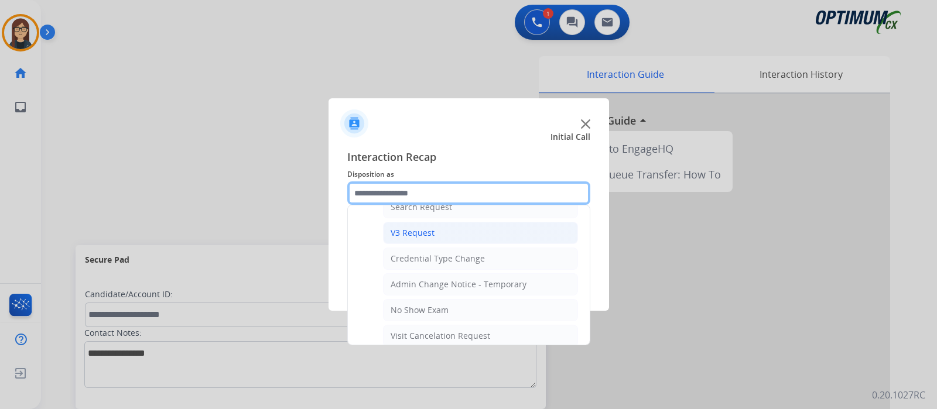
scroll to position [590, 0]
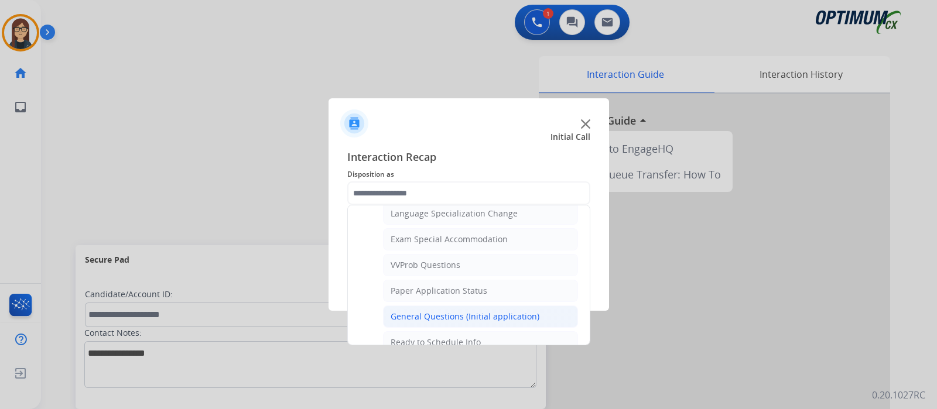
click at [447, 311] on div "General Questions (Initial application)" at bounding box center [465, 317] width 149 height 12
type input "**********"
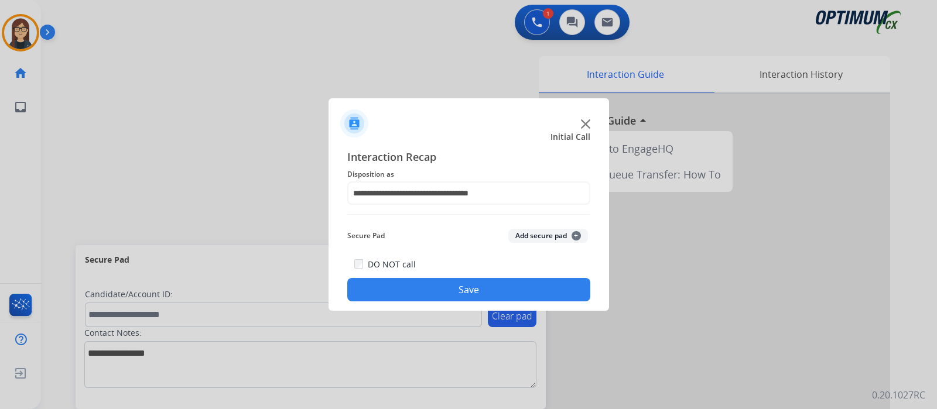
click at [423, 285] on button "Save" at bounding box center [468, 289] width 243 height 23
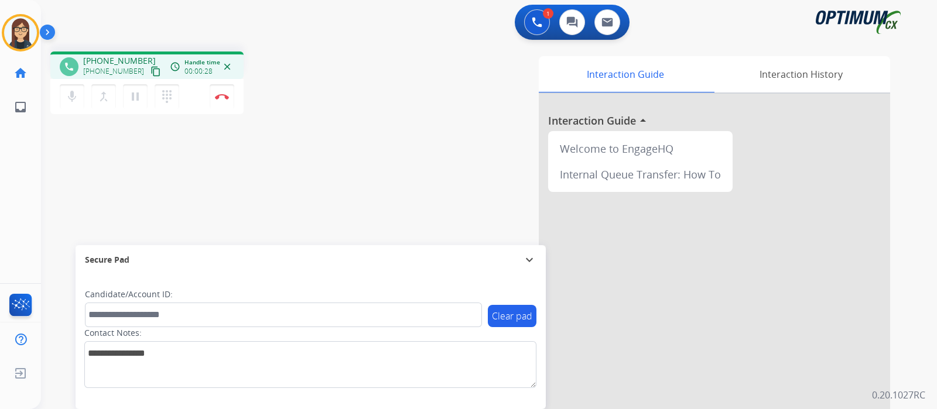
click at [150, 72] on mat-icon "content_copy" at bounding box center [155, 71] width 11 height 11
click at [396, 132] on div "Interaction Guide Interaction History Interaction Guide arrow_drop_up Welcome t…" at bounding box center [627, 293] width 525 height 474
click at [367, 170] on div "Interaction Guide Interaction History Interaction Guide arrow_drop_up Welcome t…" at bounding box center [627, 293] width 525 height 474
click at [342, 97] on div "phone +17703744518 +17703744518 content_copy access_time Call metrics Queue 00:…" at bounding box center [205, 85] width 310 height 66
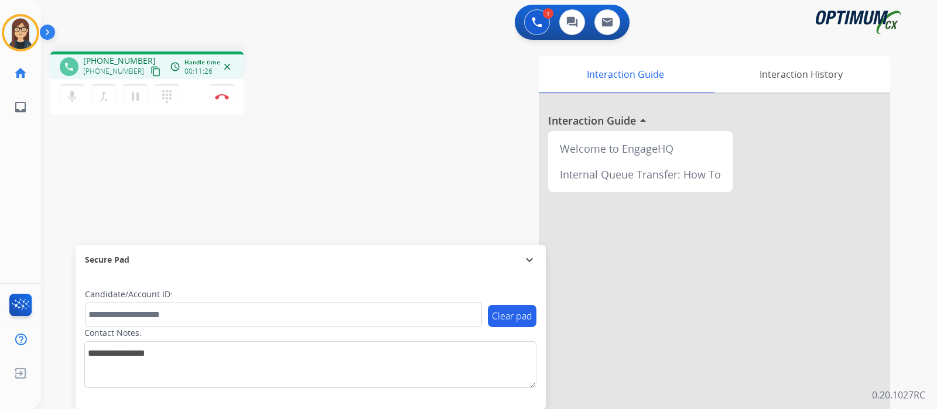
click at [280, 185] on div "phone +17703744518 +17703744518 content_copy access_time Call metrics Queue 00:…" at bounding box center [475, 286] width 868 height 488
click at [221, 95] on img at bounding box center [222, 97] width 14 height 6
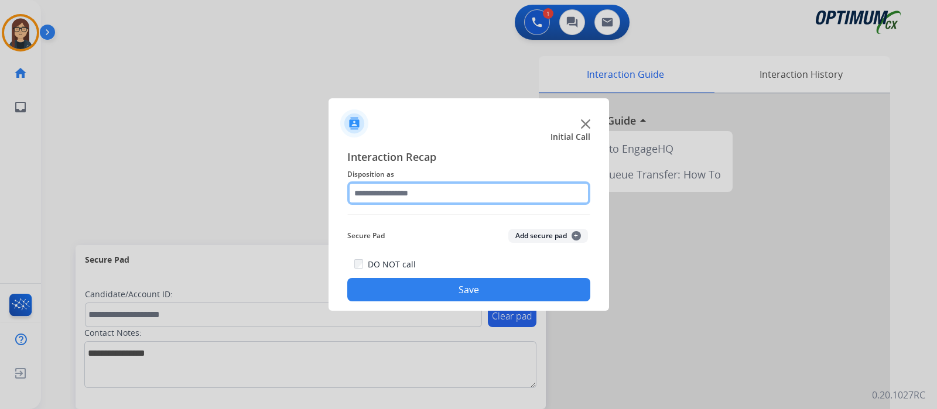
click at [389, 197] on input "text" at bounding box center [468, 193] width 243 height 23
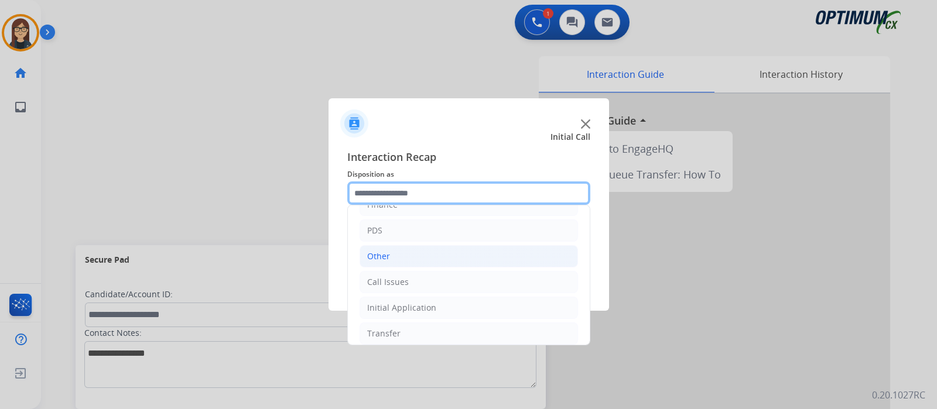
scroll to position [77, 0]
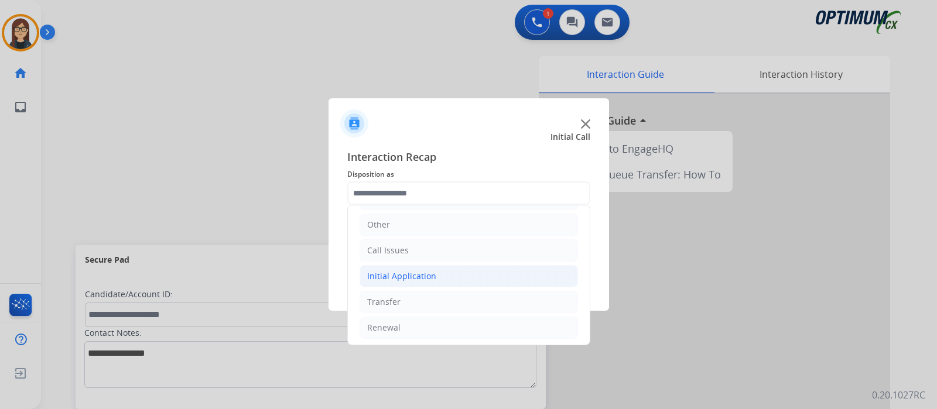
click at [389, 271] on div "Initial Application" at bounding box center [401, 277] width 69 height 12
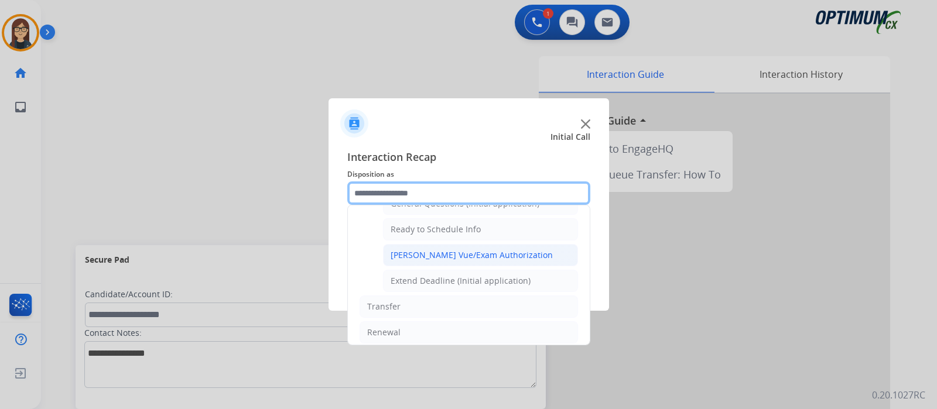
scroll to position [629, 0]
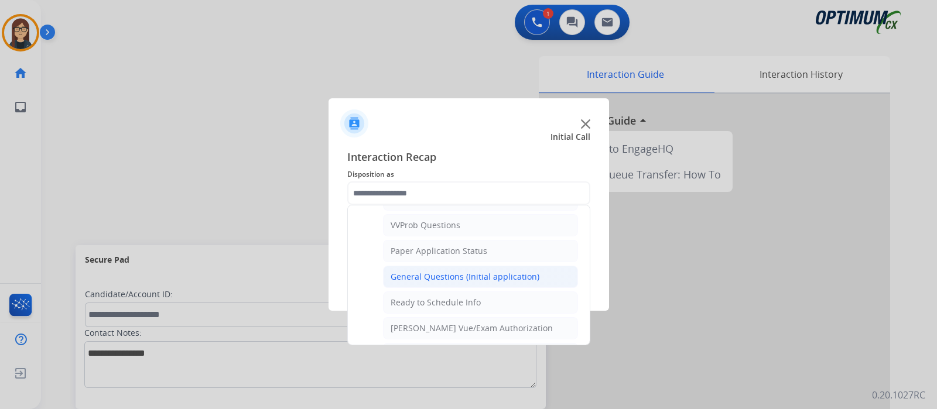
click at [449, 271] on div "General Questions (Initial application)" at bounding box center [465, 277] width 149 height 12
type input "**********"
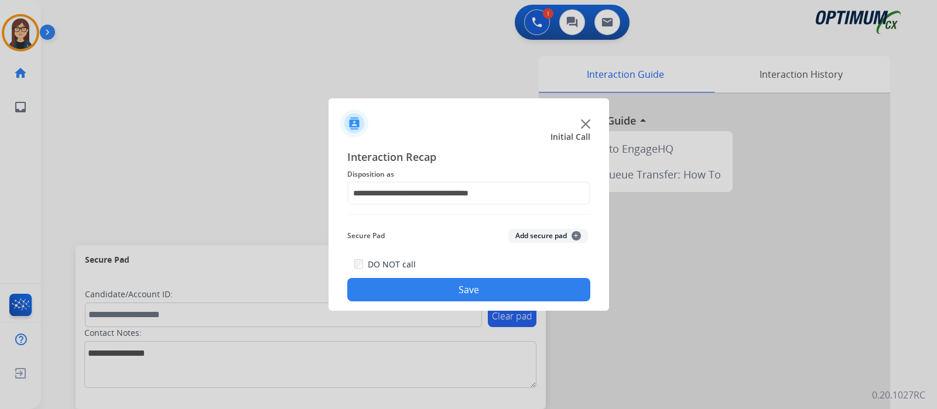
click at [427, 286] on button "Save" at bounding box center [468, 289] width 243 height 23
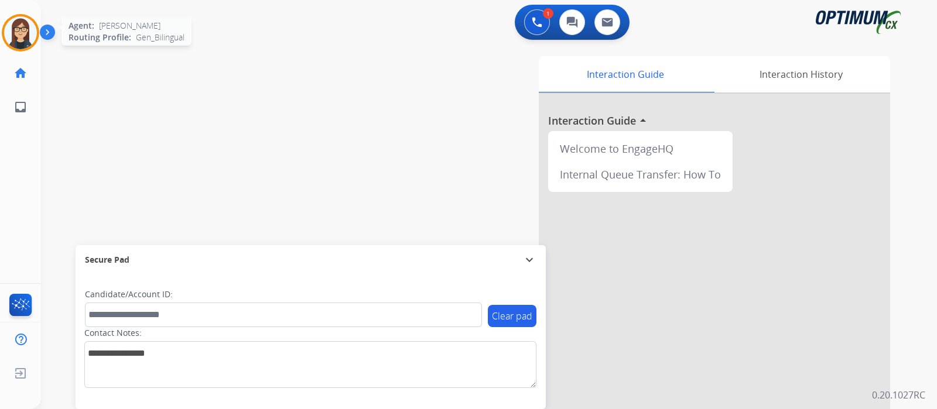
click at [11, 32] on img at bounding box center [20, 32] width 33 height 33
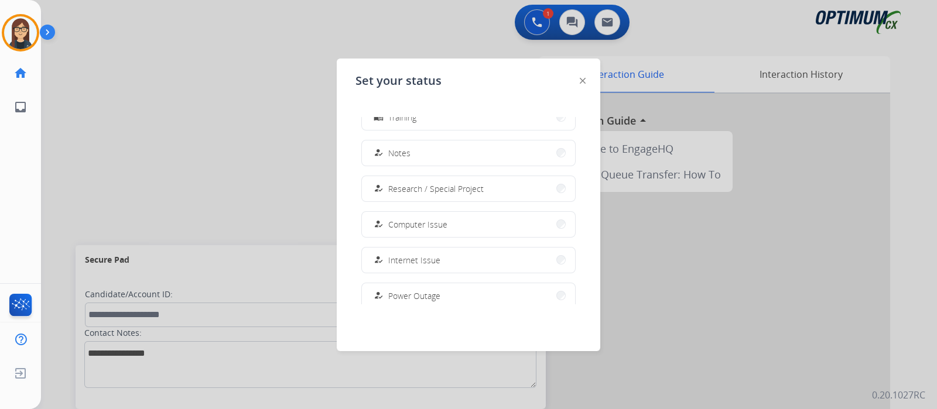
scroll to position [292, 0]
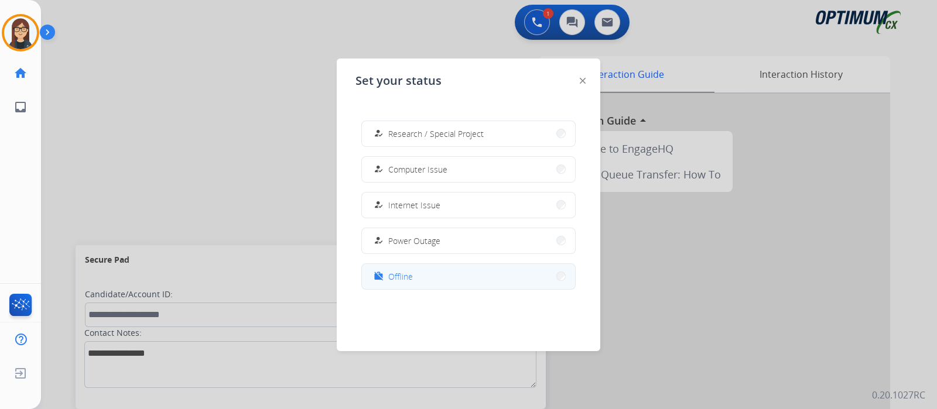
click at [386, 275] on div "work_off" at bounding box center [379, 276] width 17 height 14
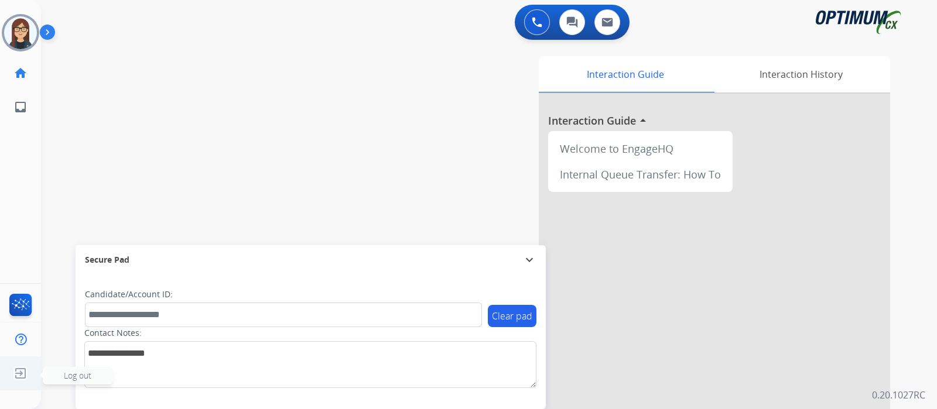
click at [26, 374] on img at bounding box center [20, 373] width 21 height 22
